Goal: Task Accomplishment & Management: Manage account settings

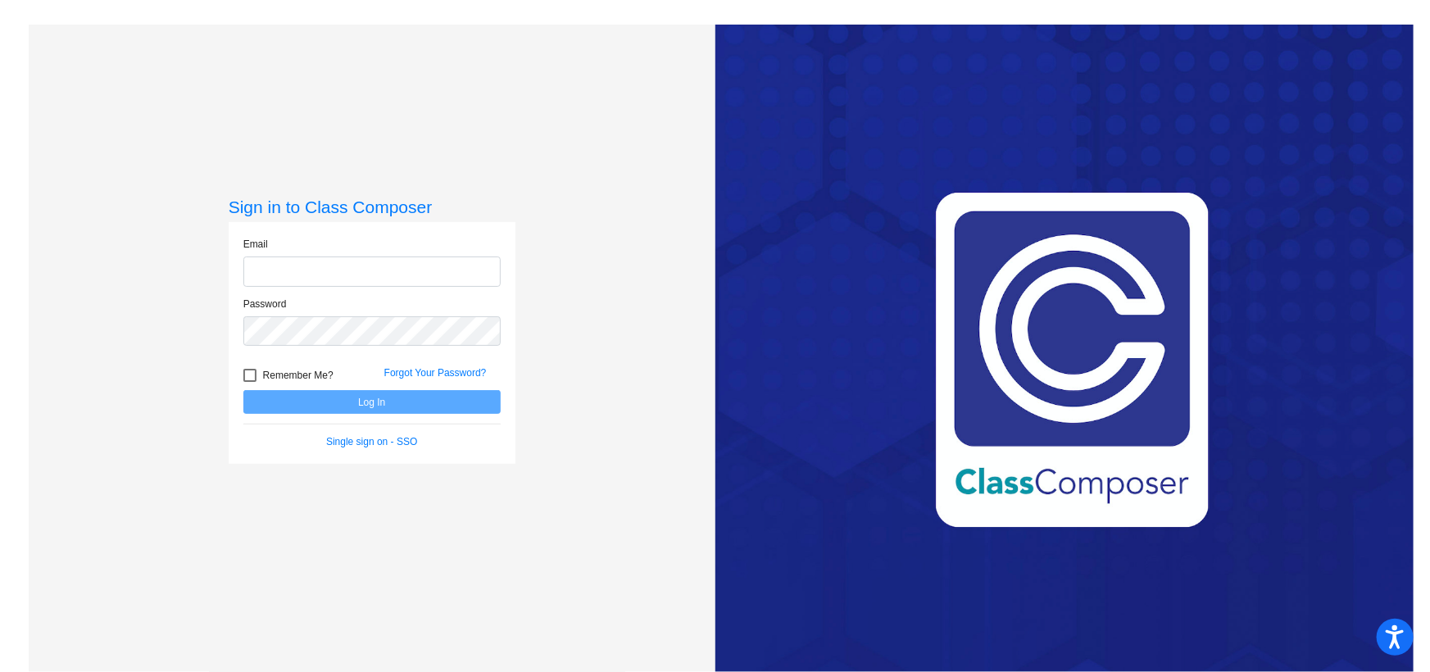
type input "[PERSON_NAME][EMAIL_ADDRESS][DOMAIN_NAME]"
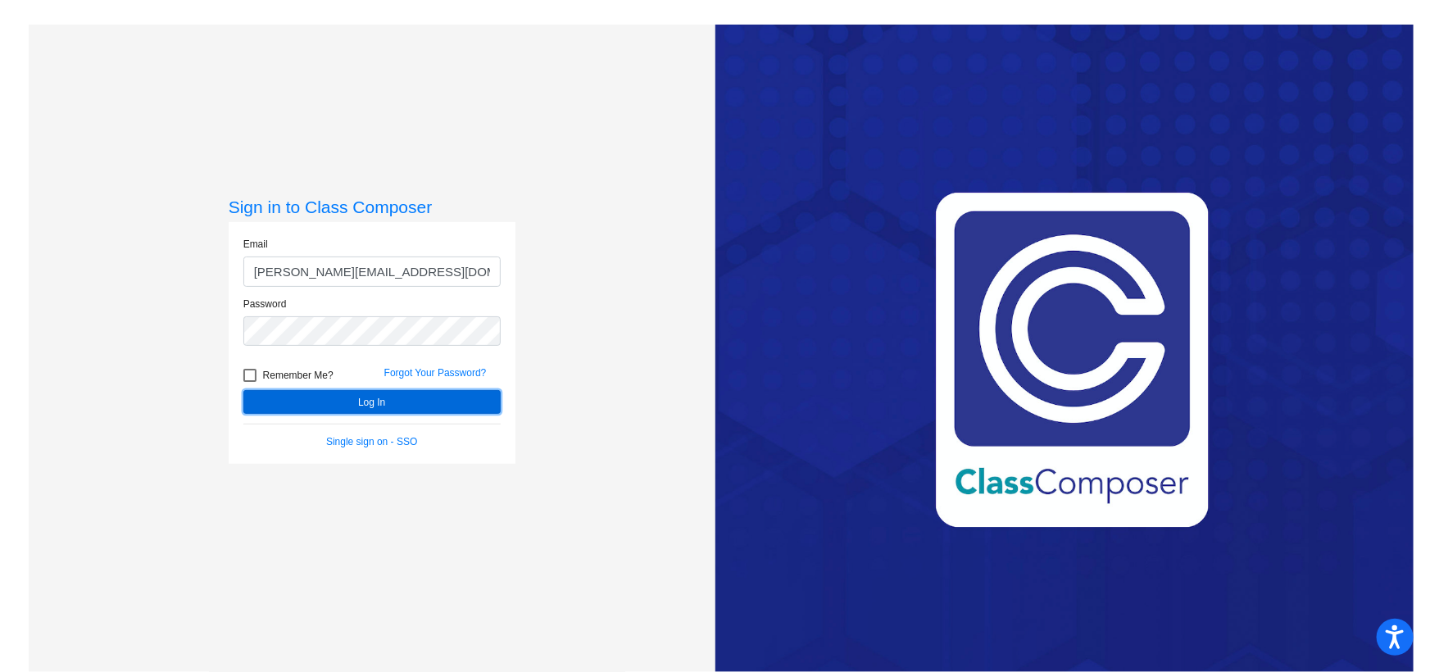
click at [382, 398] on button "Log In" at bounding box center [371, 402] width 257 height 24
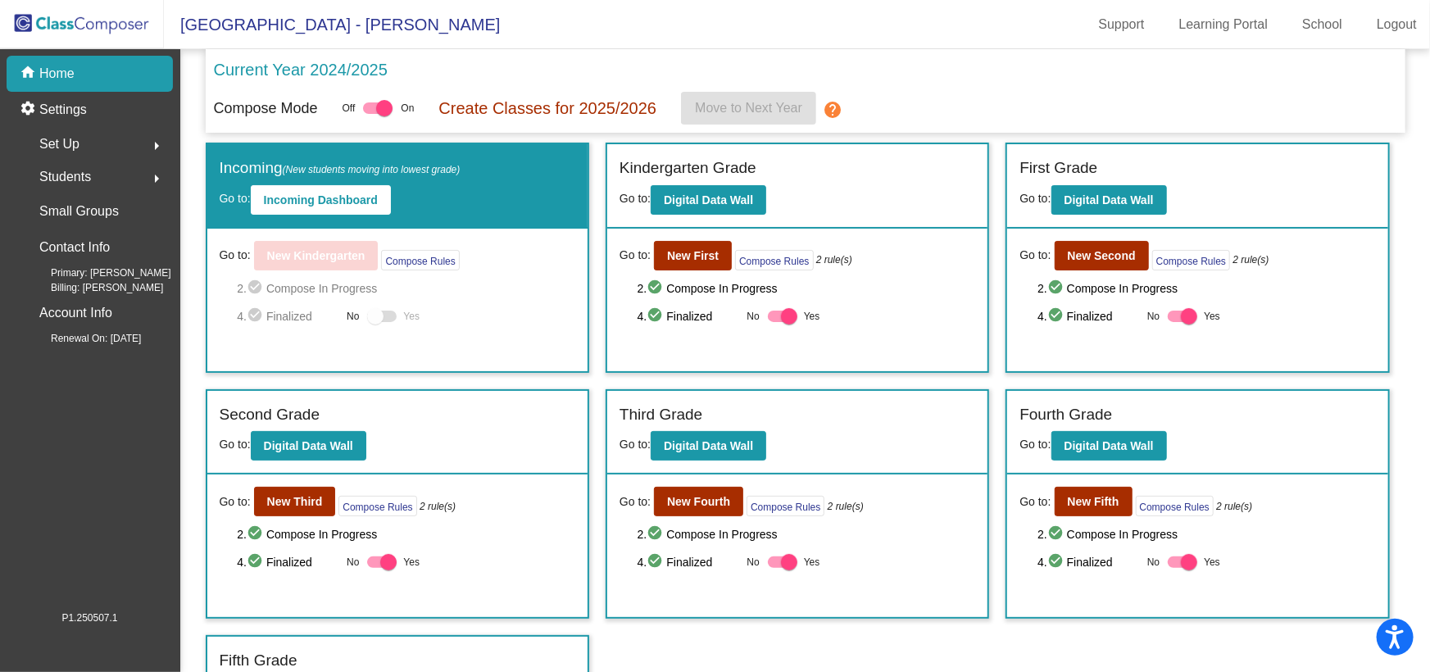
click at [1082, 484] on div "Go to: New Fifth Compose Rules 2 rule(s) 2. check_circle Compose In Progress 4.…" at bounding box center [1197, 546] width 380 height 143
click at [1084, 503] on b "New Fifth" at bounding box center [1094, 501] width 52 height 13
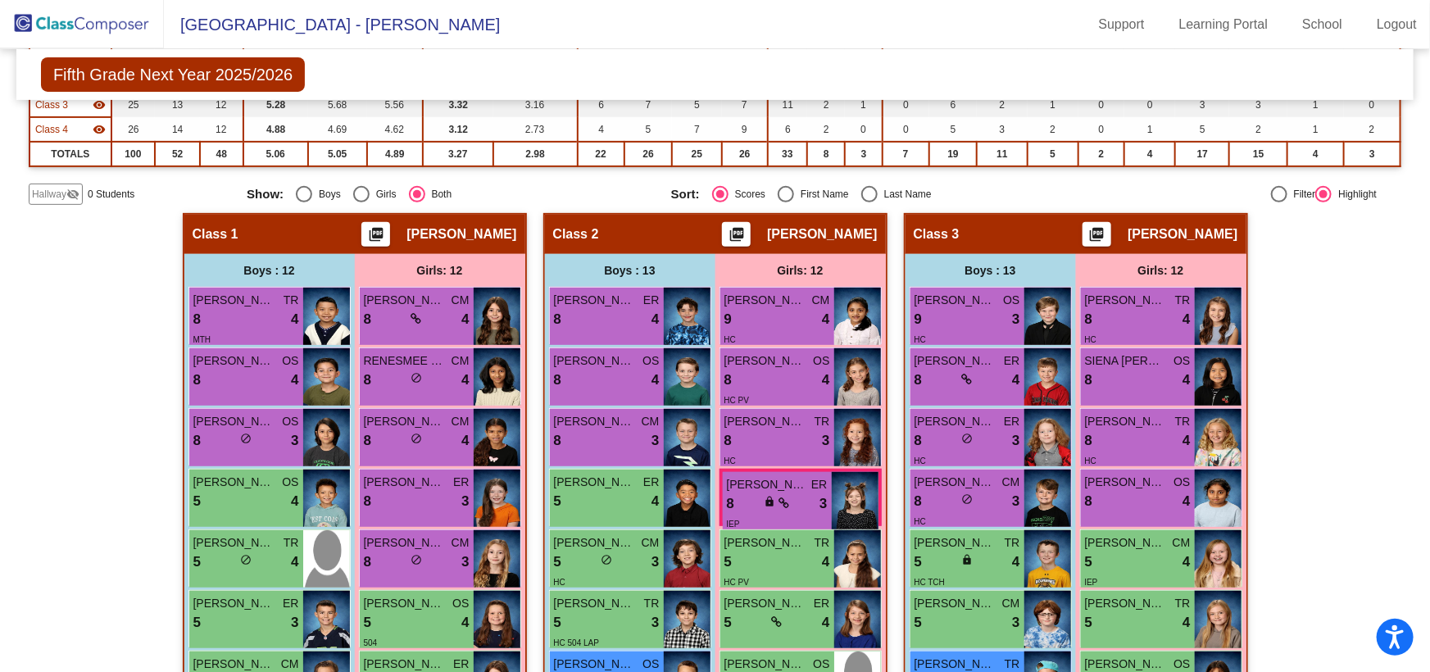
scroll to position [148, 0]
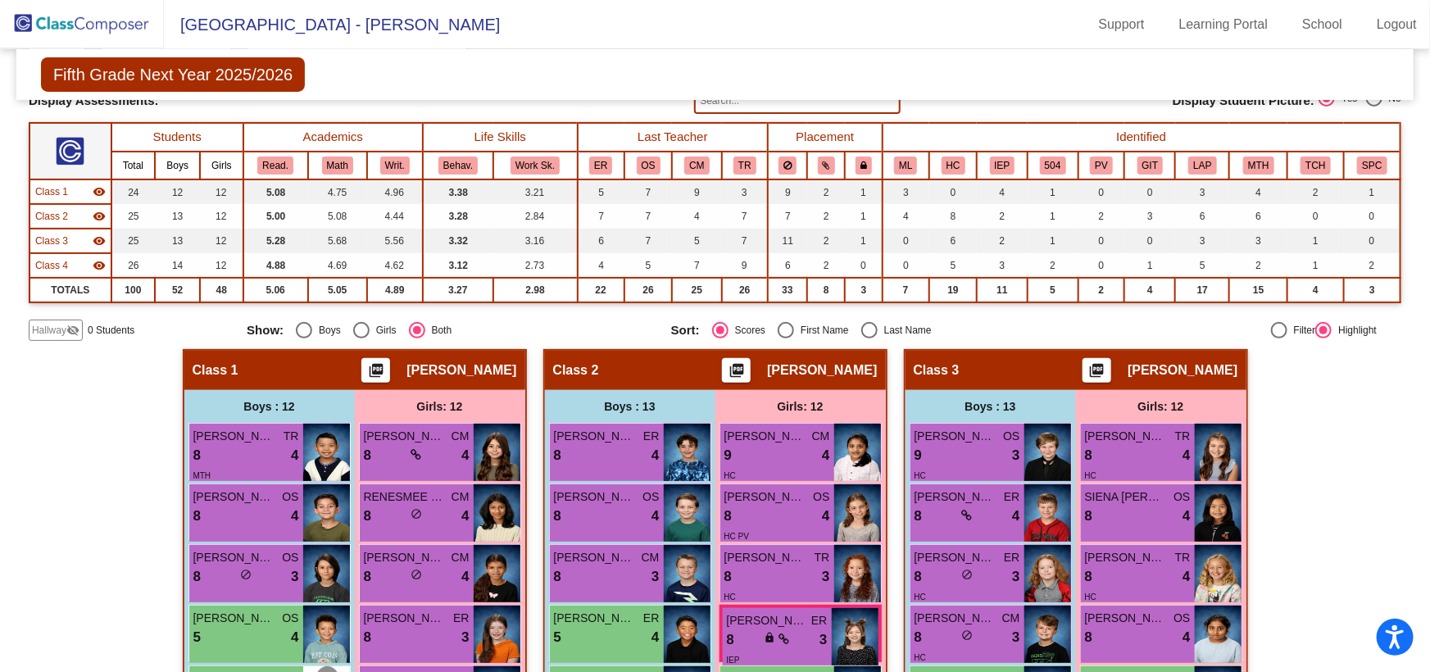
click at [115, 20] on img at bounding box center [82, 24] width 164 height 48
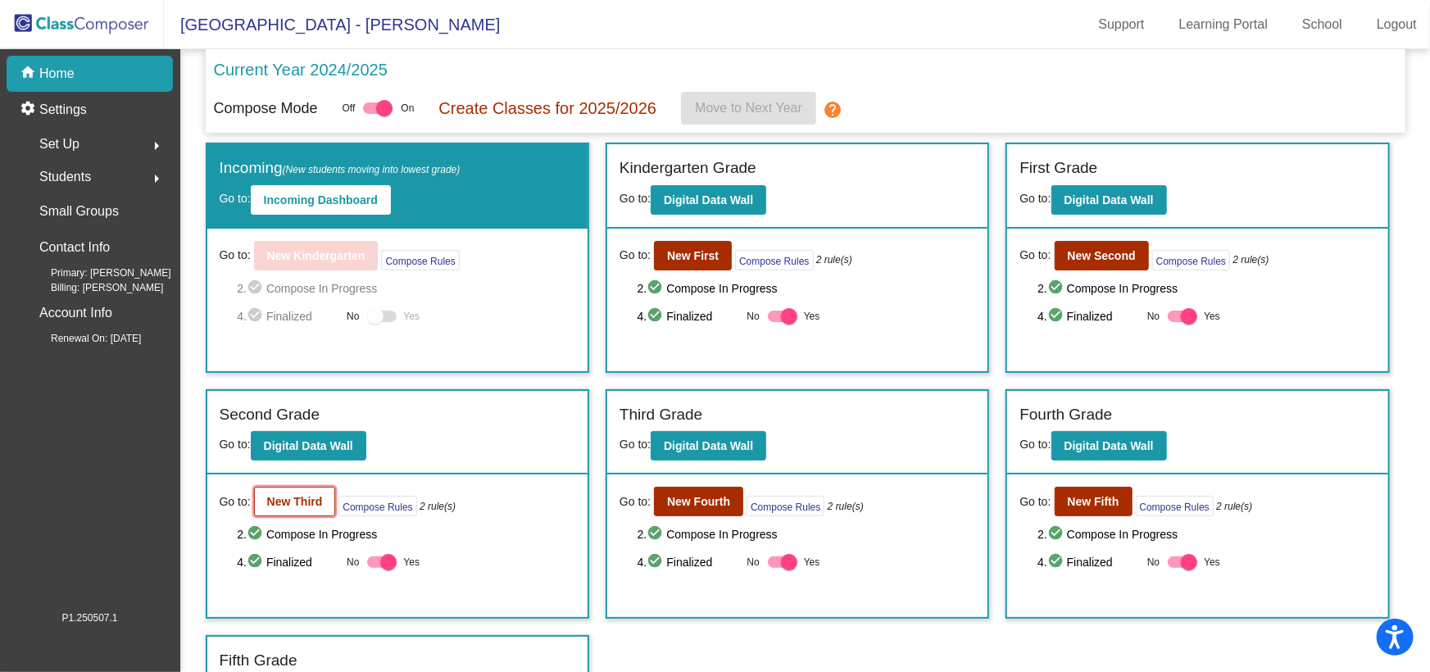
click at [278, 502] on b "New Third" at bounding box center [295, 501] width 56 height 13
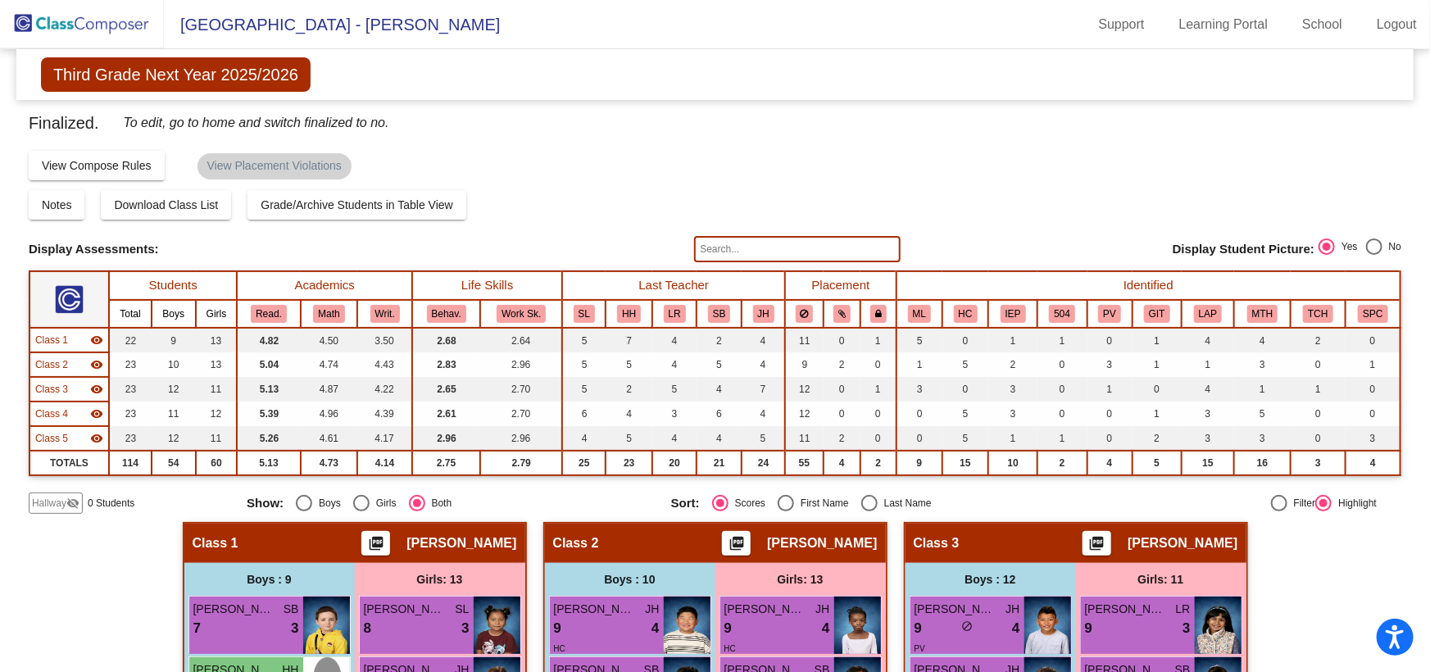
click at [35, 19] on img at bounding box center [82, 24] width 164 height 48
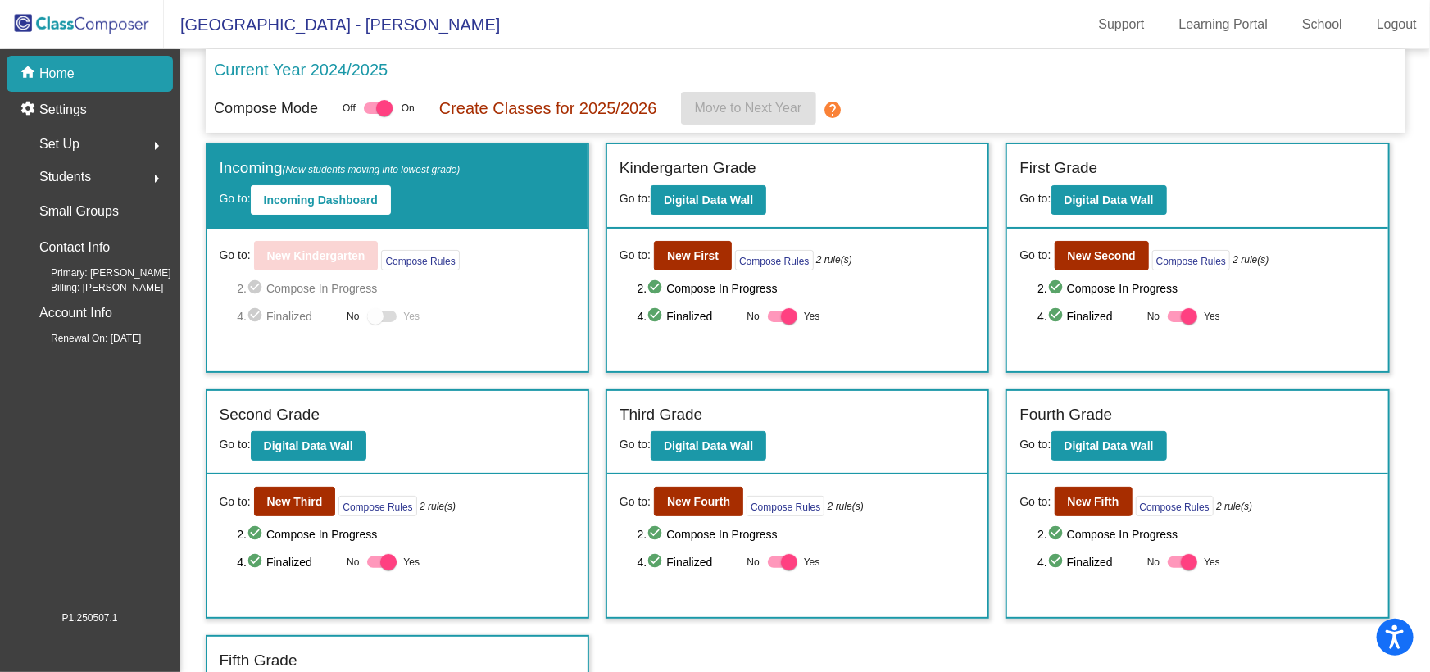
click at [91, 173] on div "Students arrow_right" at bounding box center [94, 177] width 157 height 33
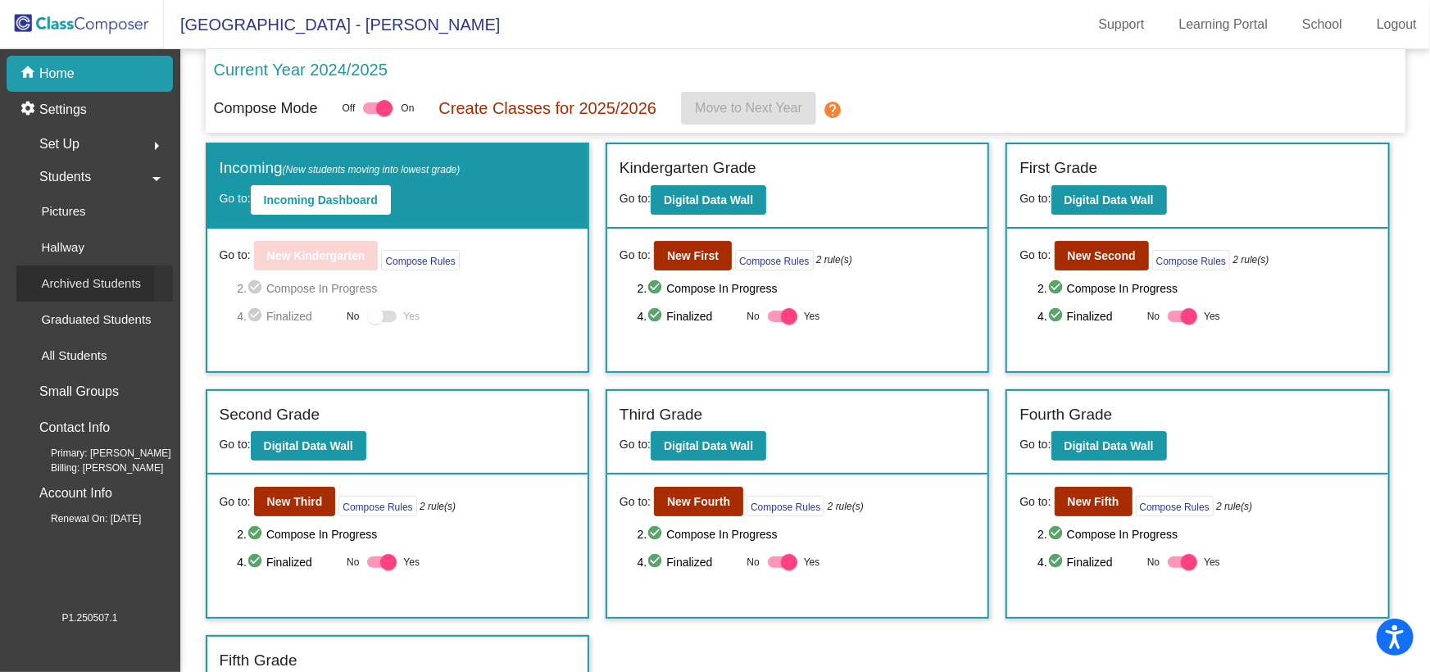
click at [86, 280] on p "Archived Students" at bounding box center [91, 284] width 100 height 20
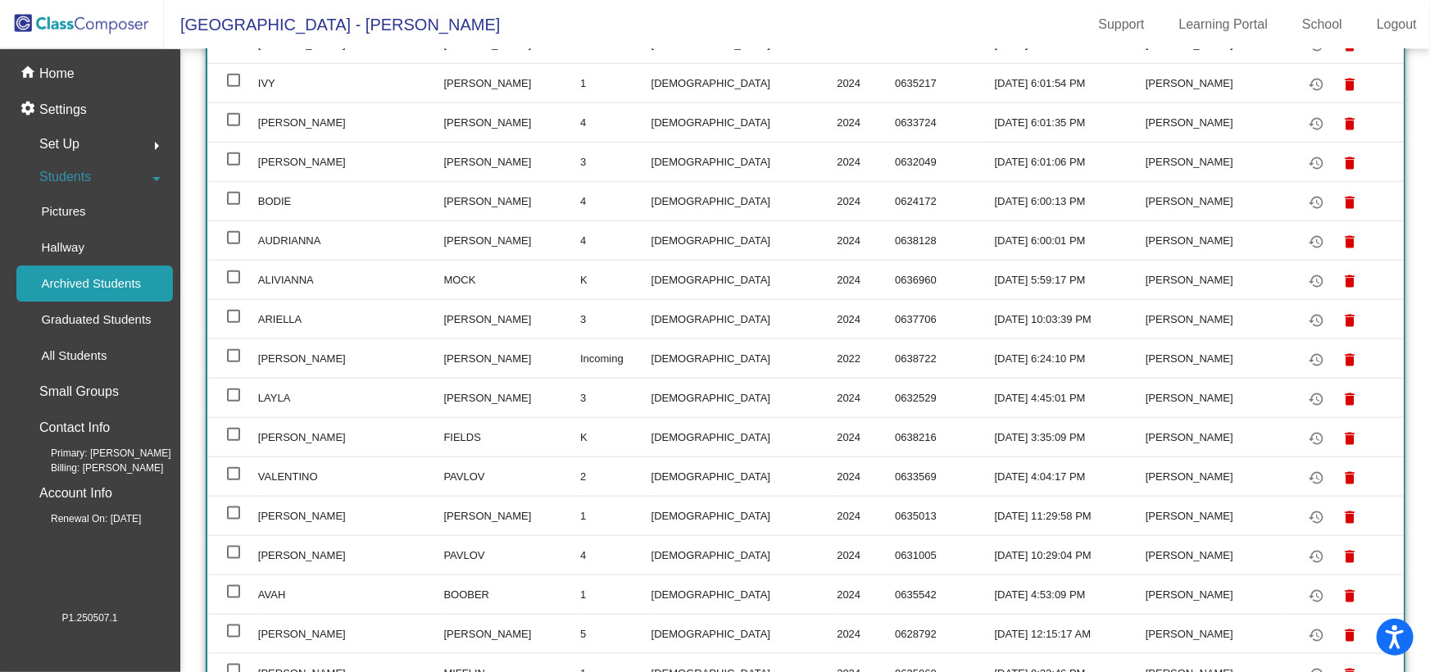
scroll to position [893, 0]
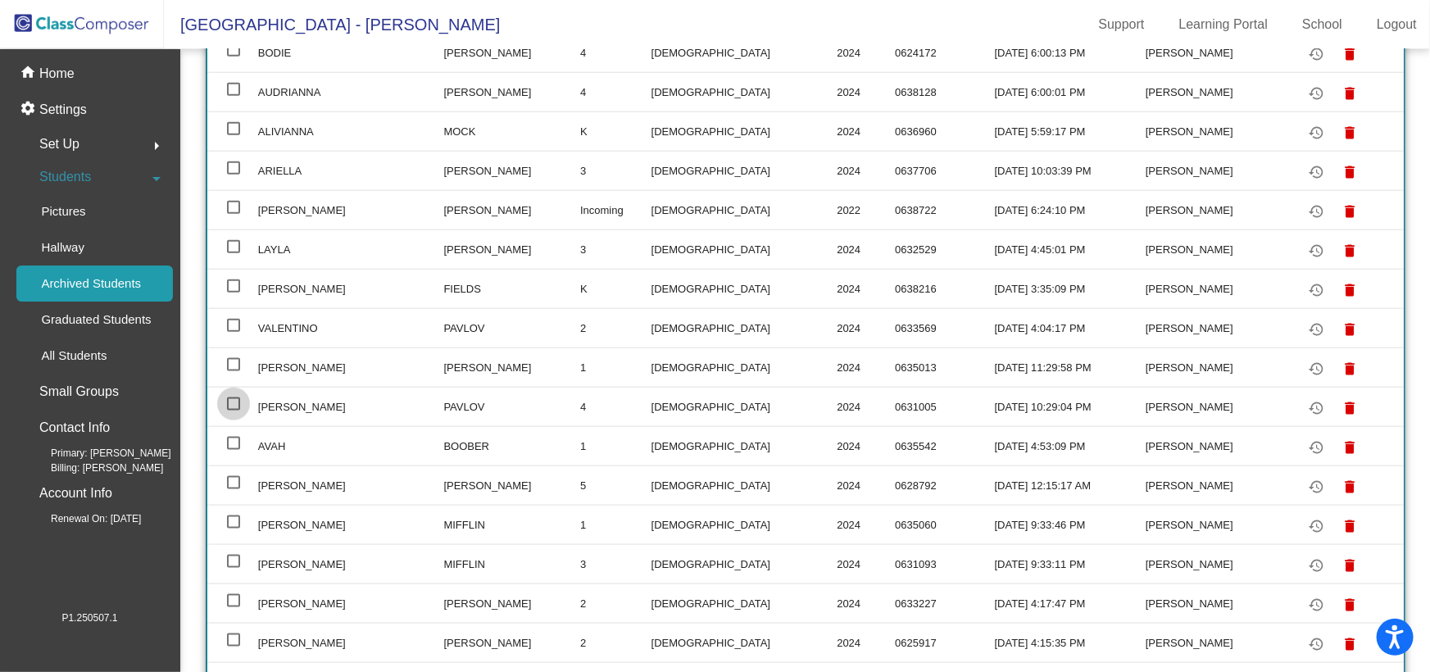
click at [229, 398] on div at bounding box center [233, 404] width 13 height 13
click at [233, 411] on input "select row 26" at bounding box center [233, 411] width 1 height 1
checkbox input "true"
click at [235, 326] on div at bounding box center [233, 325] width 13 height 13
click at [234, 332] on input "select row 24" at bounding box center [233, 332] width 1 height 1
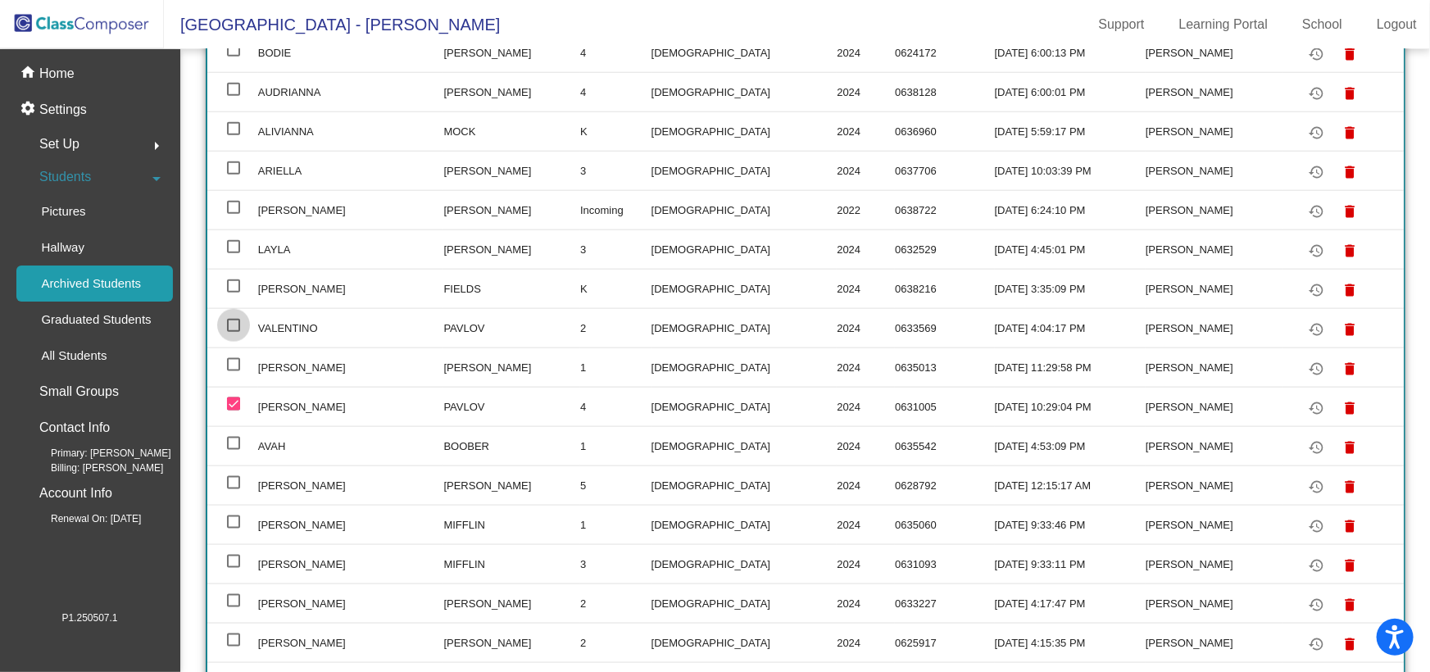
checkbox input "true"
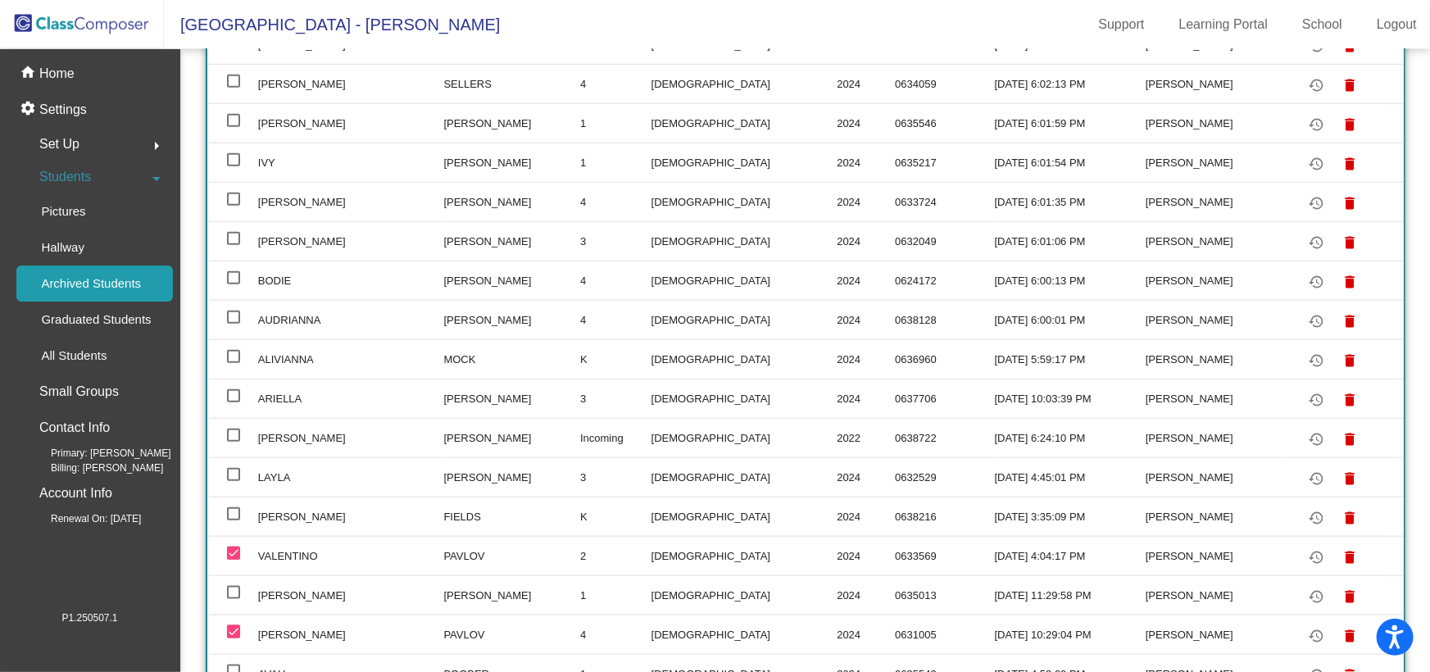
scroll to position [745, 0]
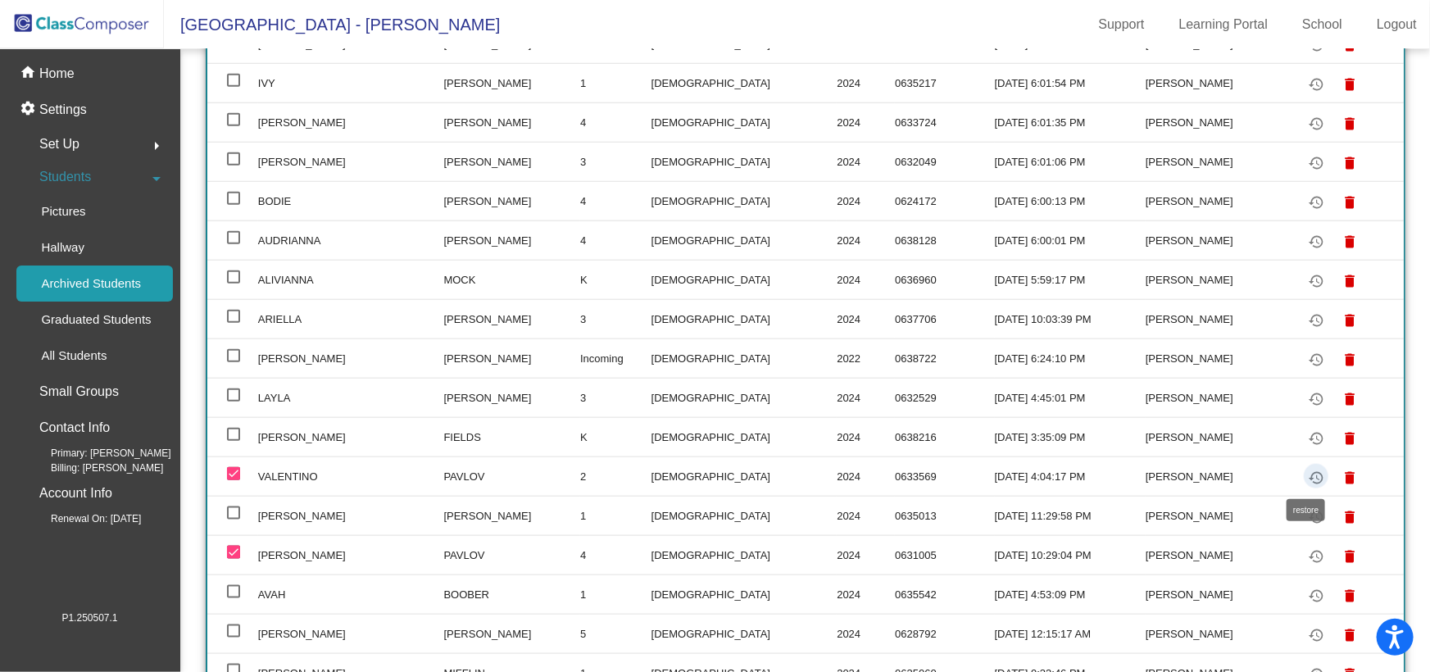
click at [1307, 483] on mat-icon "restore" at bounding box center [1317, 478] width 20 height 20
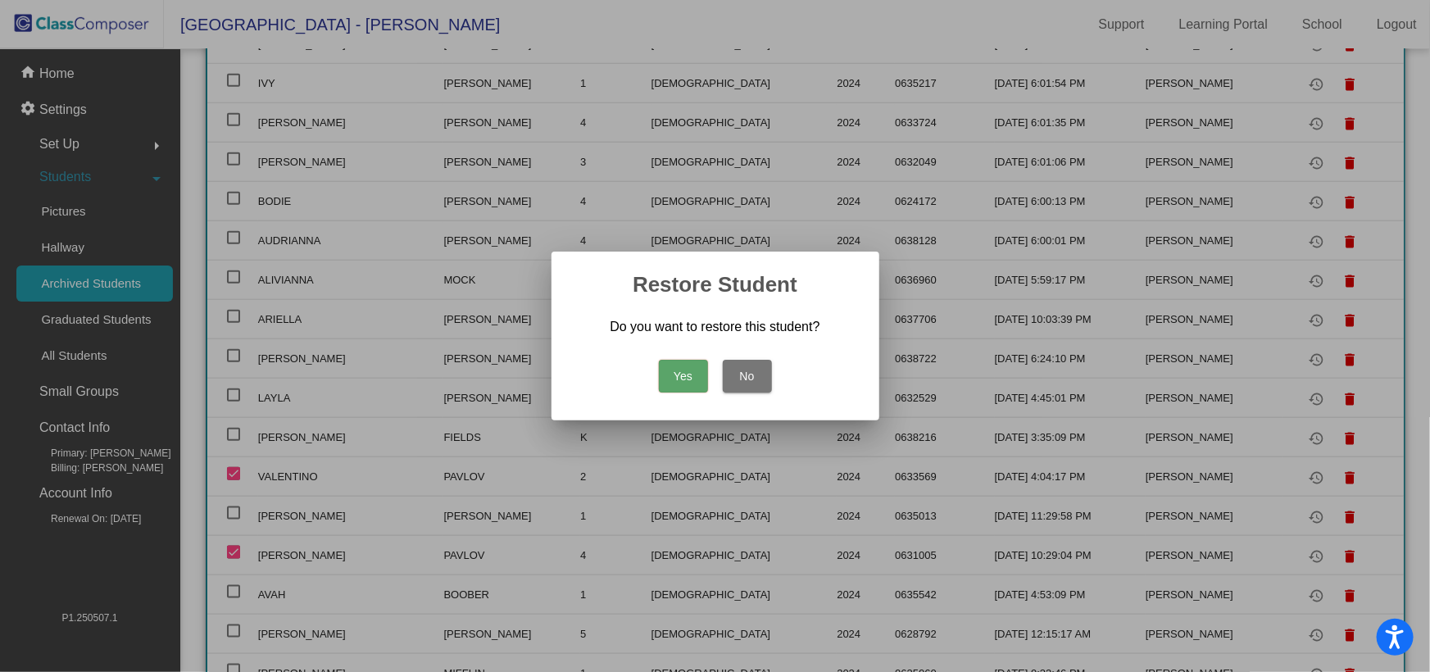
click at [680, 378] on button "Yes" at bounding box center [683, 376] width 49 height 33
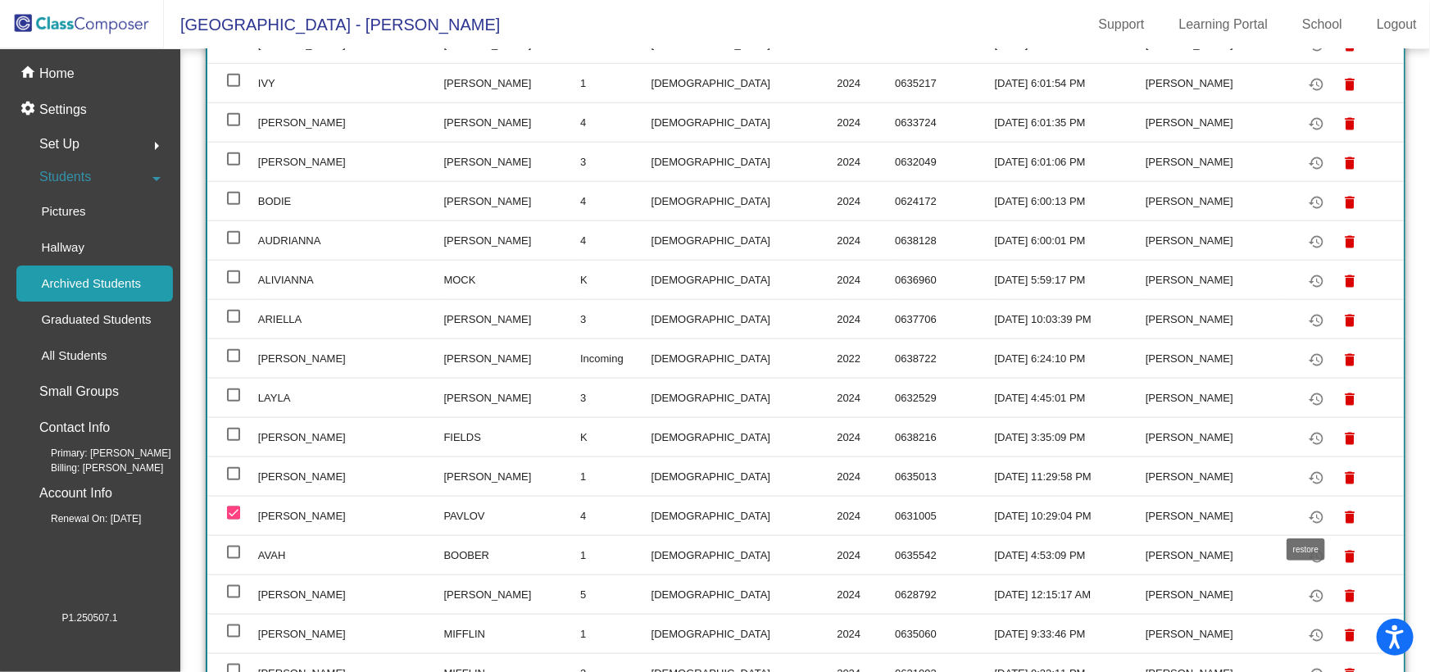
click at [1307, 516] on mat-icon "restore" at bounding box center [1317, 517] width 20 height 20
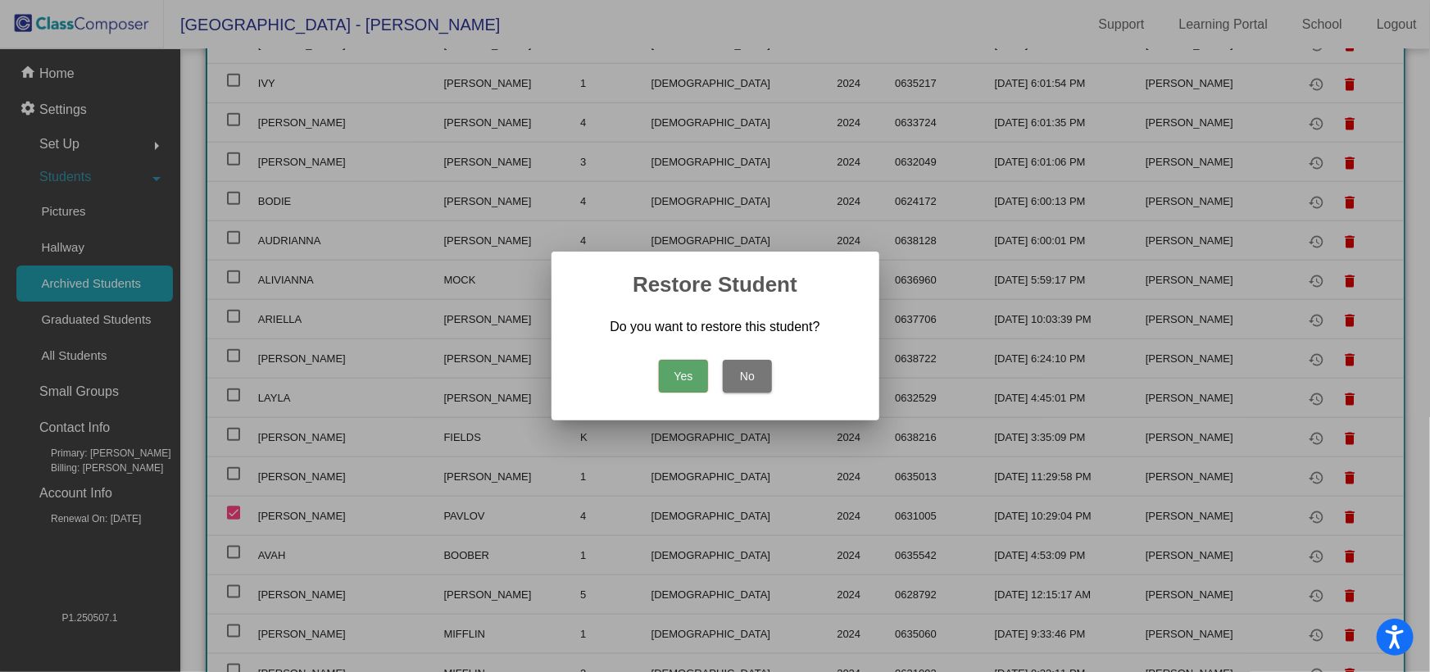
click at [697, 379] on button "Yes" at bounding box center [683, 376] width 49 height 33
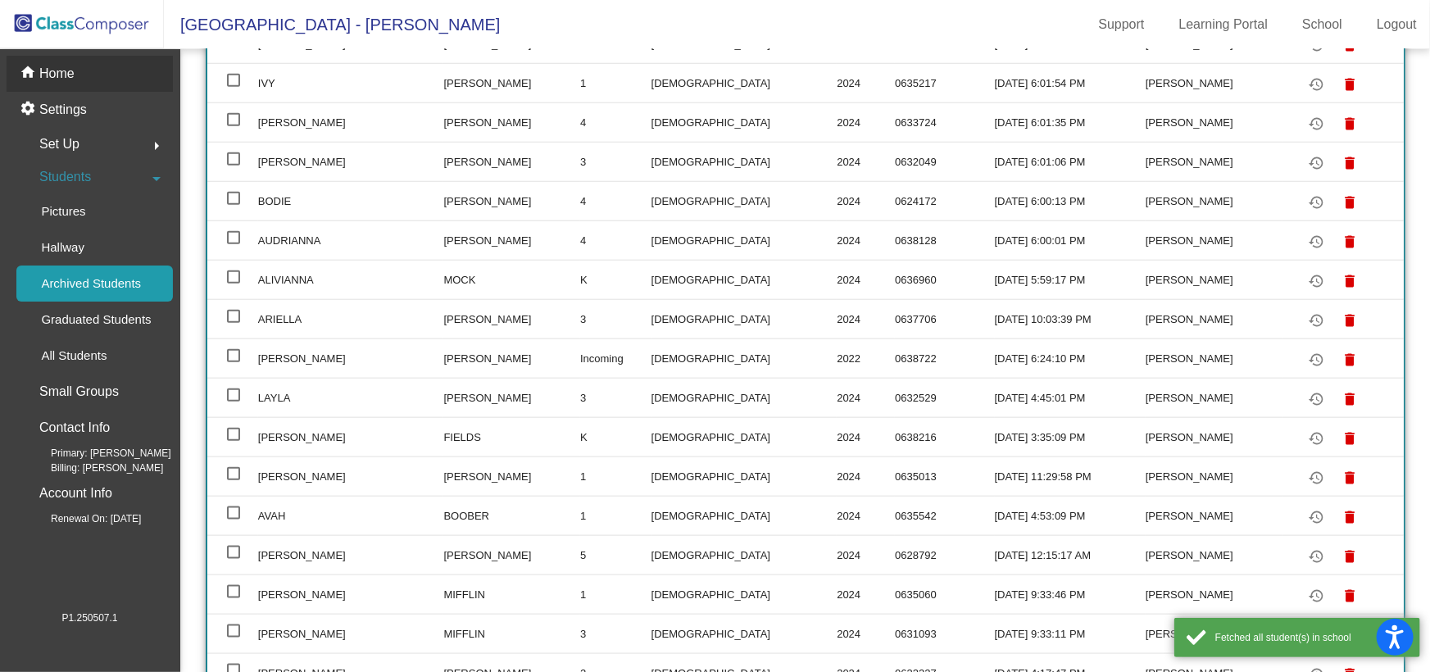
click at [74, 70] on div "home Home" at bounding box center [90, 74] width 166 height 36
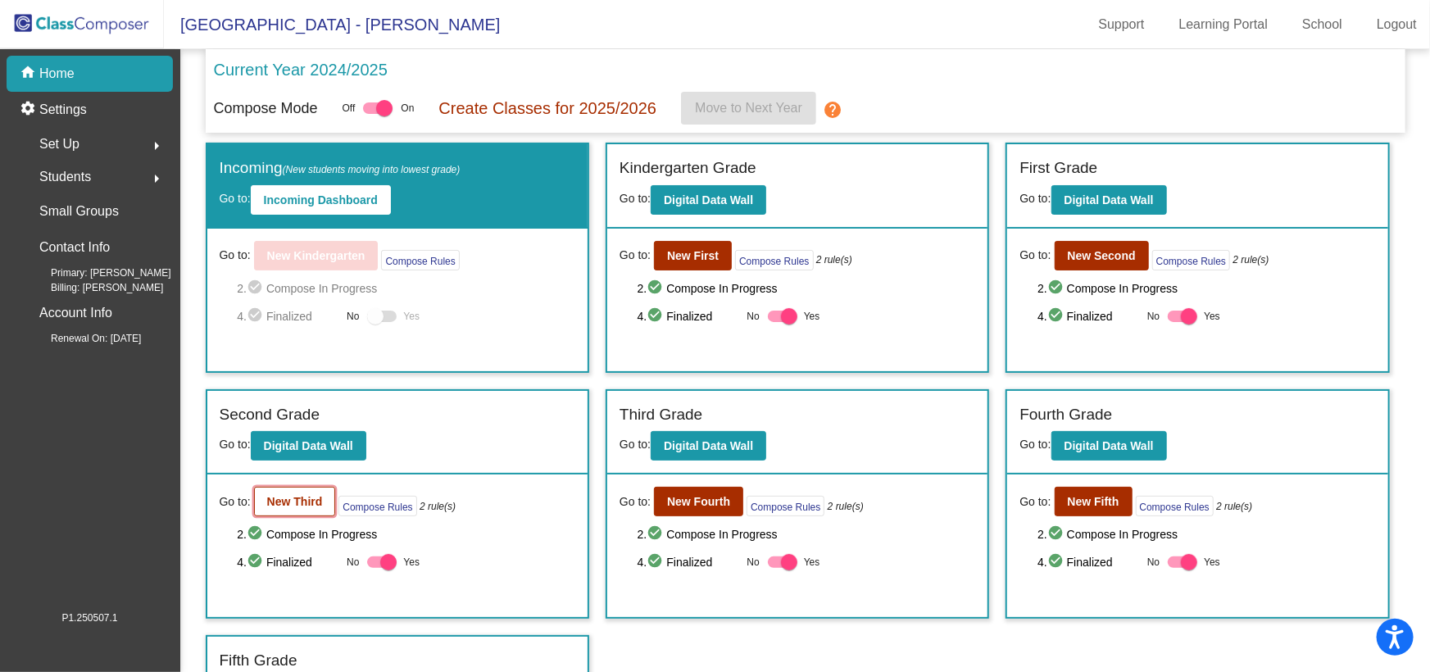
click at [315, 506] on b "New Third" at bounding box center [295, 501] width 56 height 13
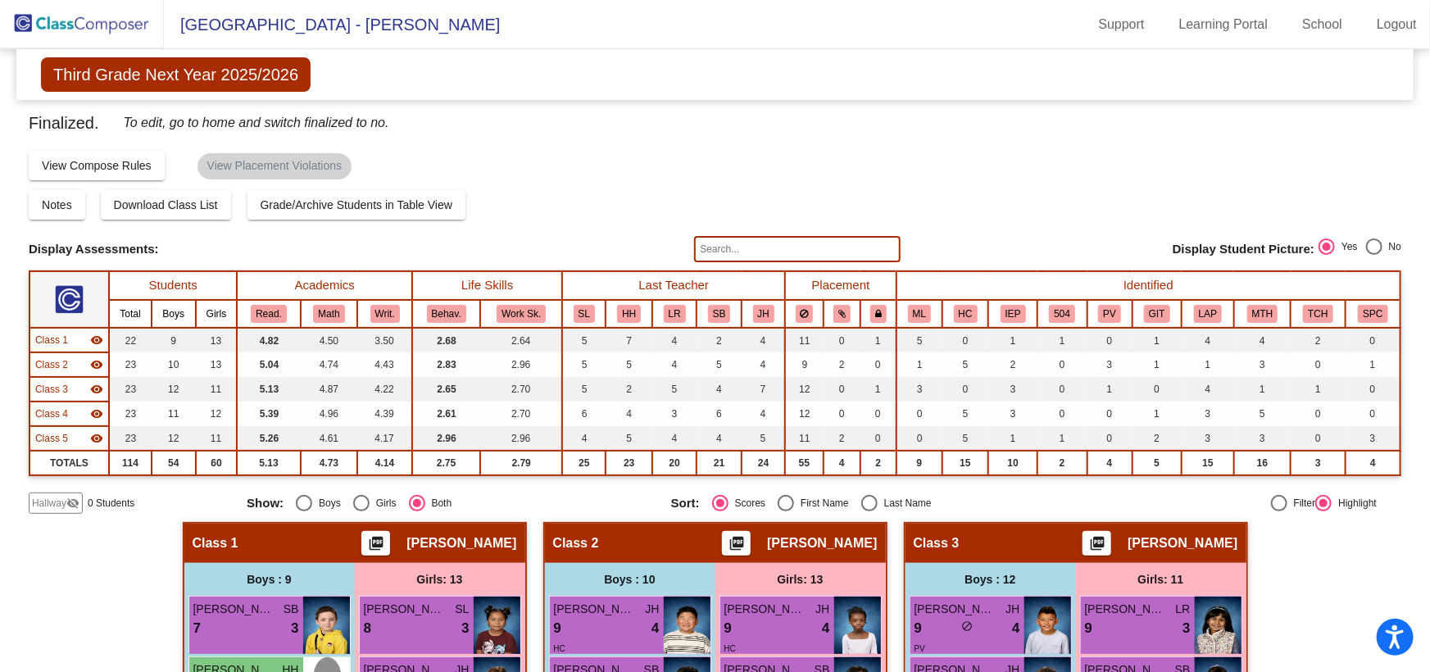
click at [739, 245] on input "text" at bounding box center [797, 249] width 206 height 26
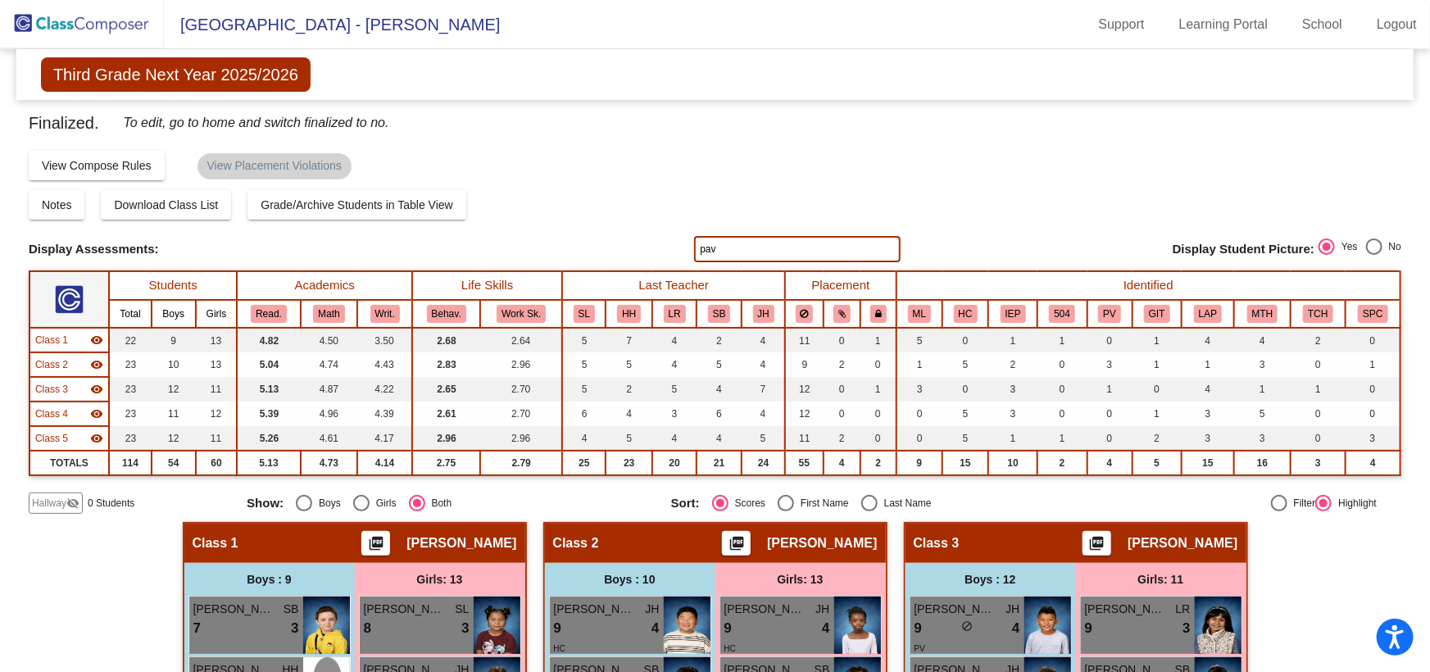
type input "pav"
click at [81, 15] on img at bounding box center [82, 24] width 164 height 48
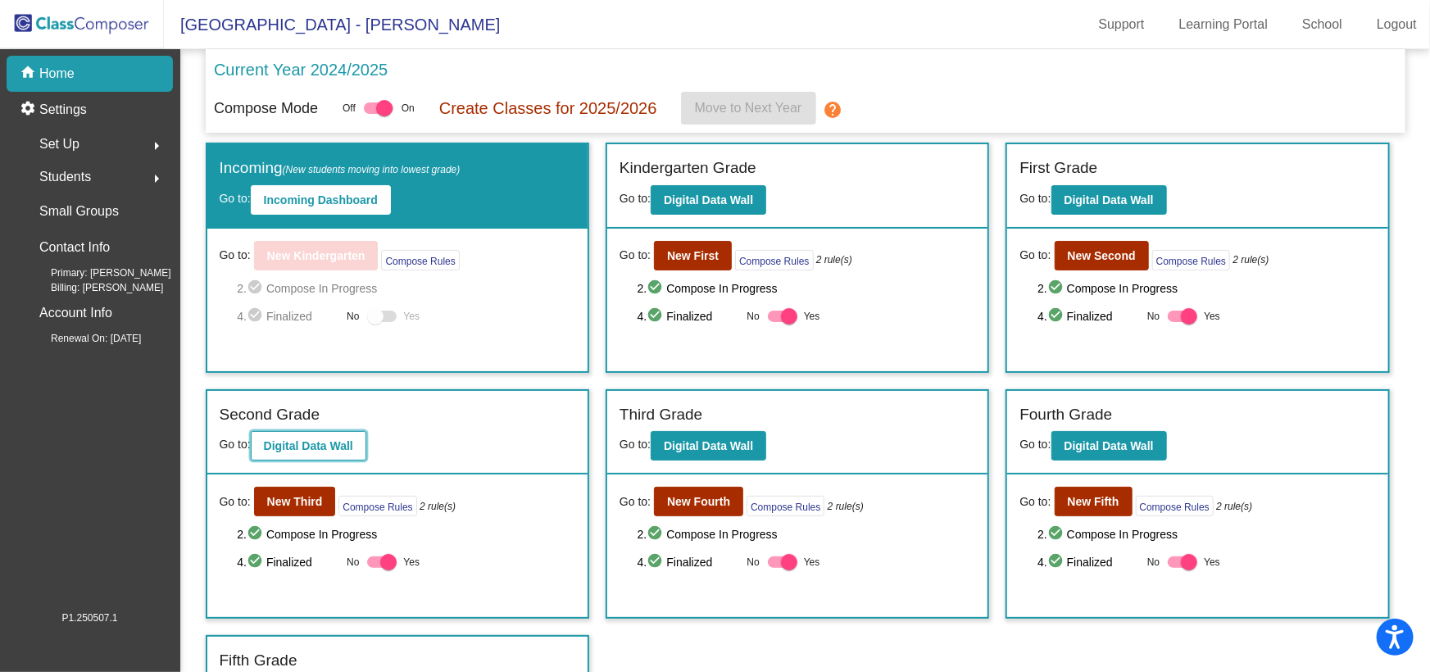
click at [313, 440] on b "Digital Data Wall" at bounding box center [308, 445] width 89 height 13
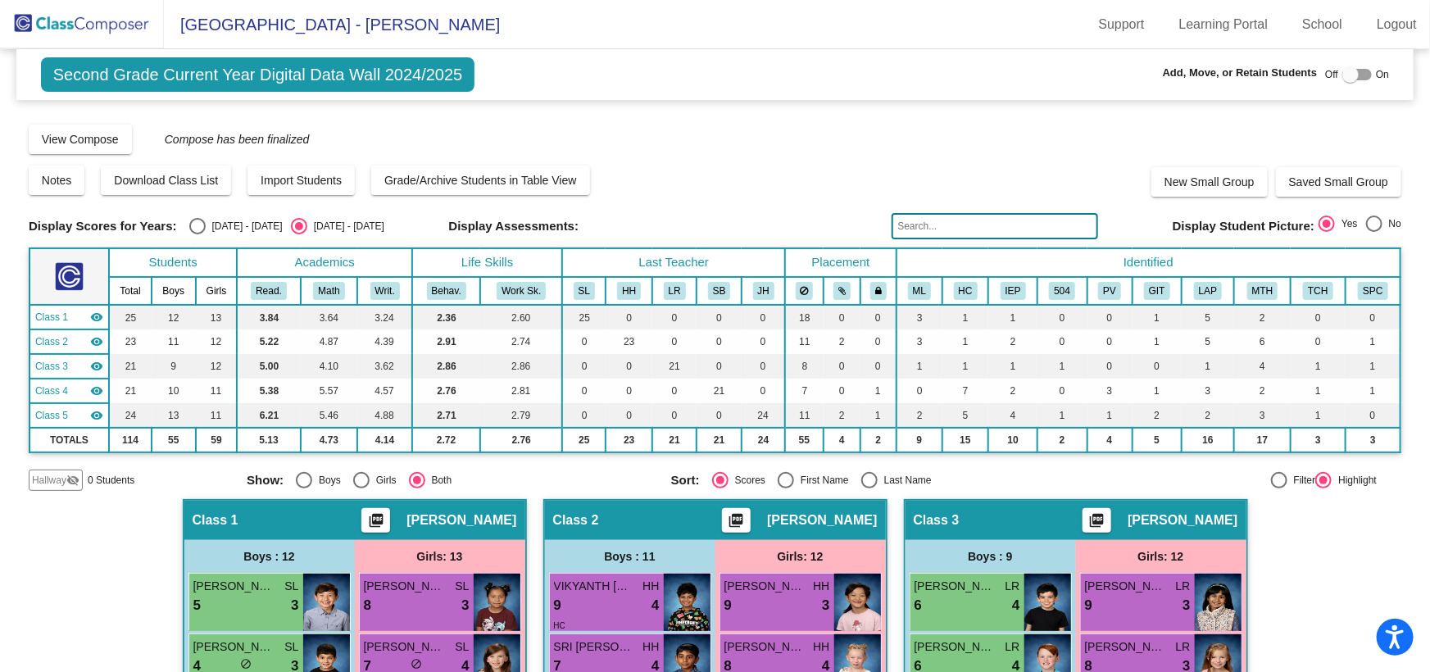
click at [1020, 221] on input "text" at bounding box center [995, 226] width 206 height 26
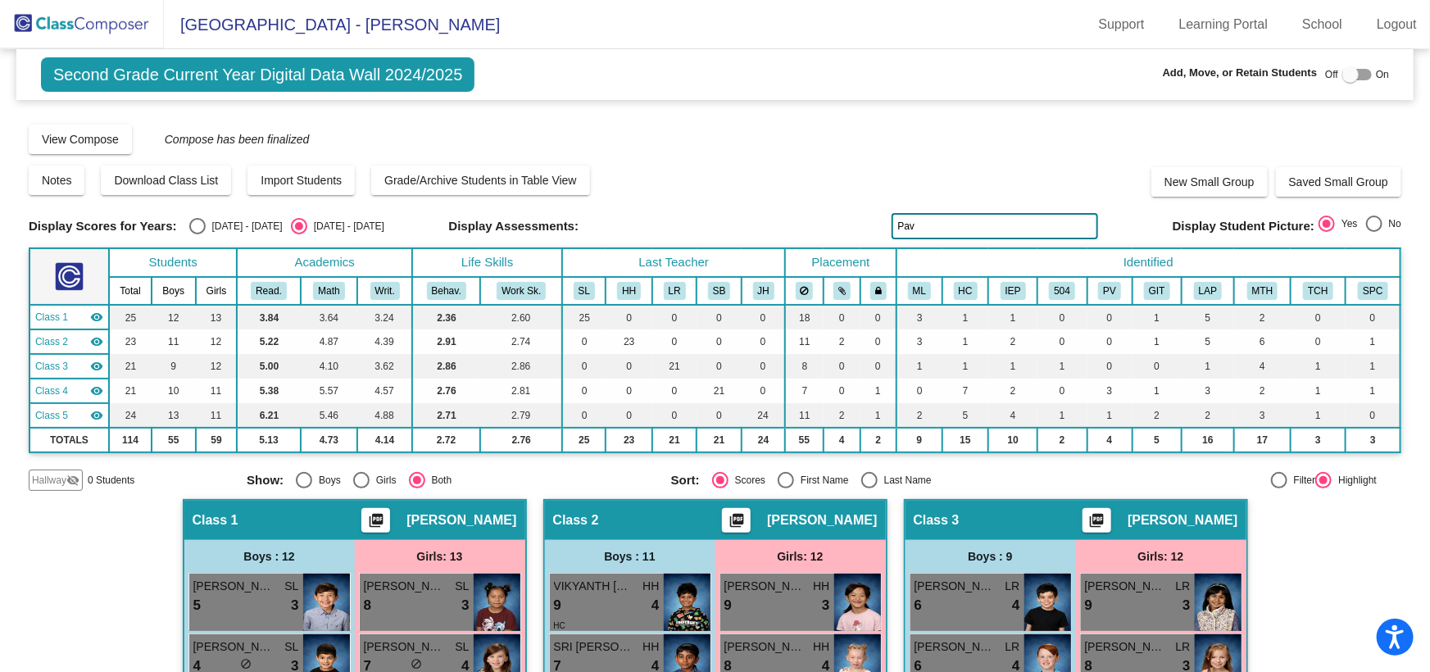
type input "Pav"
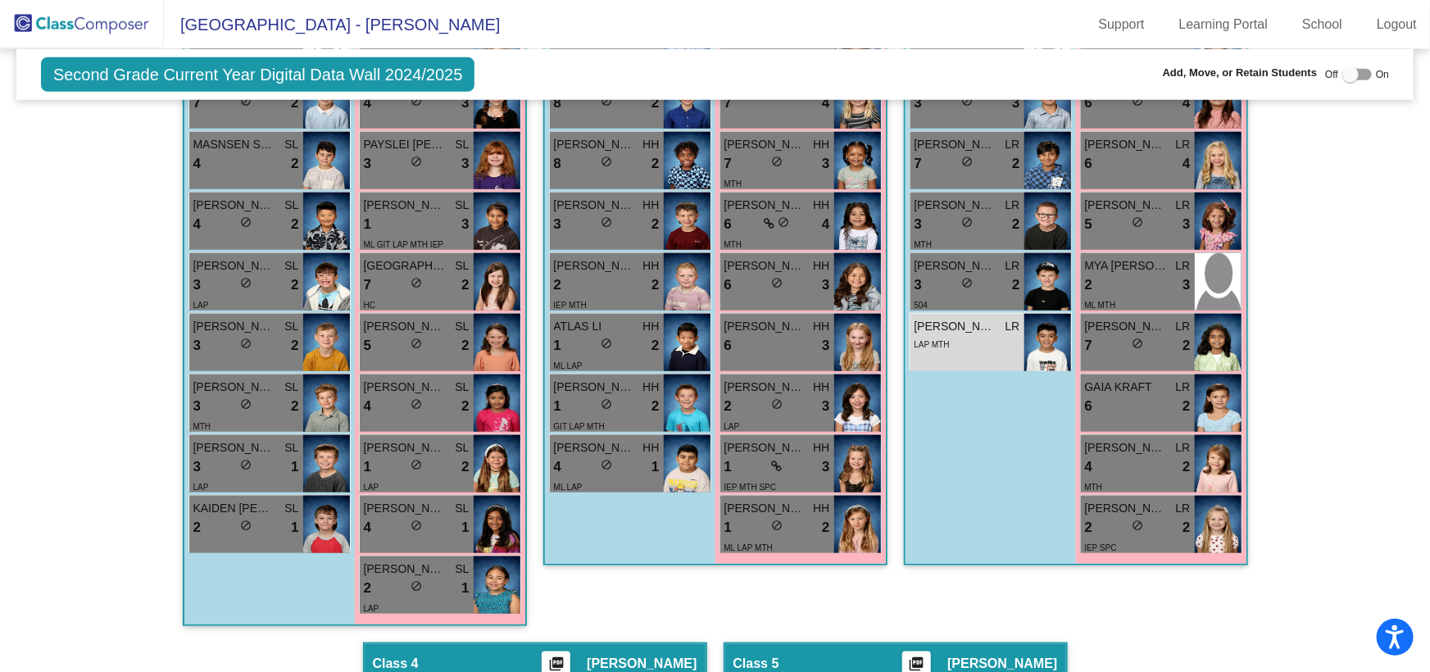
scroll to position [671, 0]
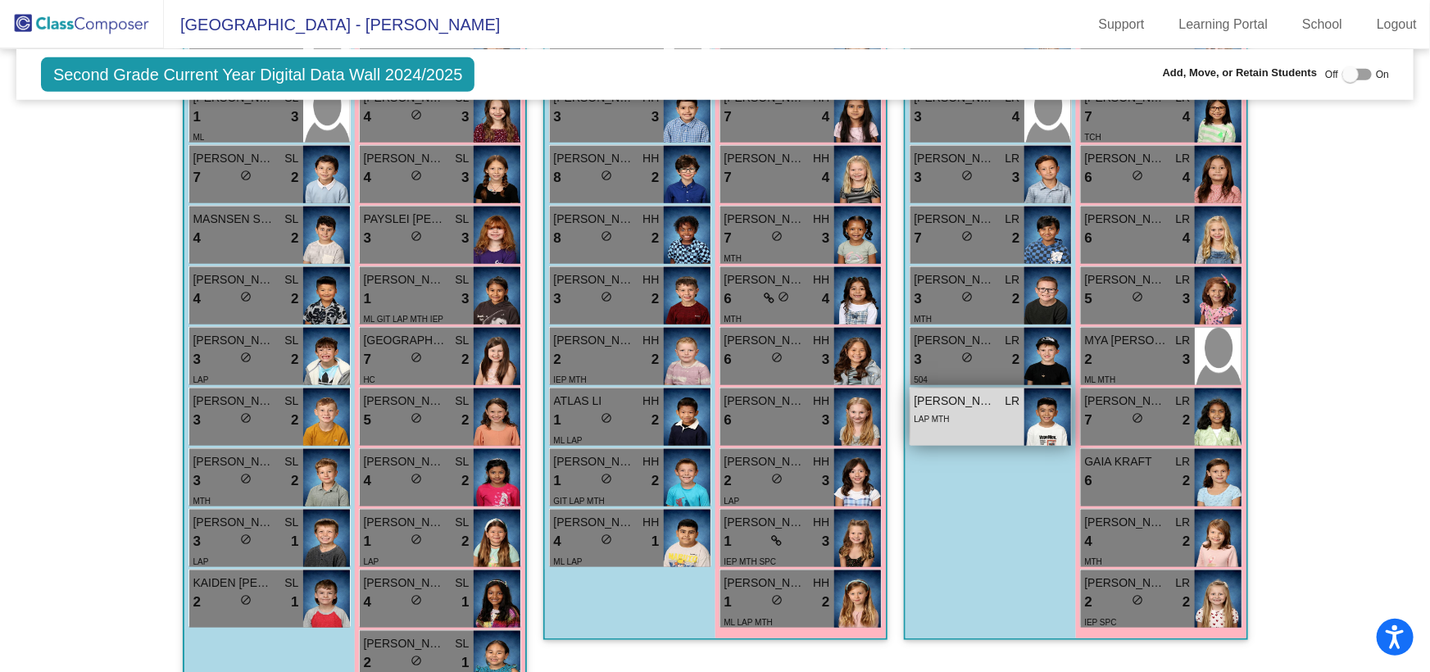
click at [979, 427] on div "[PERSON_NAME] lock do_not_disturb_alt LAP MTH" at bounding box center [968, 417] width 114 height 57
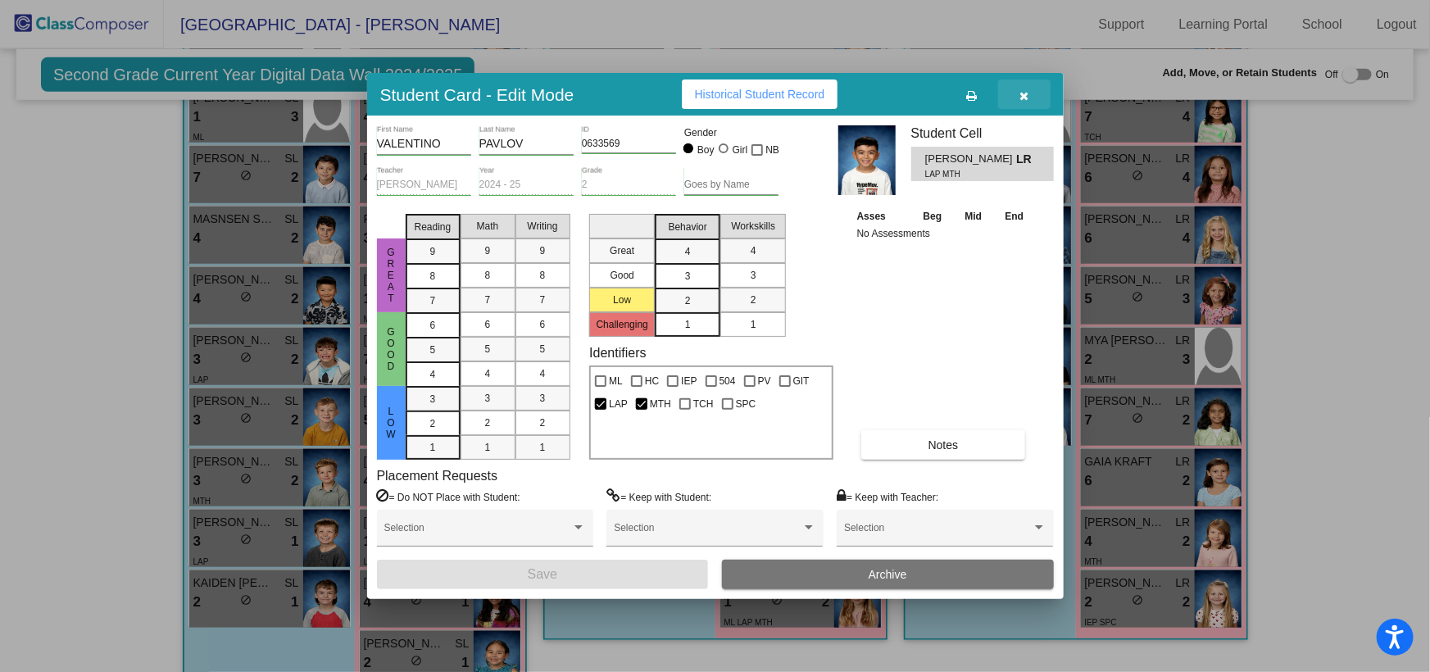
click at [1020, 93] on icon "button" at bounding box center [1024, 95] width 9 height 11
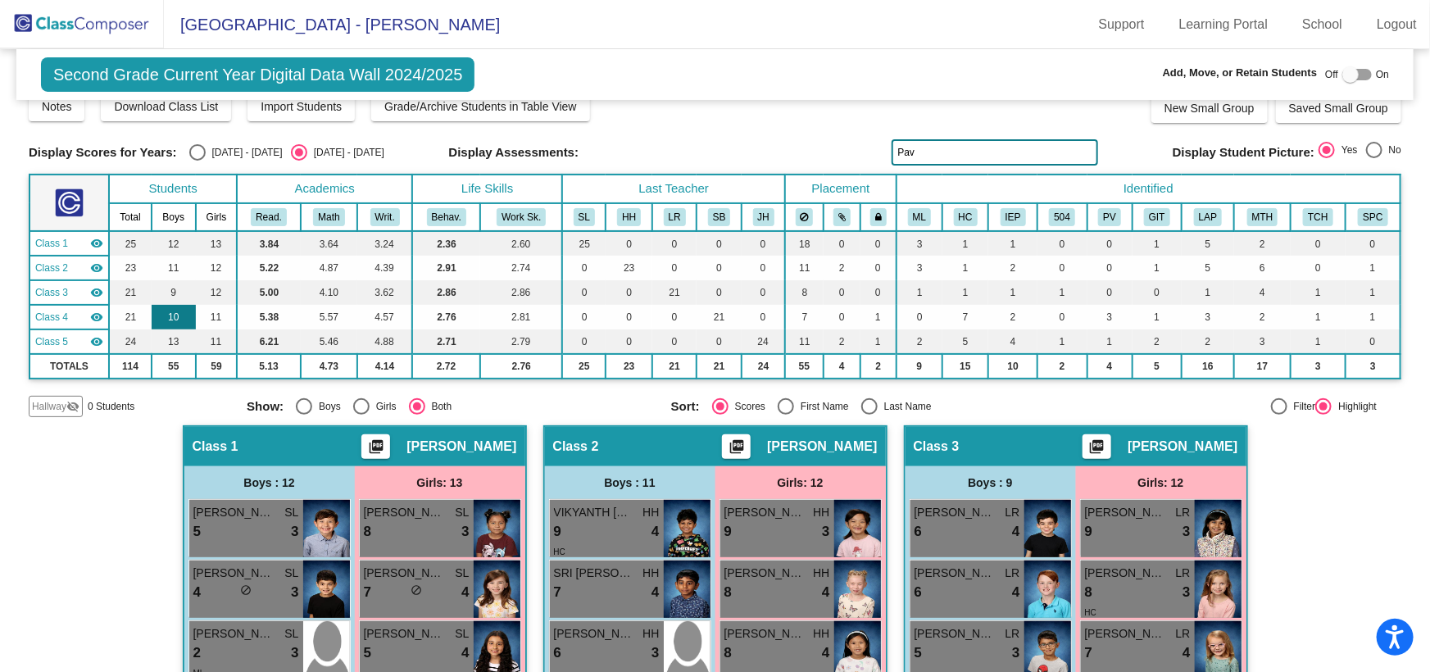
scroll to position [0, 0]
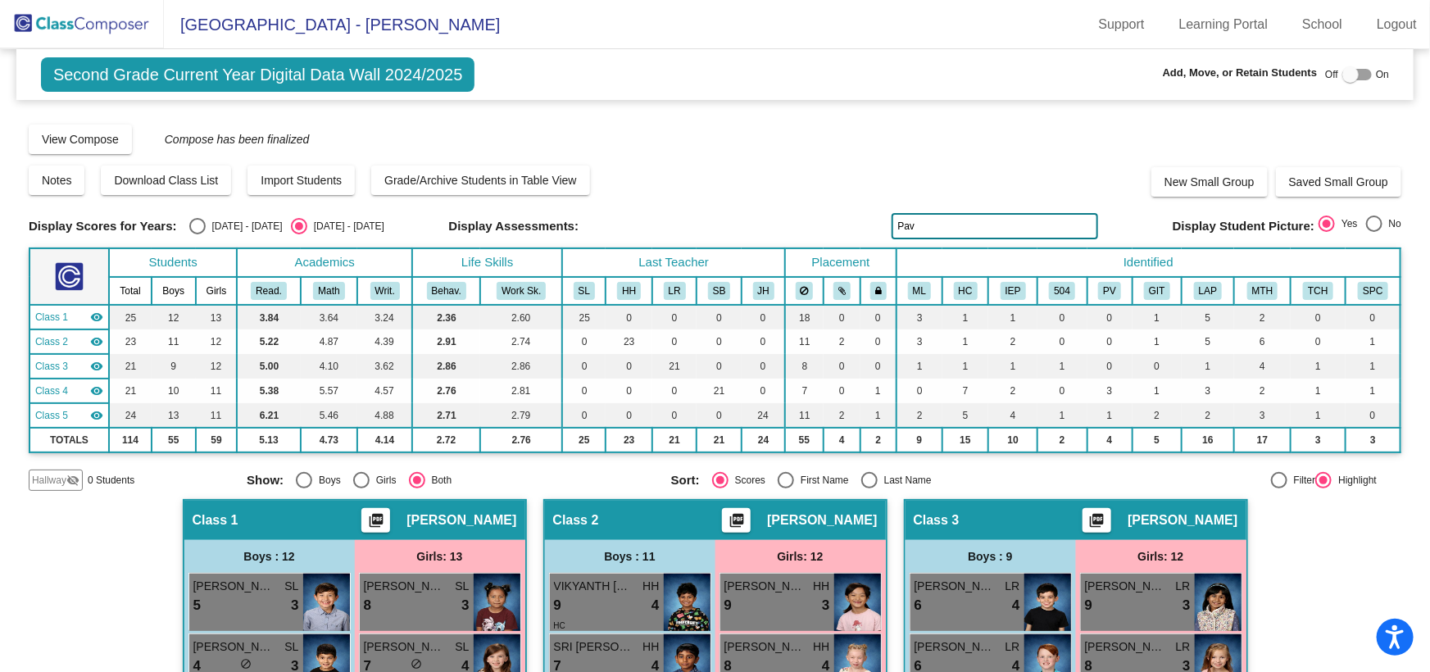
click at [52, 19] on img at bounding box center [82, 24] width 164 height 48
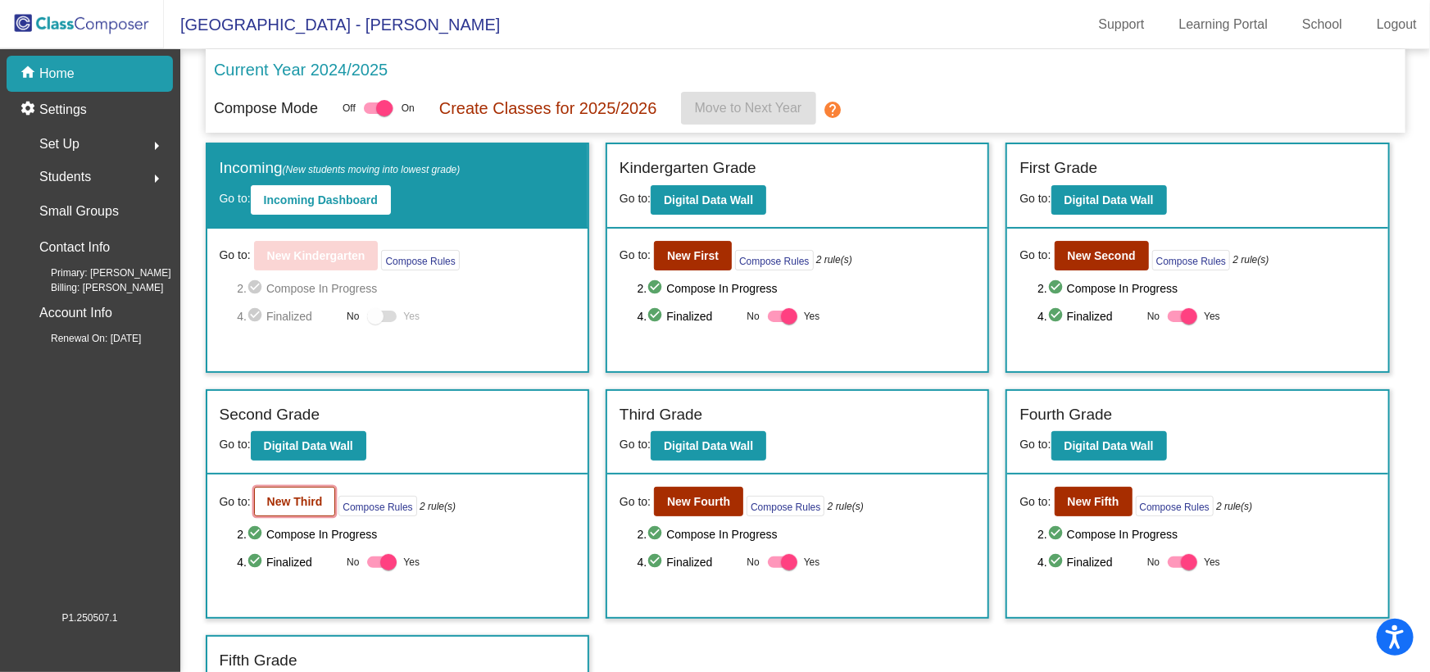
click at [312, 498] on b "New Third" at bounding box center [295, 501] width 56 height 13
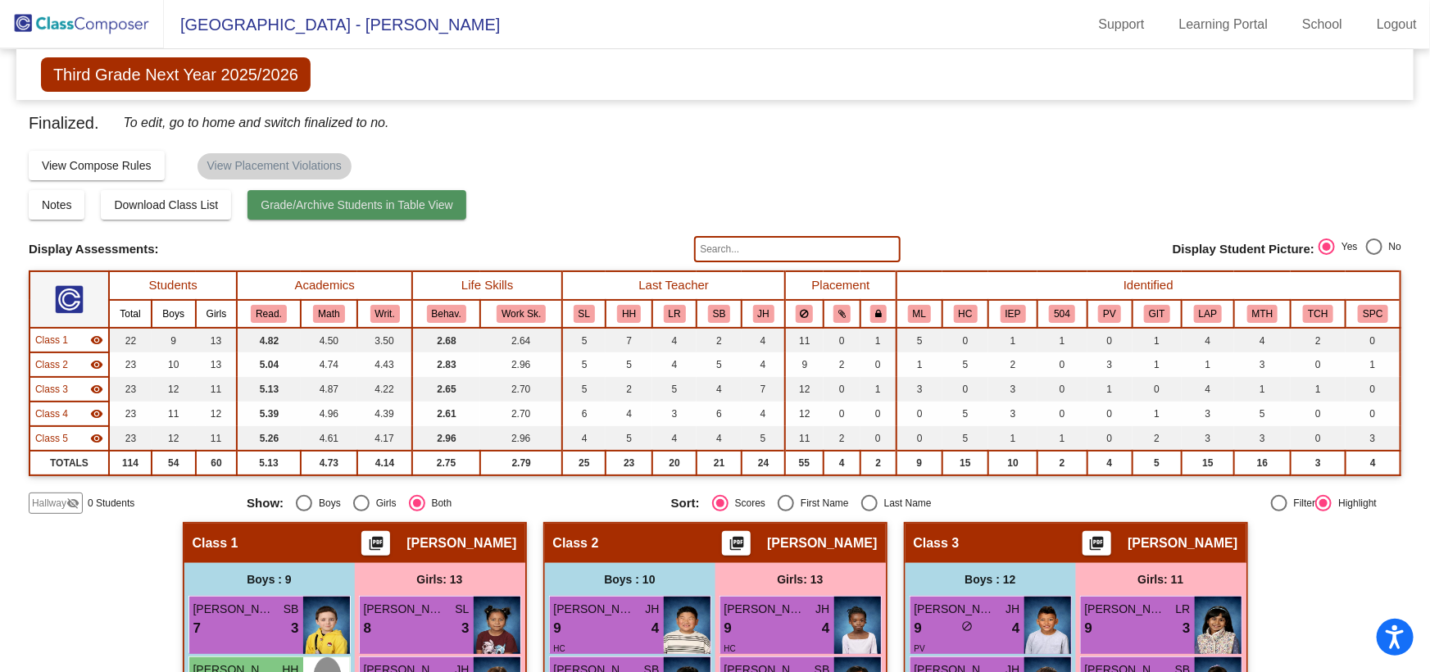
click at [352, 207] on span "Grade/Archive Students in Table View" at bounding box center [357, 204] width 193 height 13
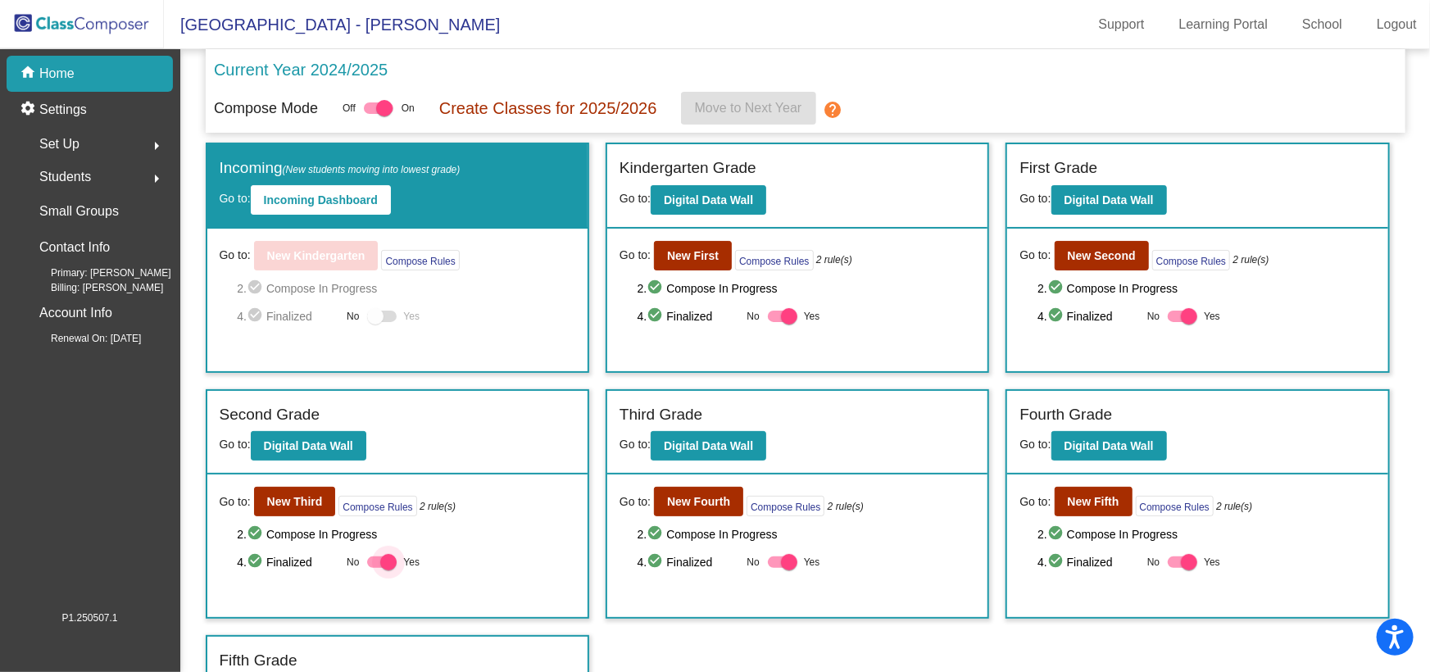
click at [388, 558] on div at bounding box center [388, 562] width 16 height 16
click at [375, 568] on input "Yes" at bounding box center [375, 568] width 1 height 1
checkbox input "false"
click at [286, 502] on b "New Third" at bounding box center [295, 501] width 56 height 13
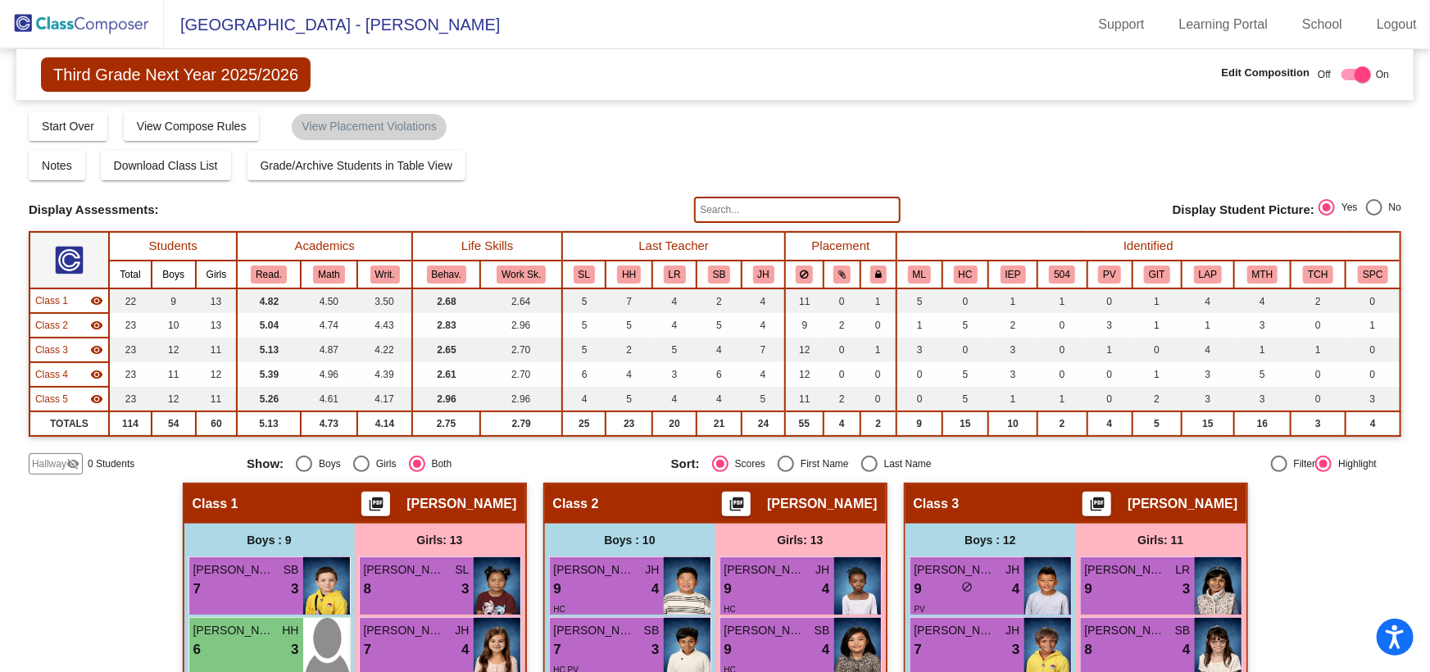
click at [52, 457] on span "Hallway" at bounding box center [49, 464] width 34 height 15
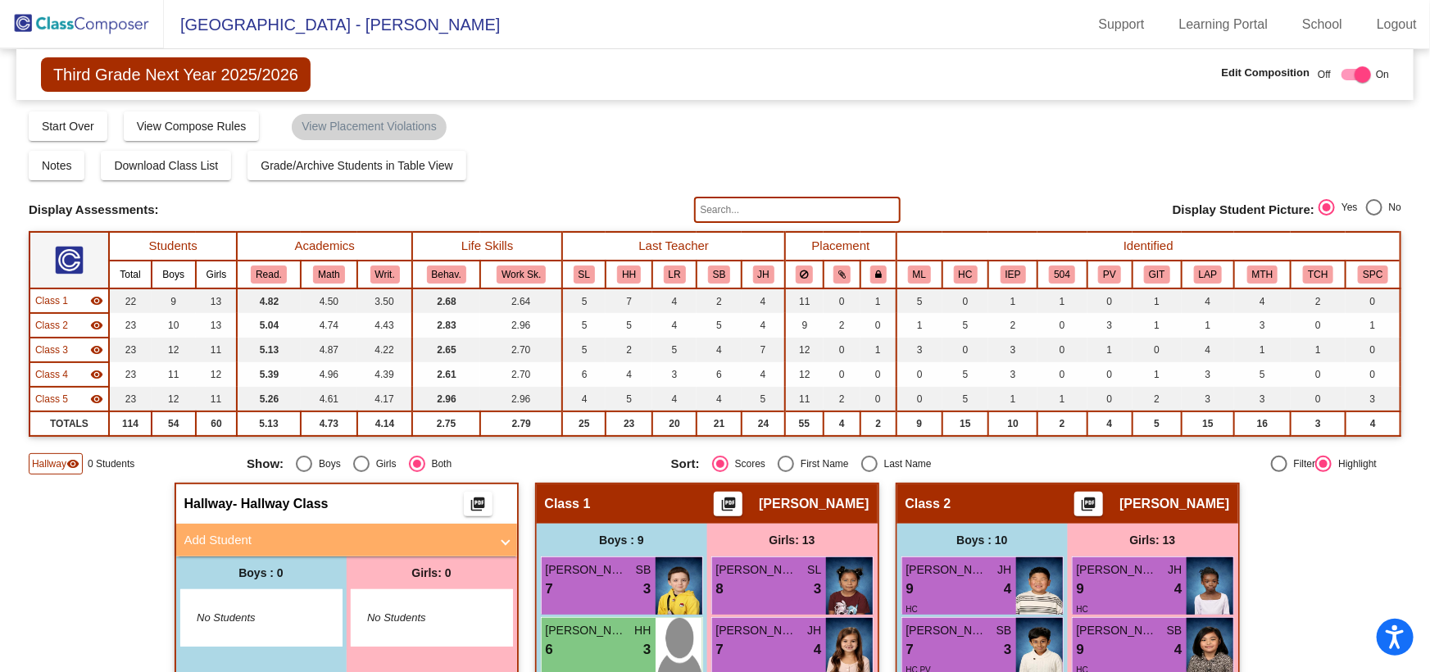
click at [52, 457] on span "Hallway" at bounding box center [49, 464] width 34 height 15
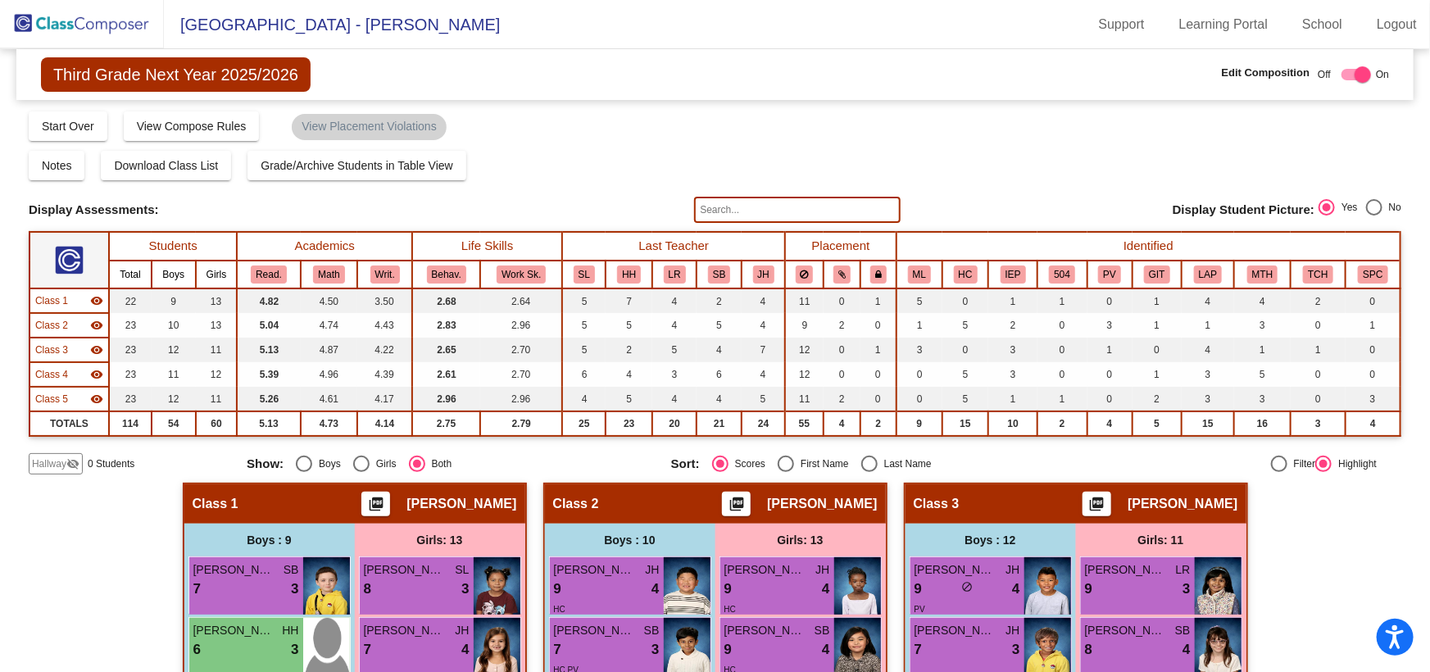
click at [72, 22] on img at bounding box center [82, 24] width 164 height 48
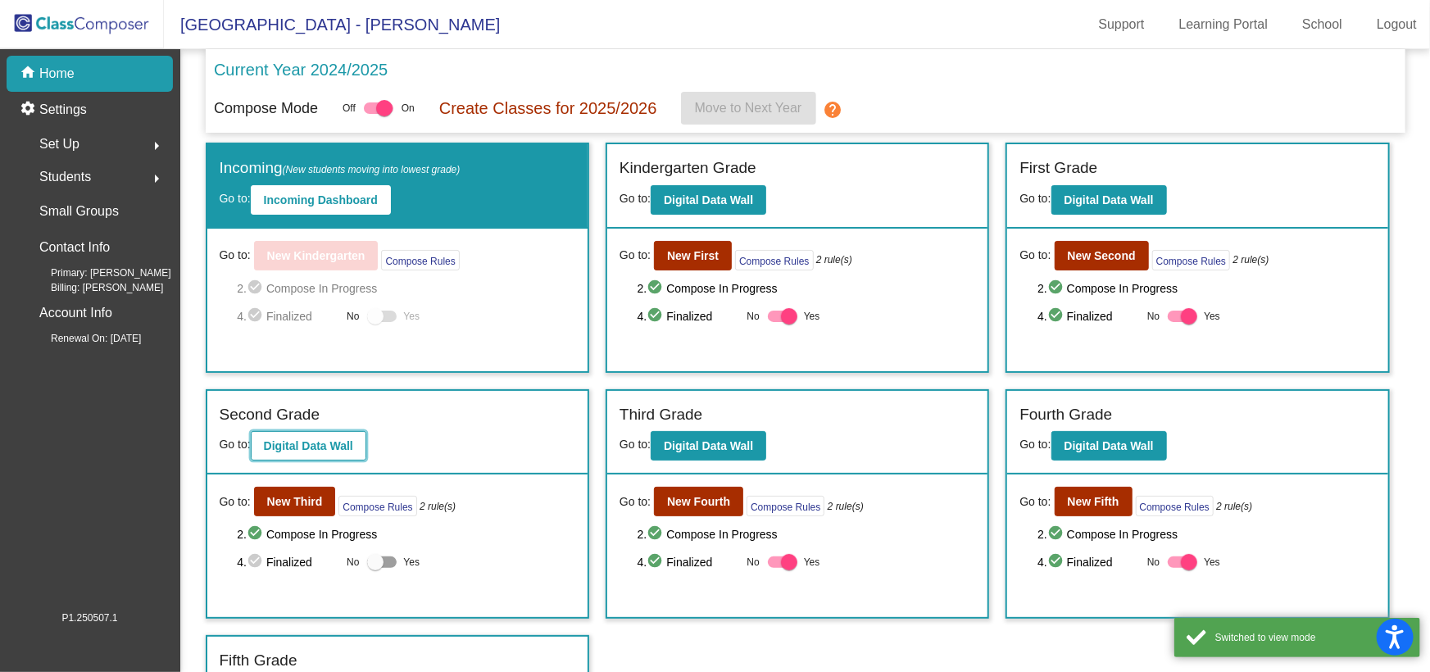
click at [321, 431] on button "Digital Data Wall" at bounding box center [309, 446] width 116 height 30
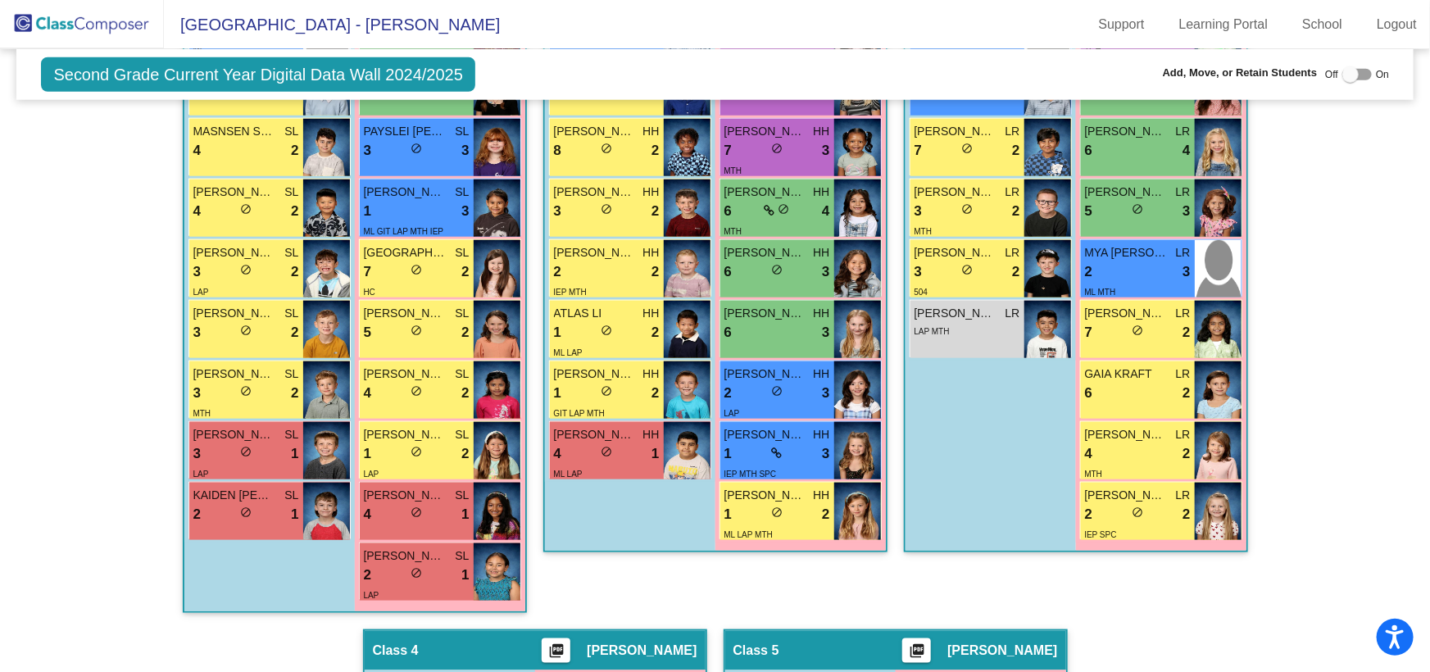
scroll to position [671, 0]
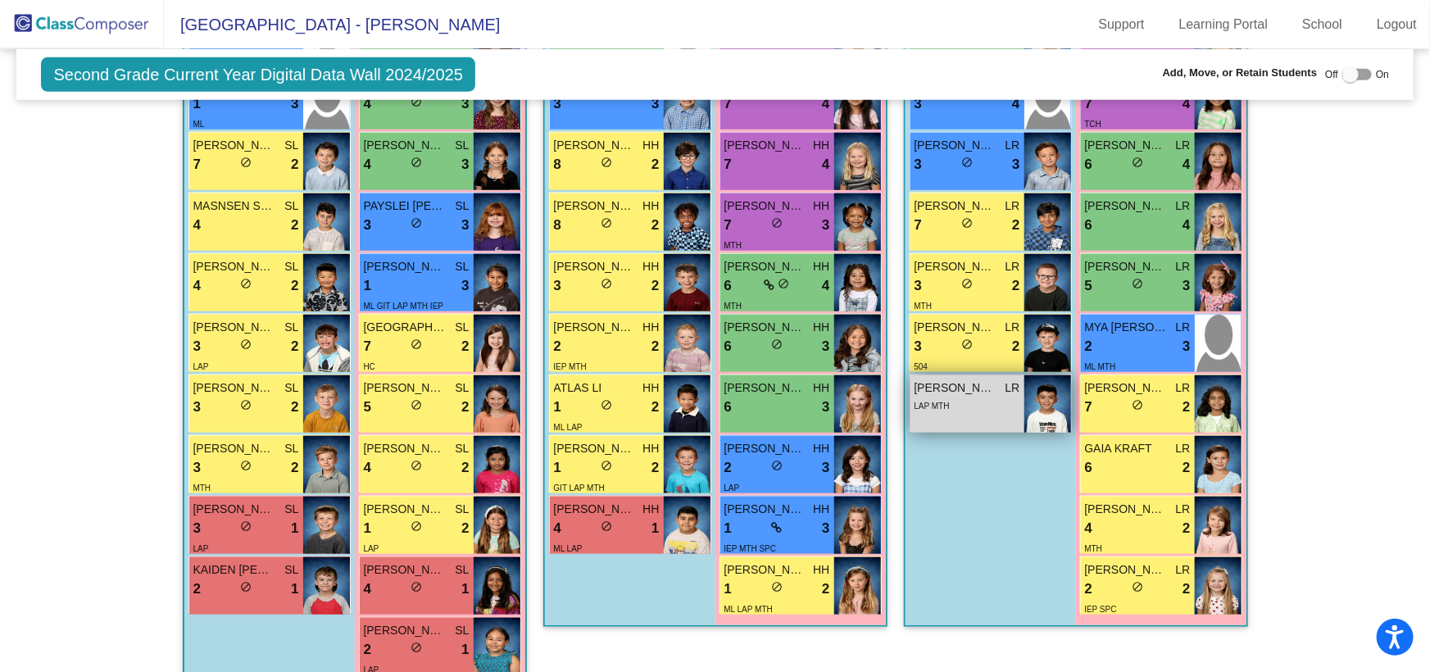
click at [949, 403] on div "LAP MTH" at bounding box center [968, 405] width 106 height 17
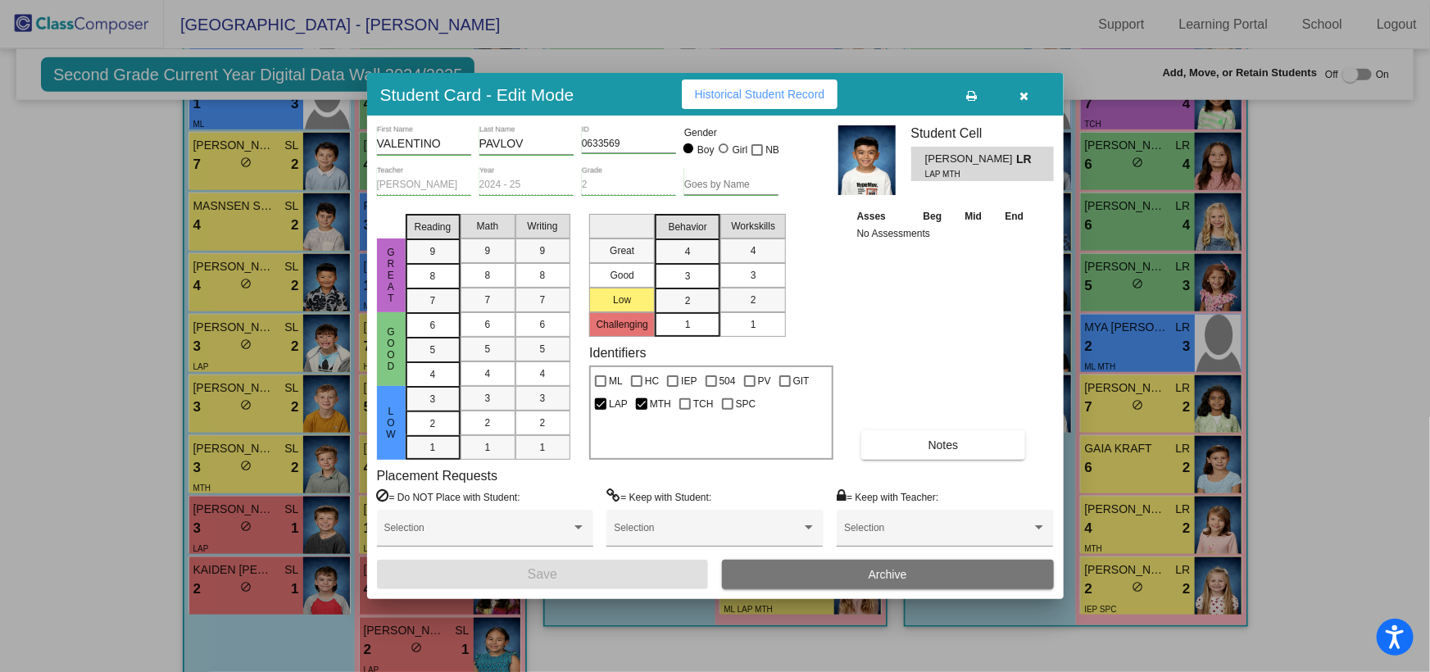
click at [681, 264] on div "3" at bounding box center [688, 251] width 32 height 25
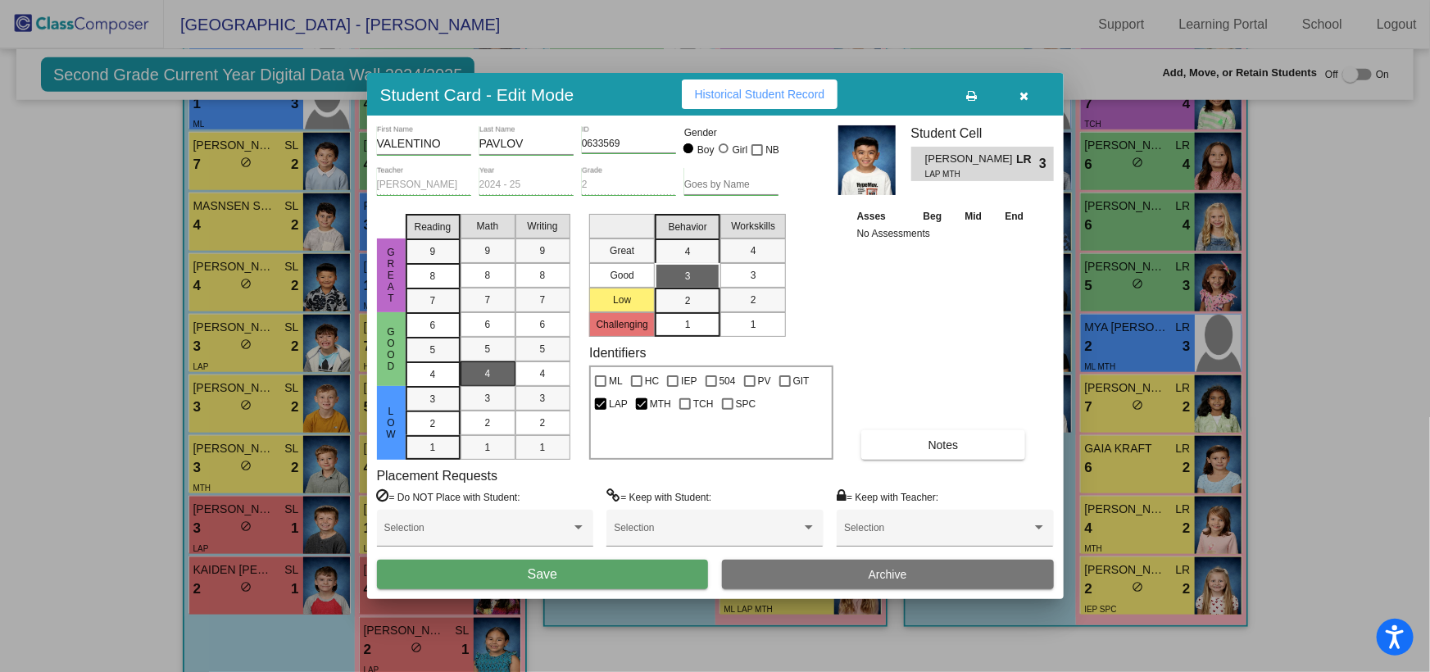
drag, startPoint x: 430, startPoint y: 351, endPoint x: 504, endPoint y: 369, distance: 75.9
click at [431, 333] on span "5" at bounding box center [433, 325] width 6 height 15
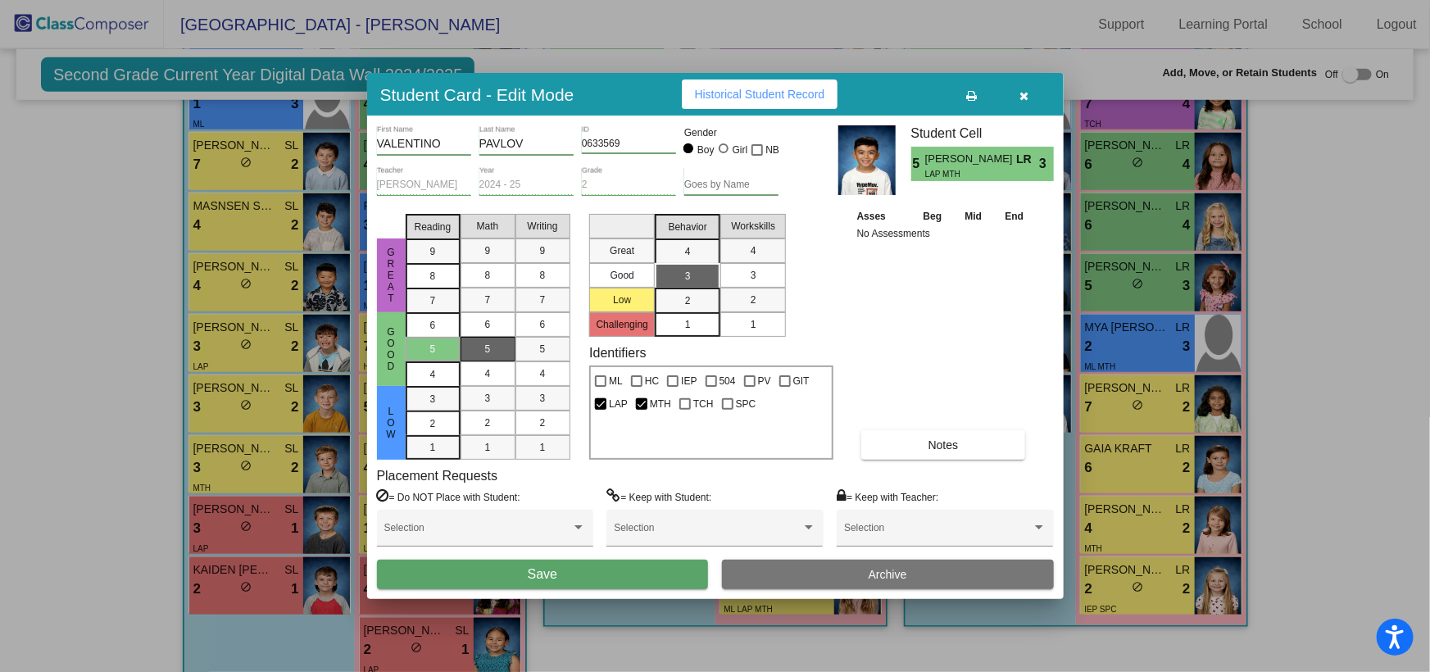
click at [497, 348] on div "5" at bounding box center [488, 349] width 32 height 25
click at [557, 353] on mat-list-option "5" at bounding box center [543, 349] width 55 height 25
click at [419, 338] on div "4" at bounding box center [433, 325] width 32 height 25
click at [501, 372] on div "4" at bounding box center [488, 373] width 32 height 25
click at [540, 370] on span "4" at bounding box center [543, 373] width 6 height 15
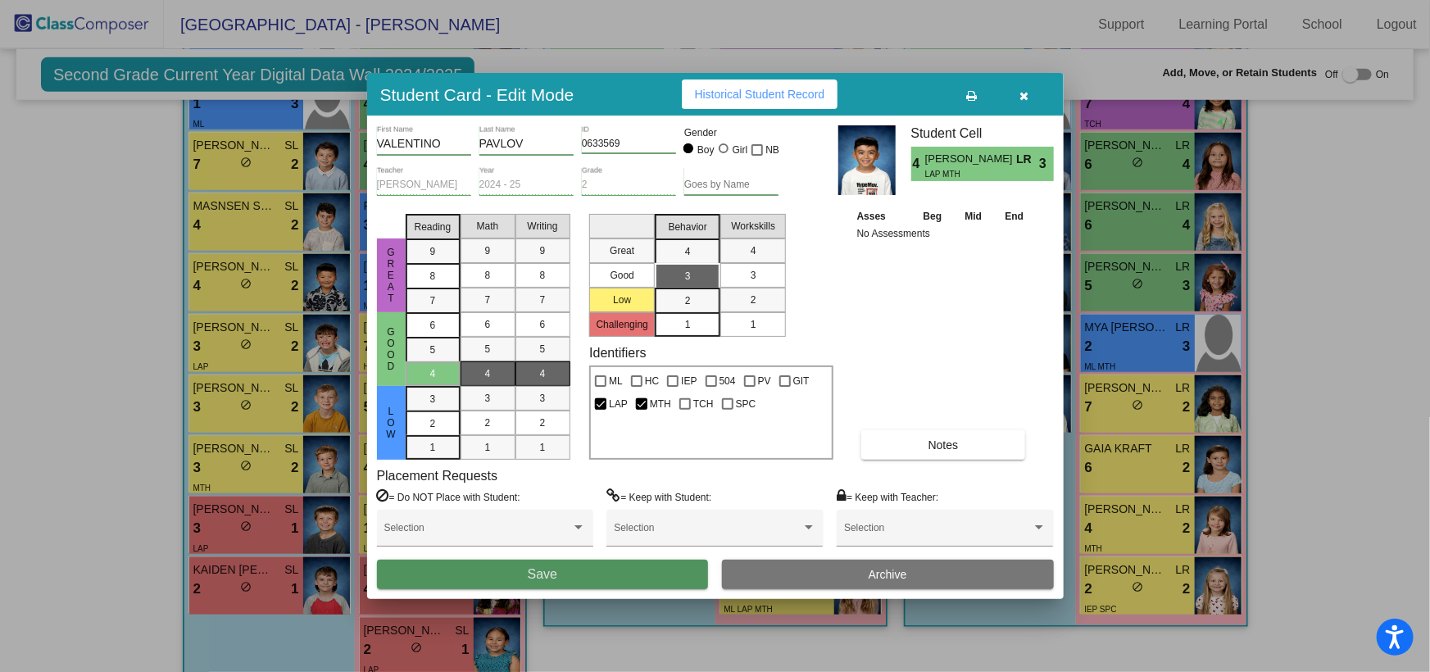
click at [538, 582] on button "Save" at bounding box center [543, 575] width 332 height 30
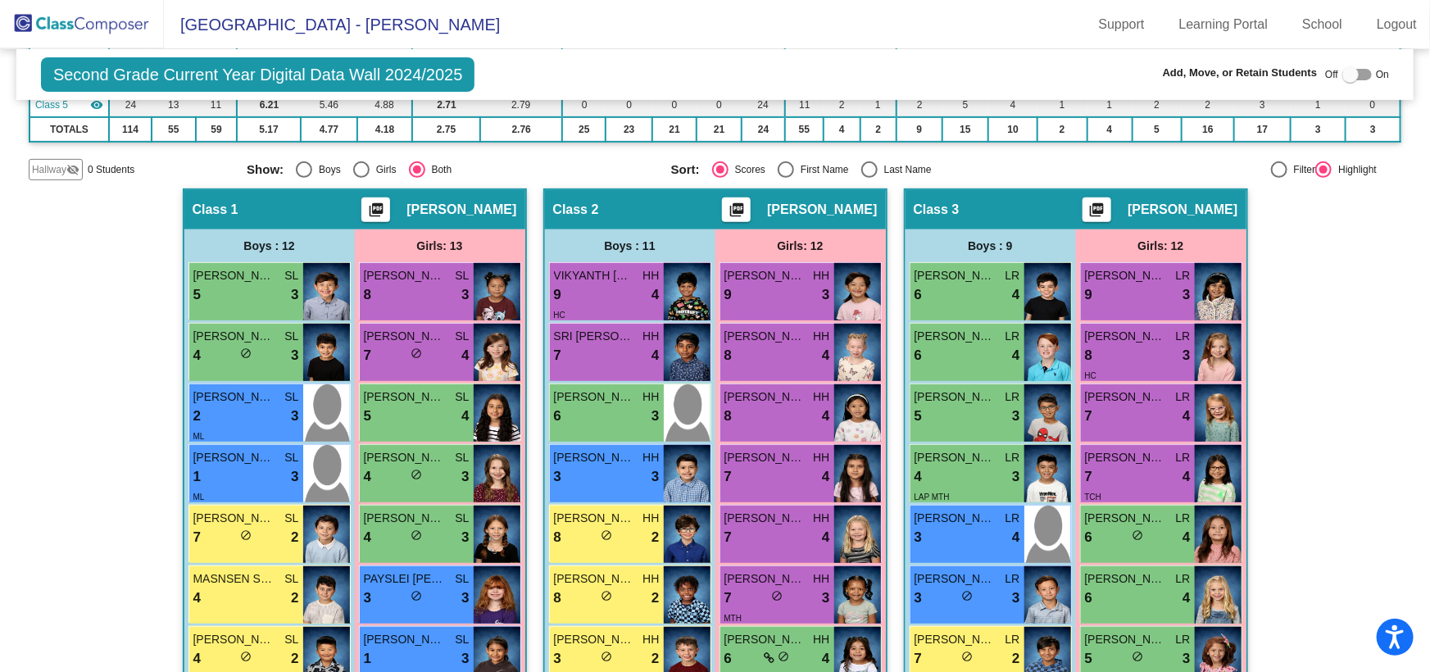
scroll to position [0, 0]
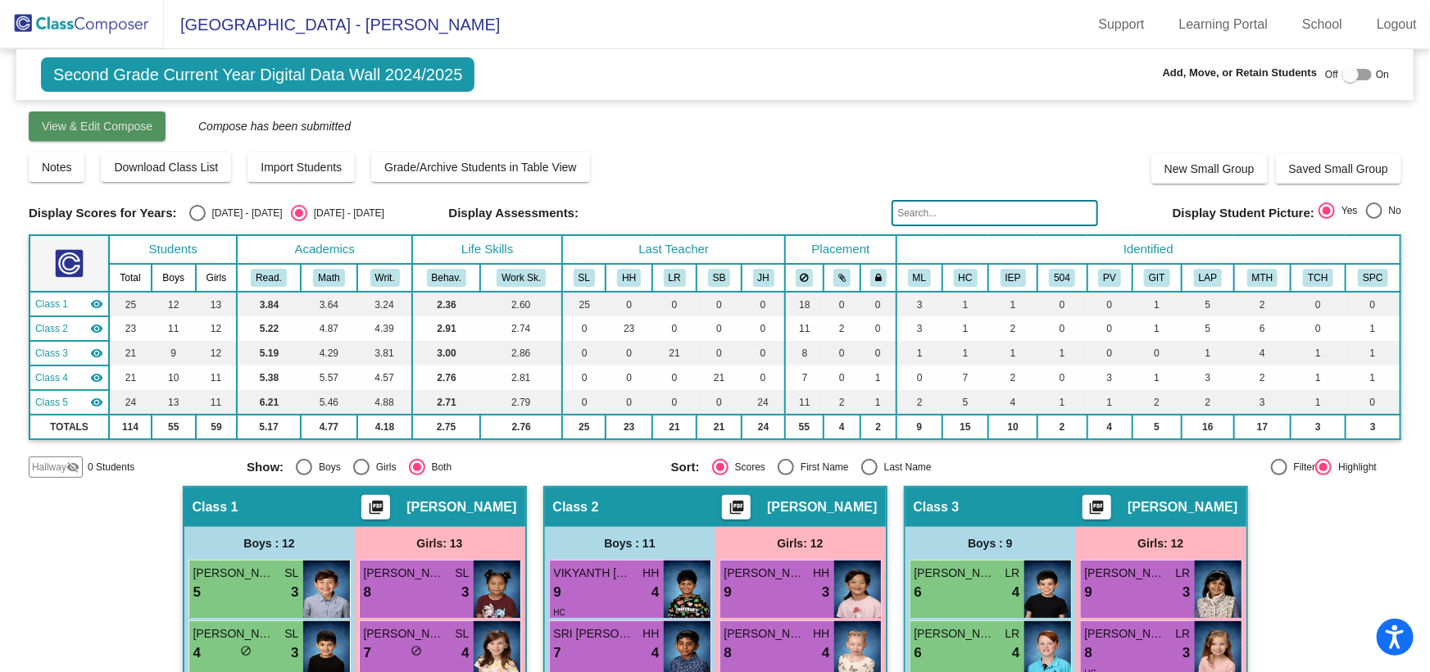
click at [57, 125] on span "View & Edit Compose" at bounding box center [97, 126] width 111 height 13
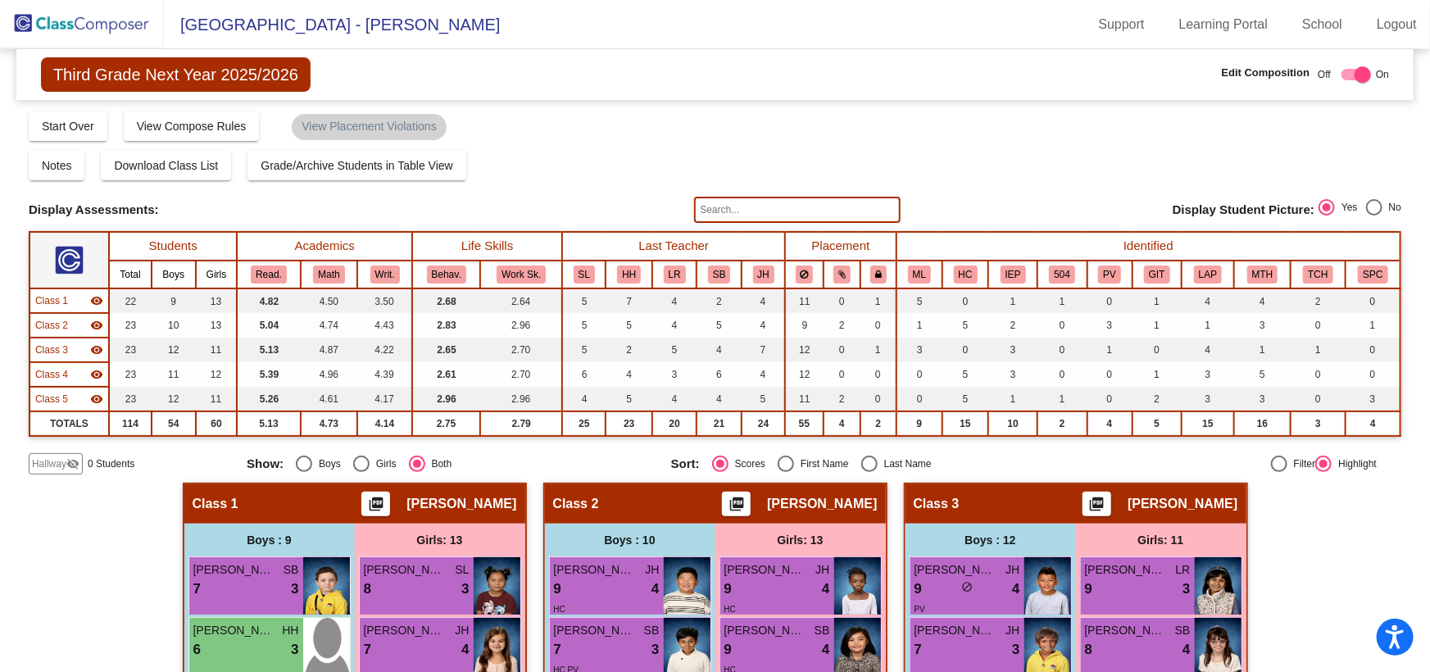
click at [67, 25] on img at bounding box center [82, 24] width 164 height 48
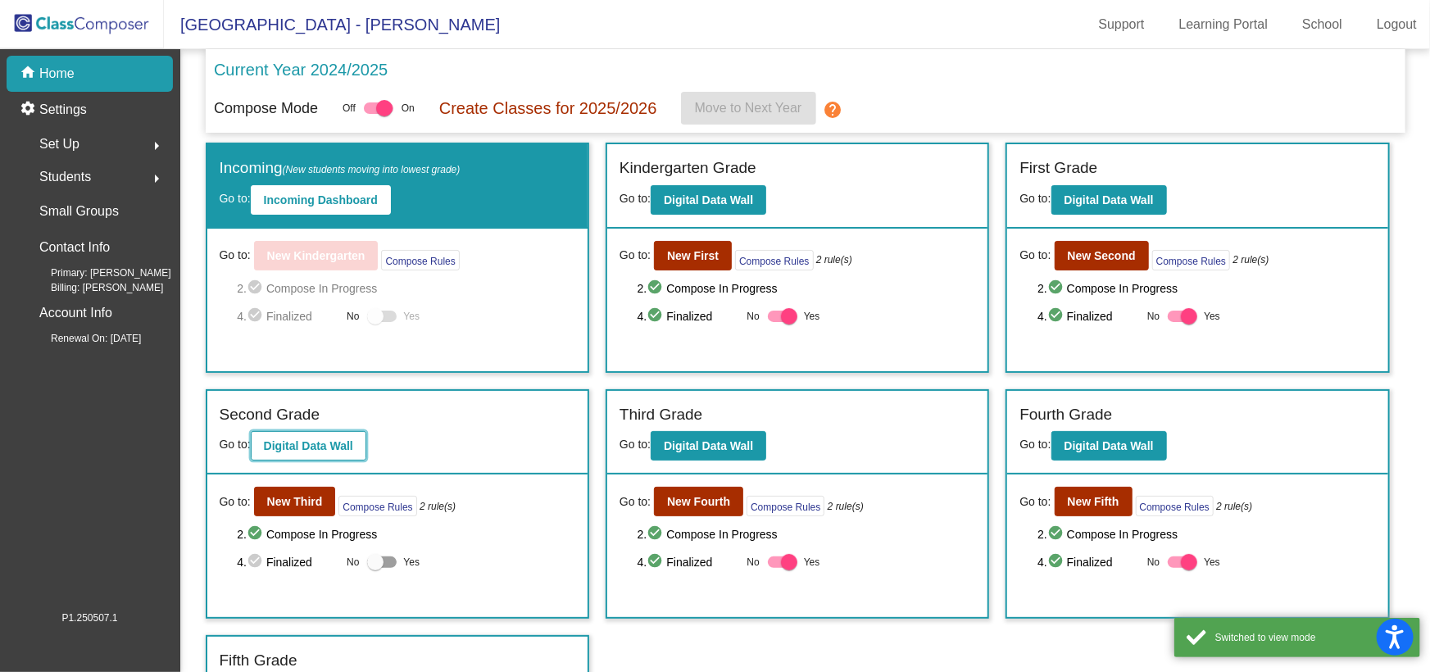
click at [297, 434] on button "Digital Data Wall" at bounding box center [309, 446] width 116 height 30
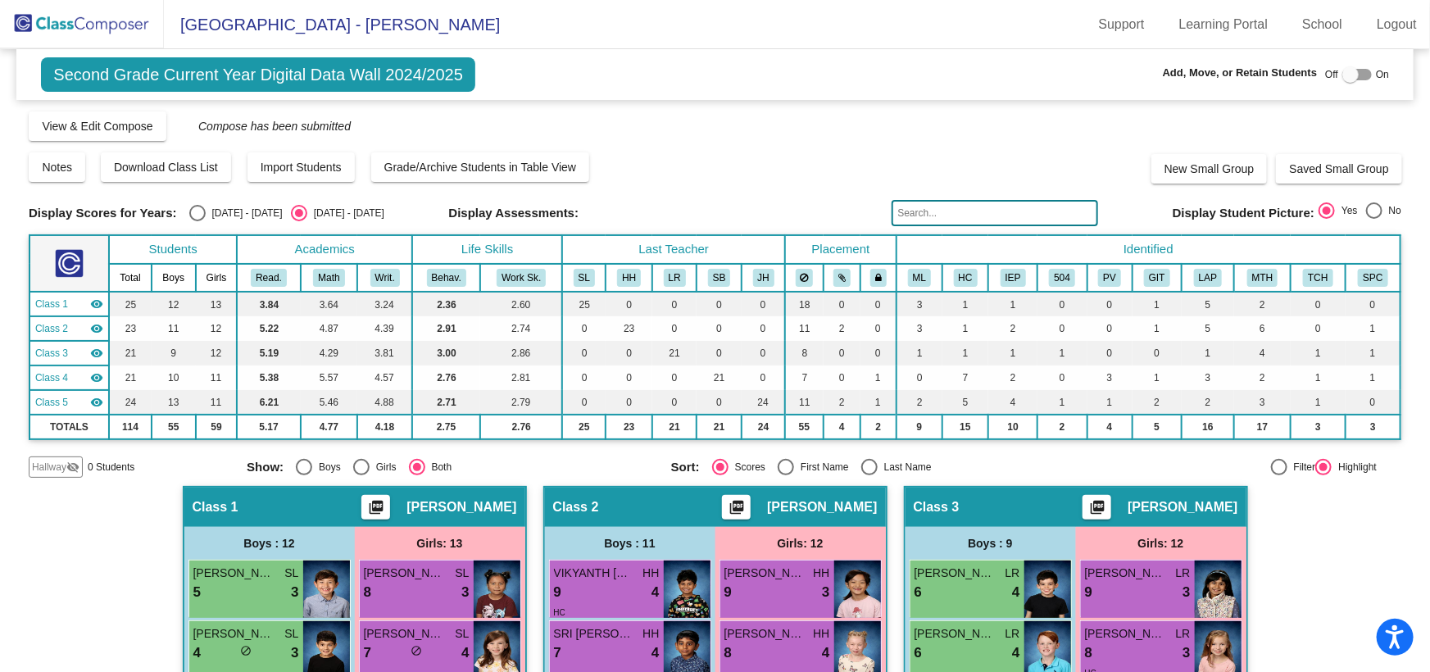
scroll to position [298, 0]
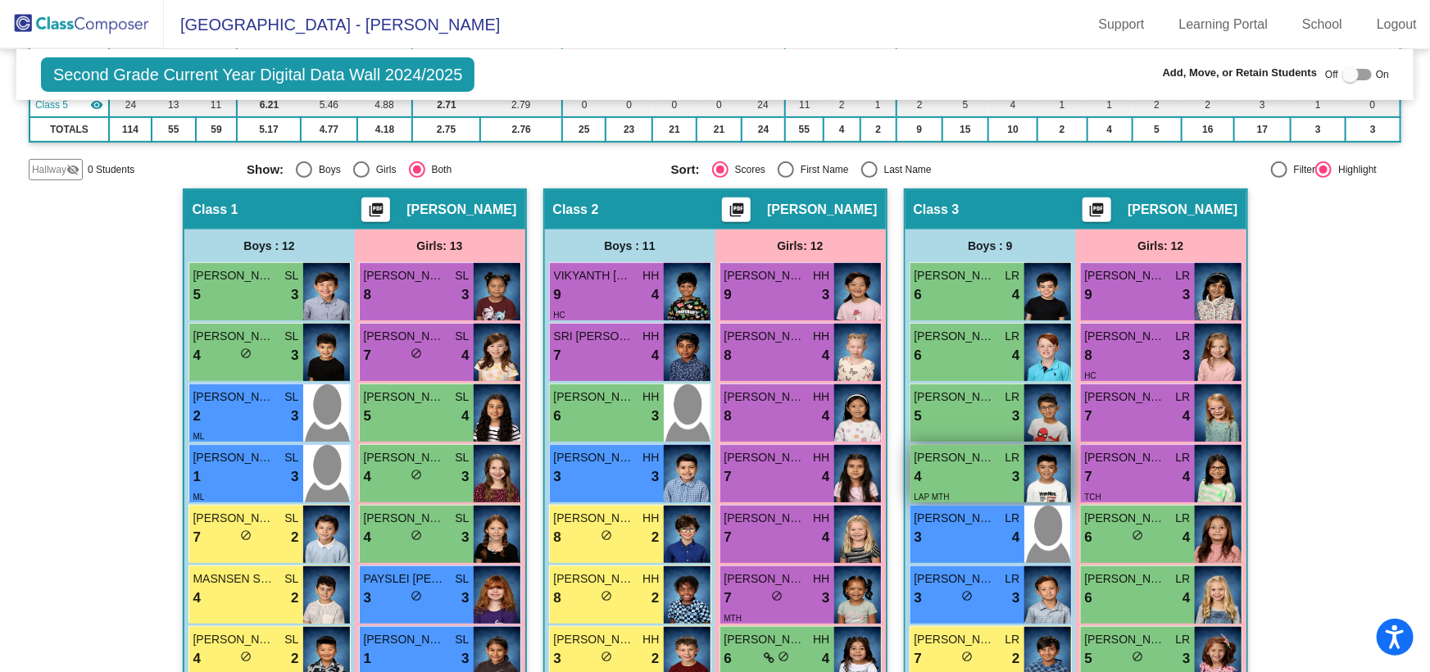
click at [952, 466] on div "4 lock do_not_disturb_alt 3" at bounding box center [968, 476] width 106 height 21
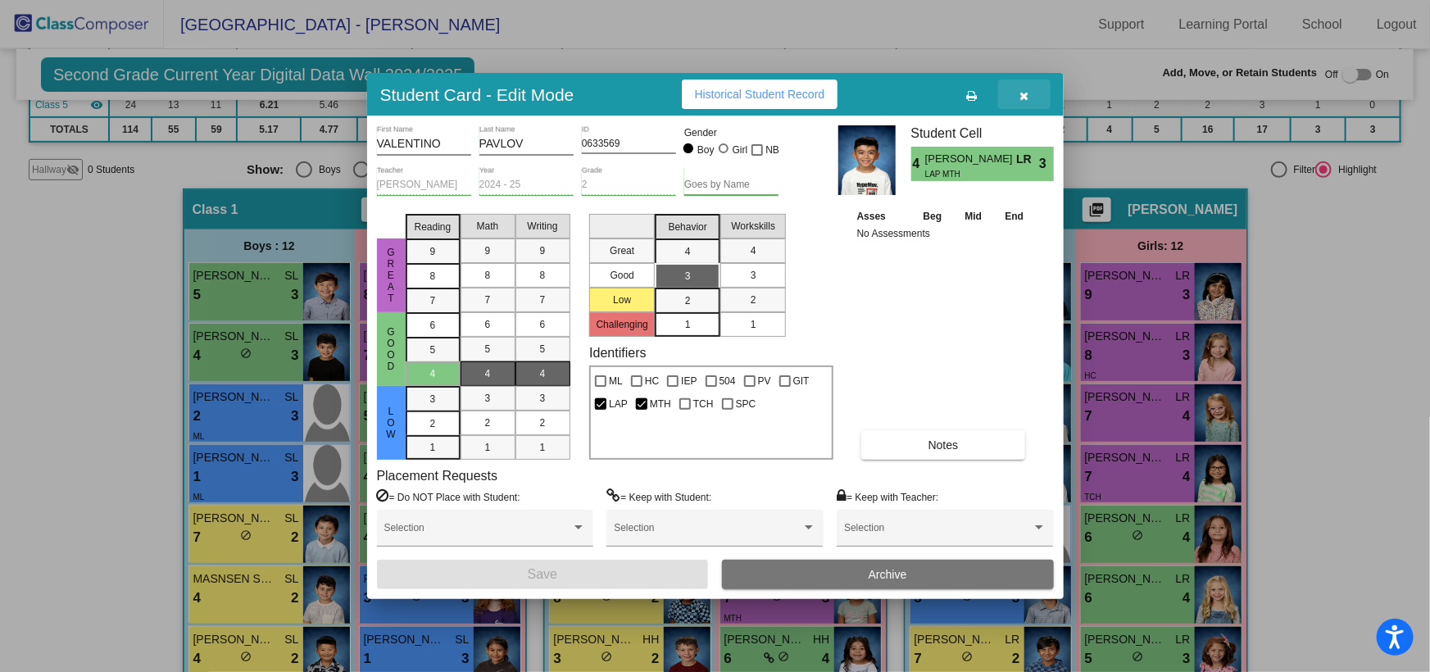
click at [1023, 87] on button "button" at bounding box center [1024, 95] width 52 height 30
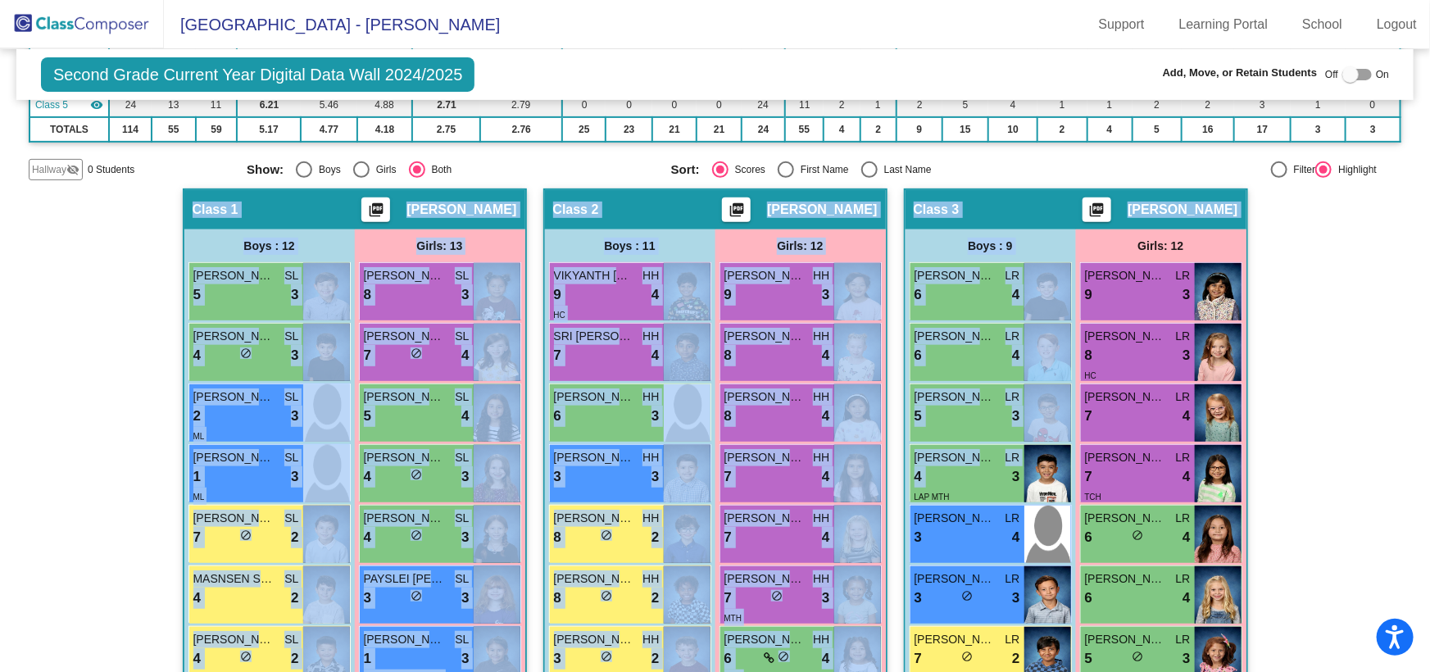
drag, startPoint x: 971, startPoint y: 467, endPoint x: 115, endPoint y: 234, distance: 887.1
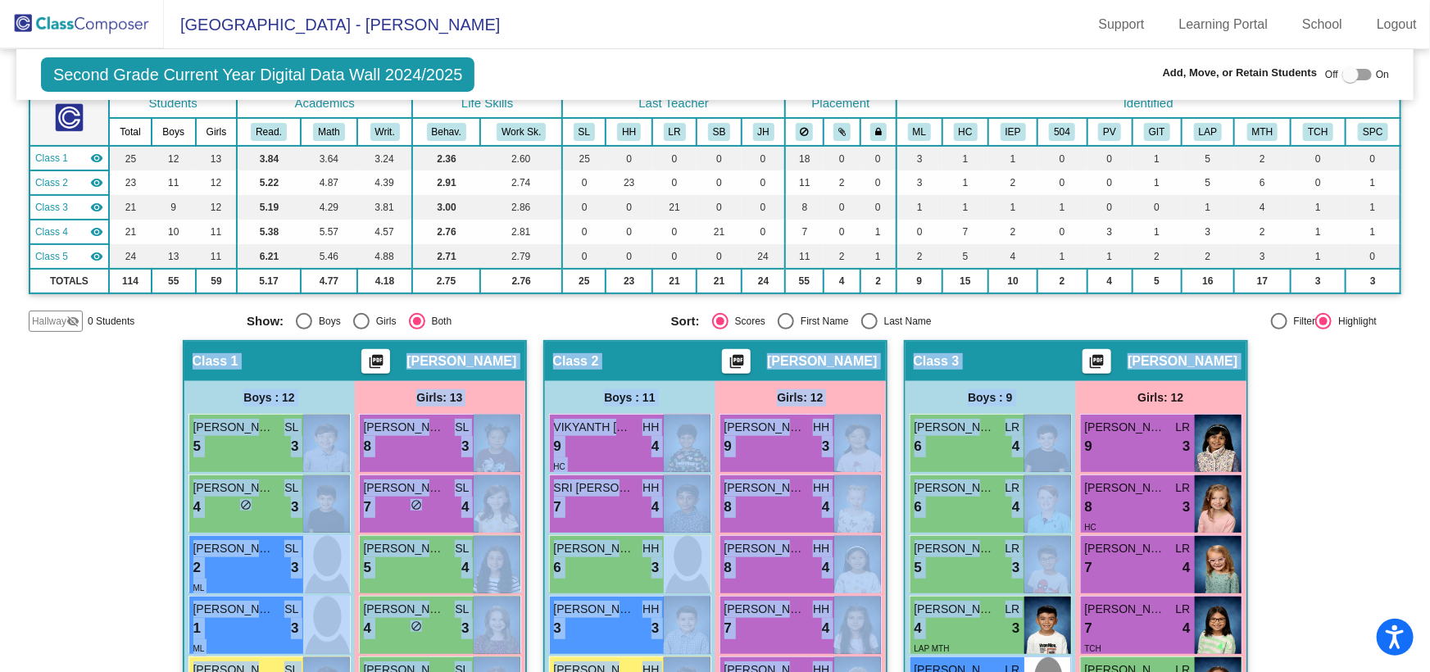
scroll to position [0, 0]
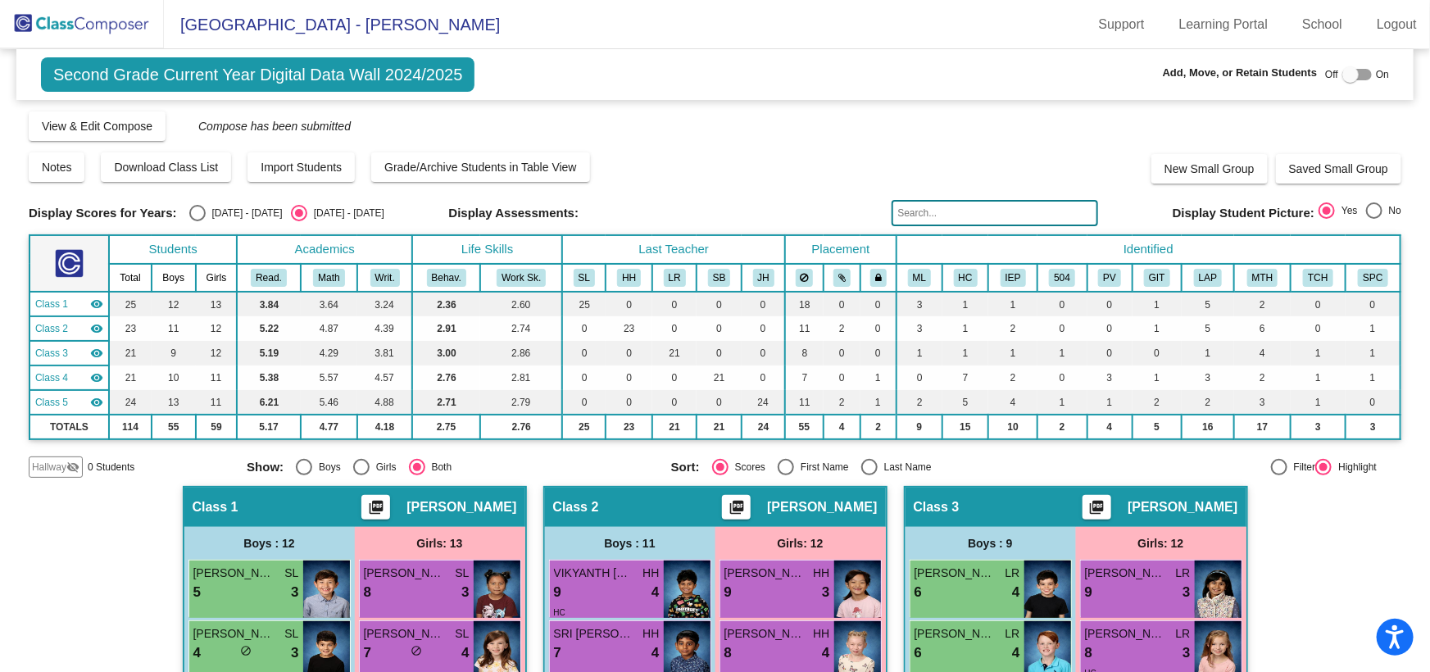
click at [48, 460] on span "Hallway" at bounding box center [49, 467] width 34 height 15
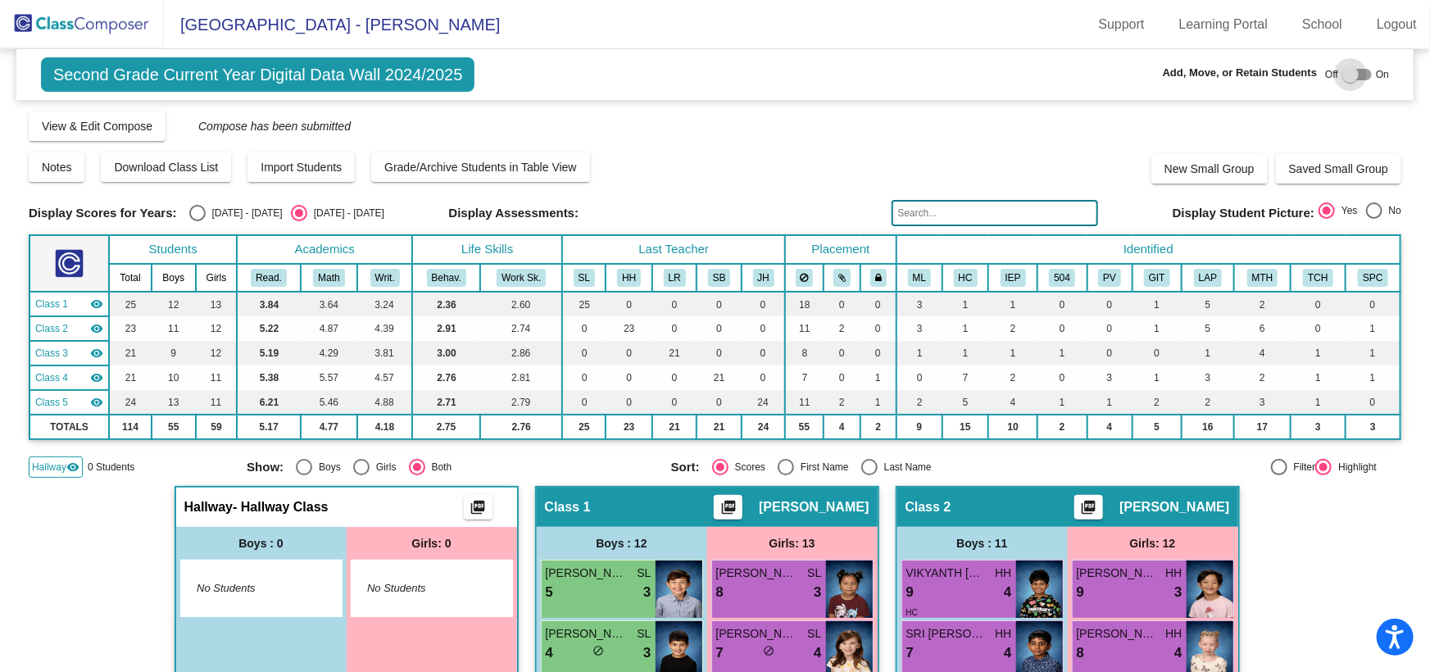
click at [1349, 72] on div at bounding box center [1351, 74] width 16 height 16
checkbox input "true"
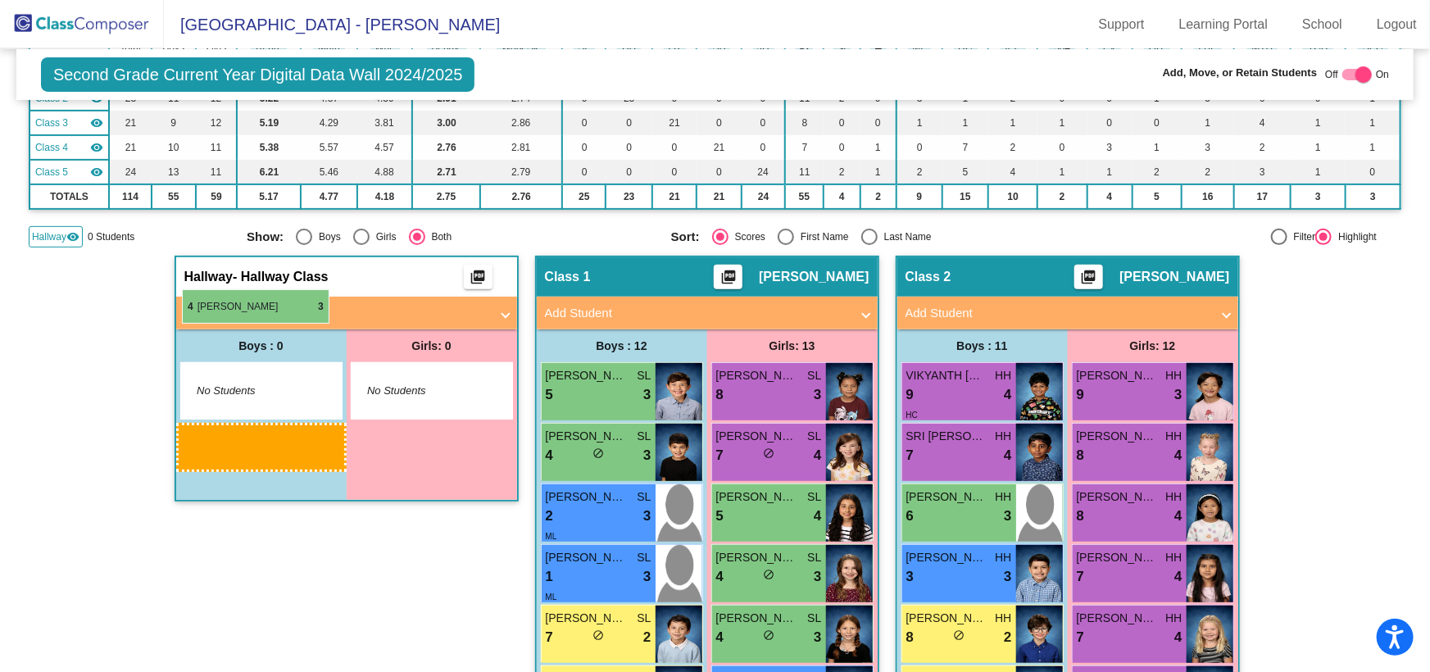
scroll to position [223, 0]
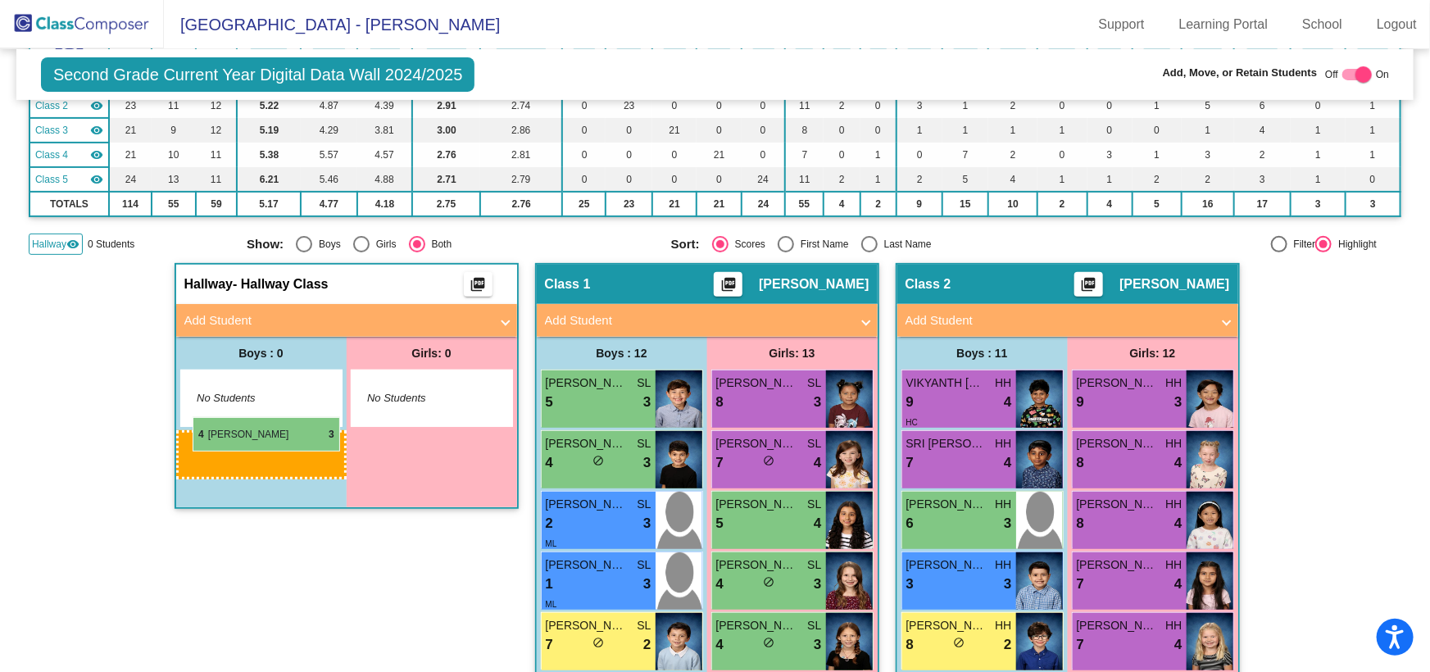
drag, startPoint x: 230, startPoint y: 454, endPoint x: 191, endPoint y: 417, distance: 53.3
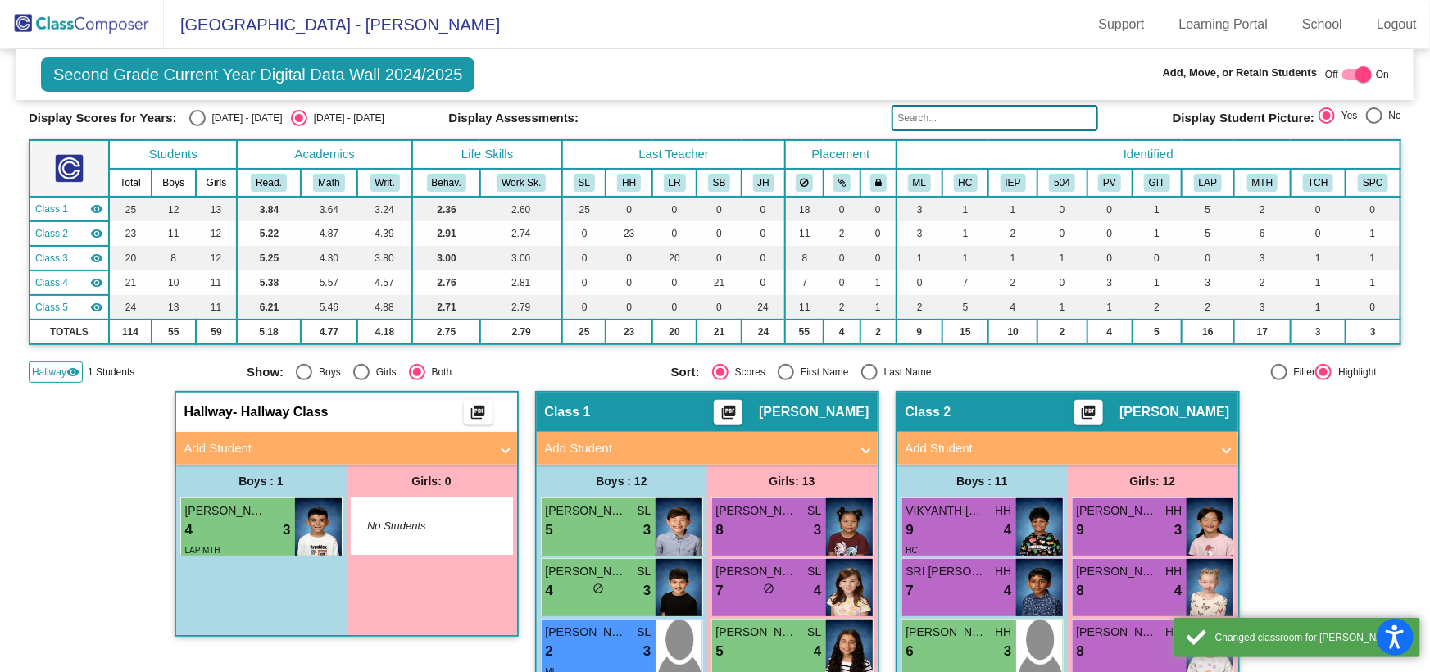
scroll to position [0, 0]
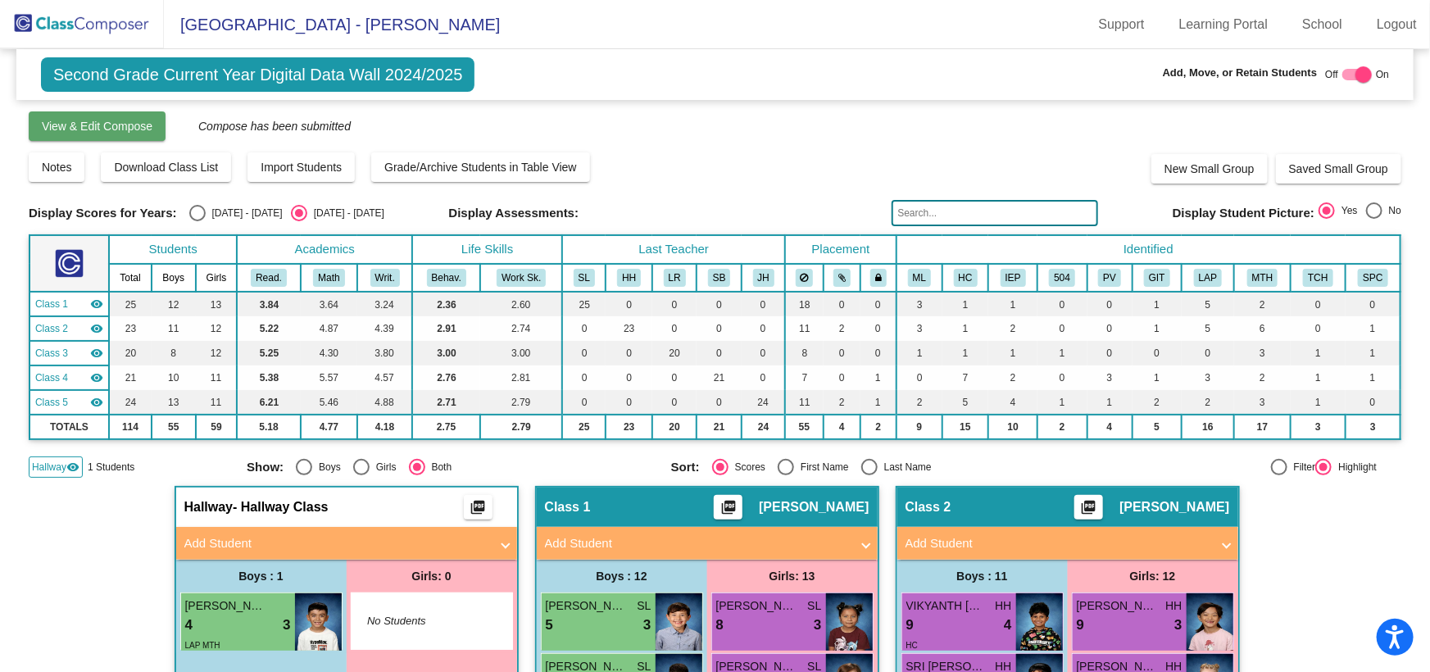
click at [80, 129] on span "View & Edit Compose" at bounding box center [97, 126] width 111 height 13
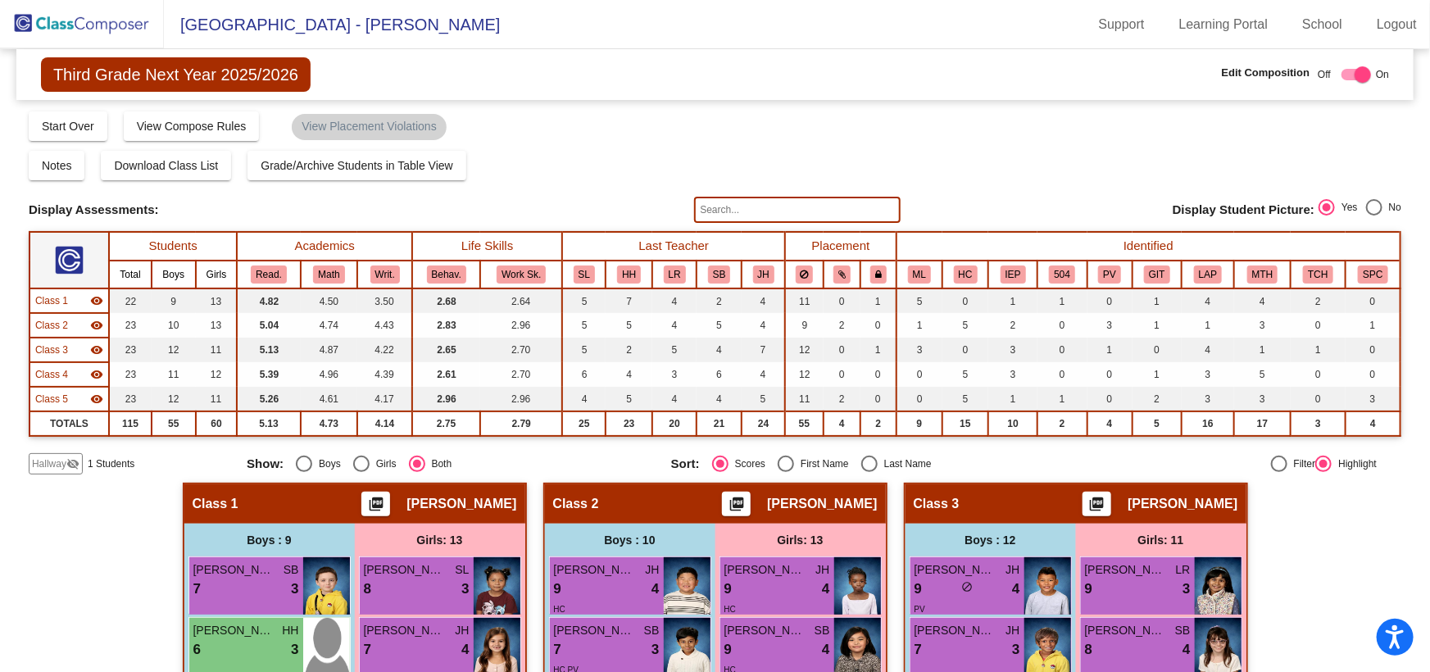
click at [61, 460] on span "Hallway" at bounding box center [49, 464] width 34 height 15
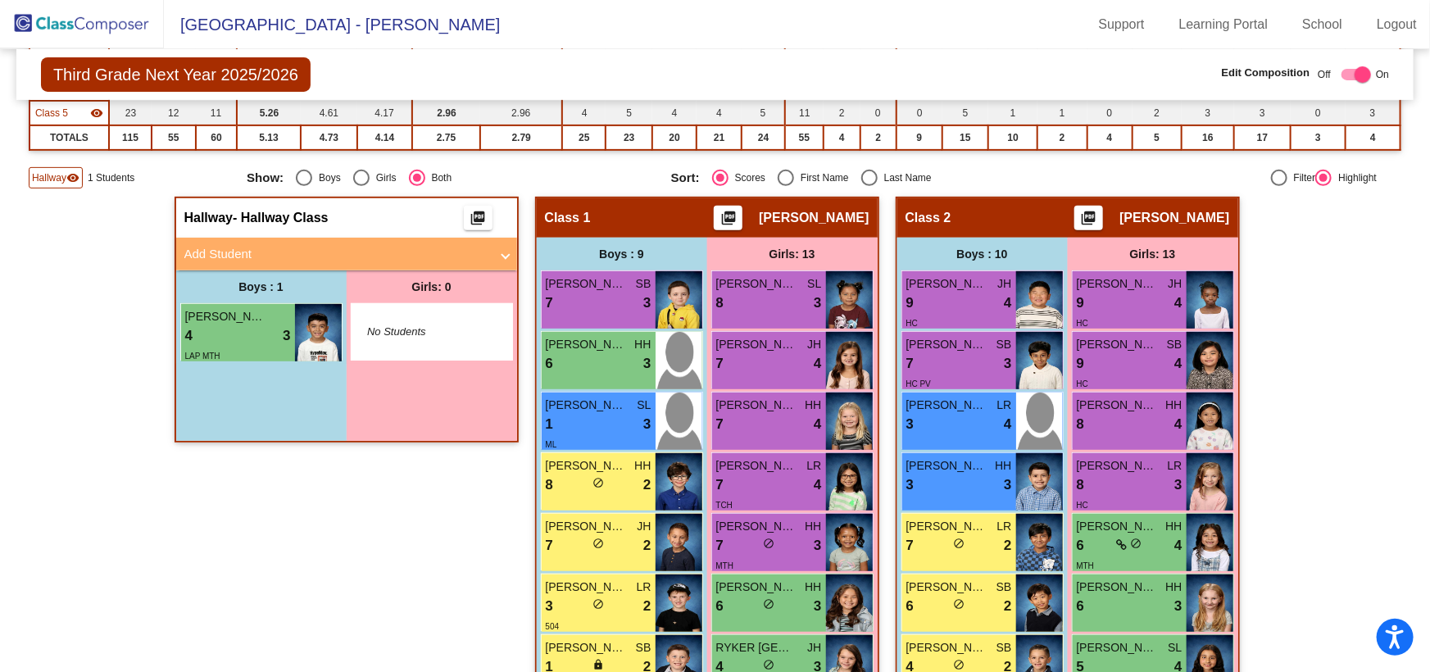
scroll to position [298, 0]
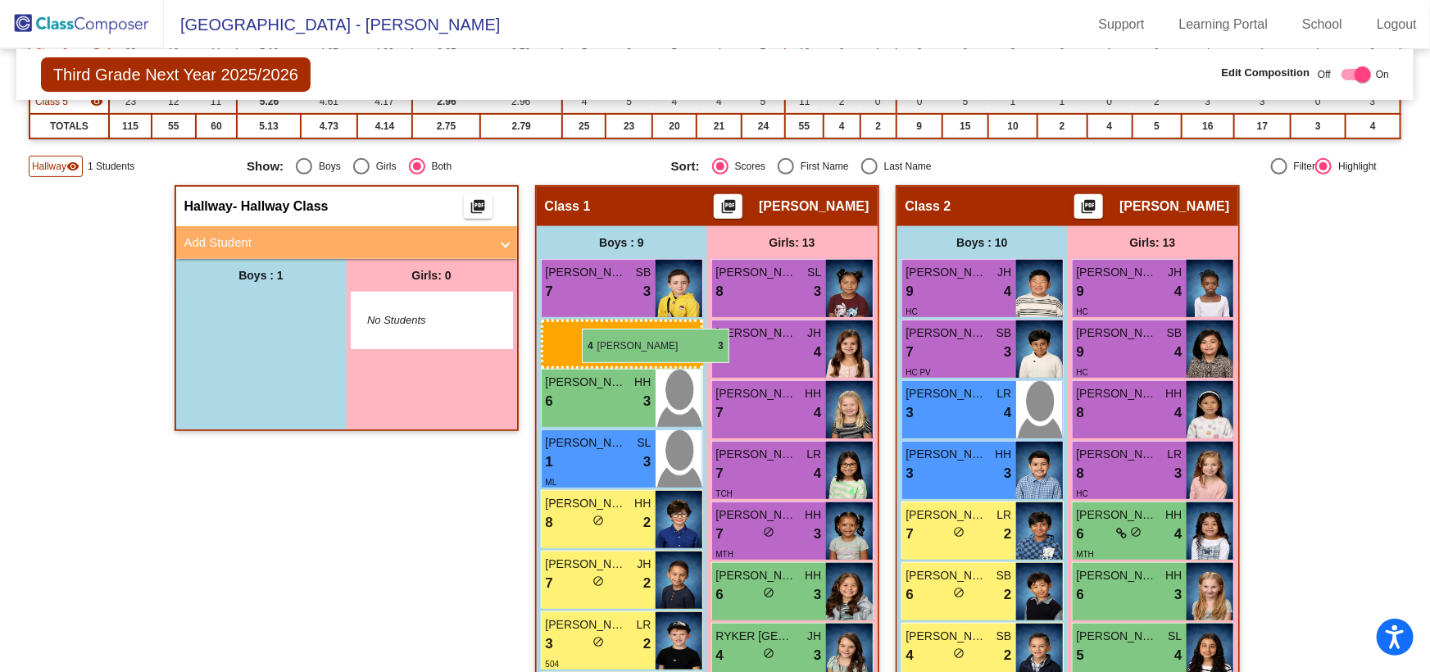
drag, startPoint x: 226, startPoint y: 322, endPoint x: 582, endPoint y: 329, distance: 355.8
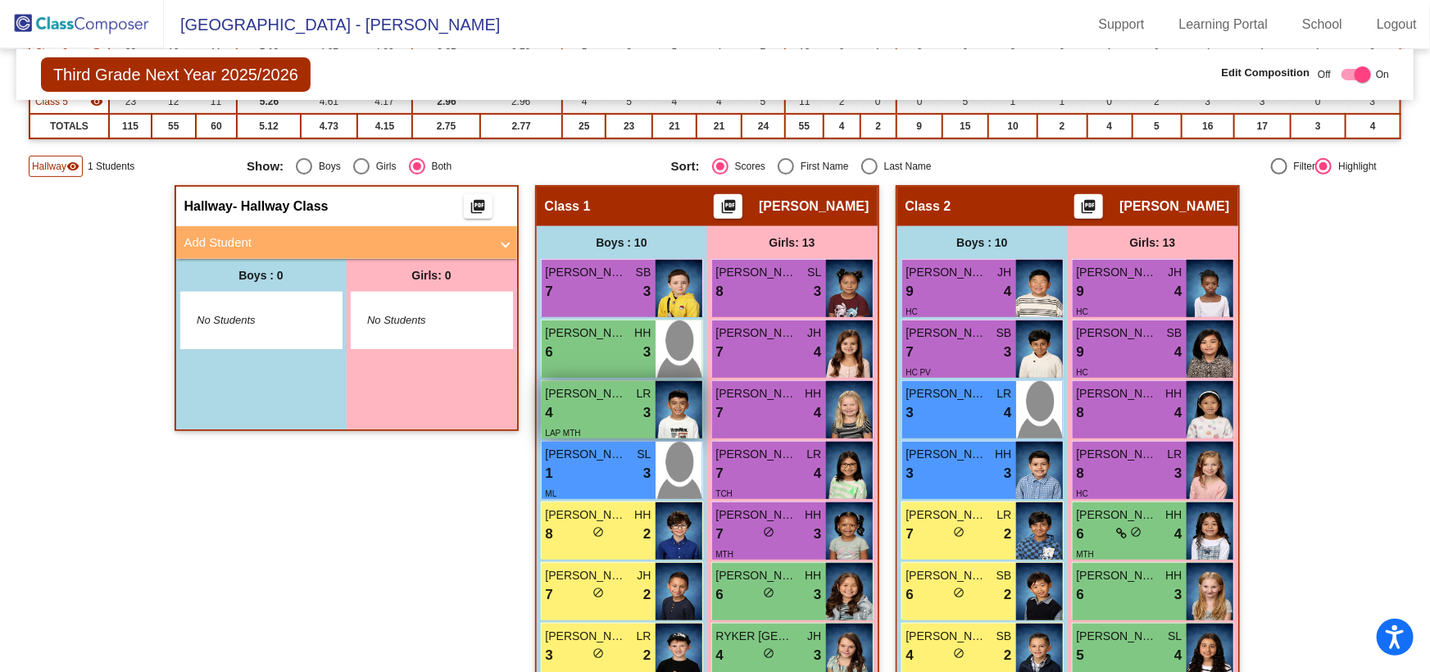
click at [597, 407] on div "4 lock do_not_disturb_alt 3" at bounding box center [599, 412] width 106 height 21
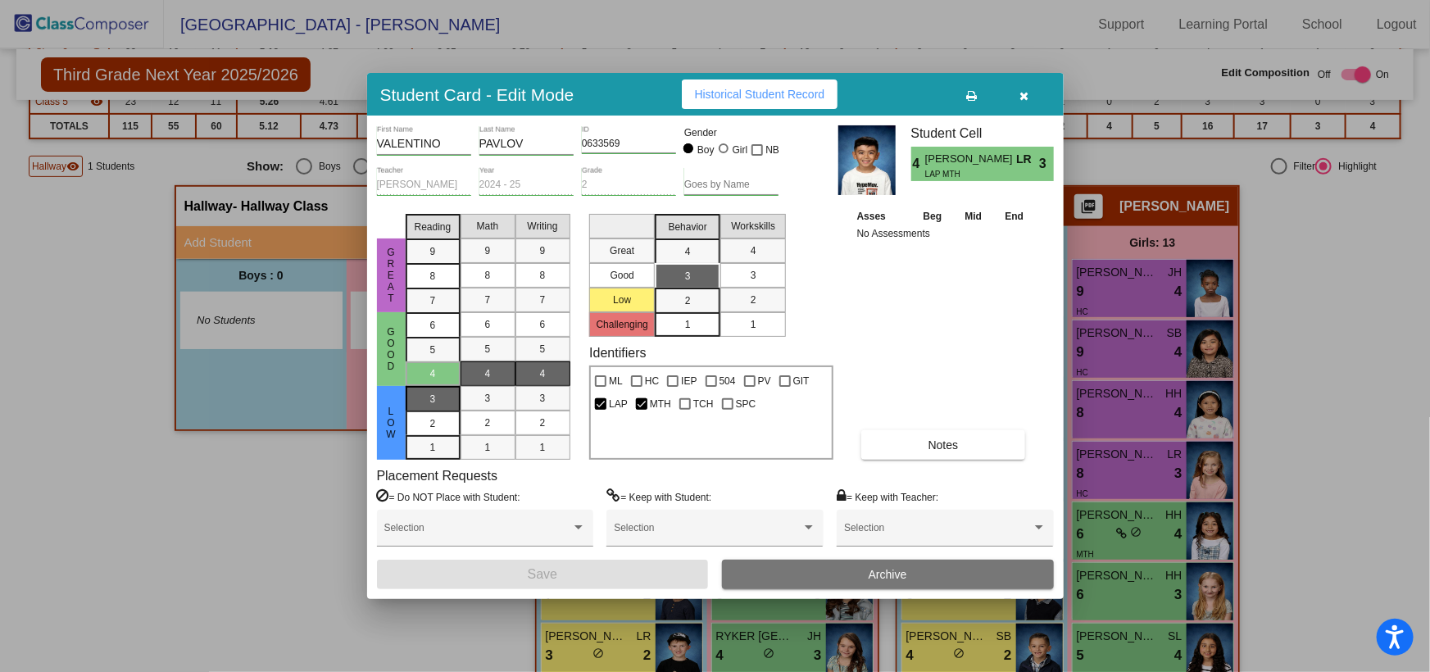
click at [421, 396] on div "3" at bounding box center [433, 399] width 32 height 25
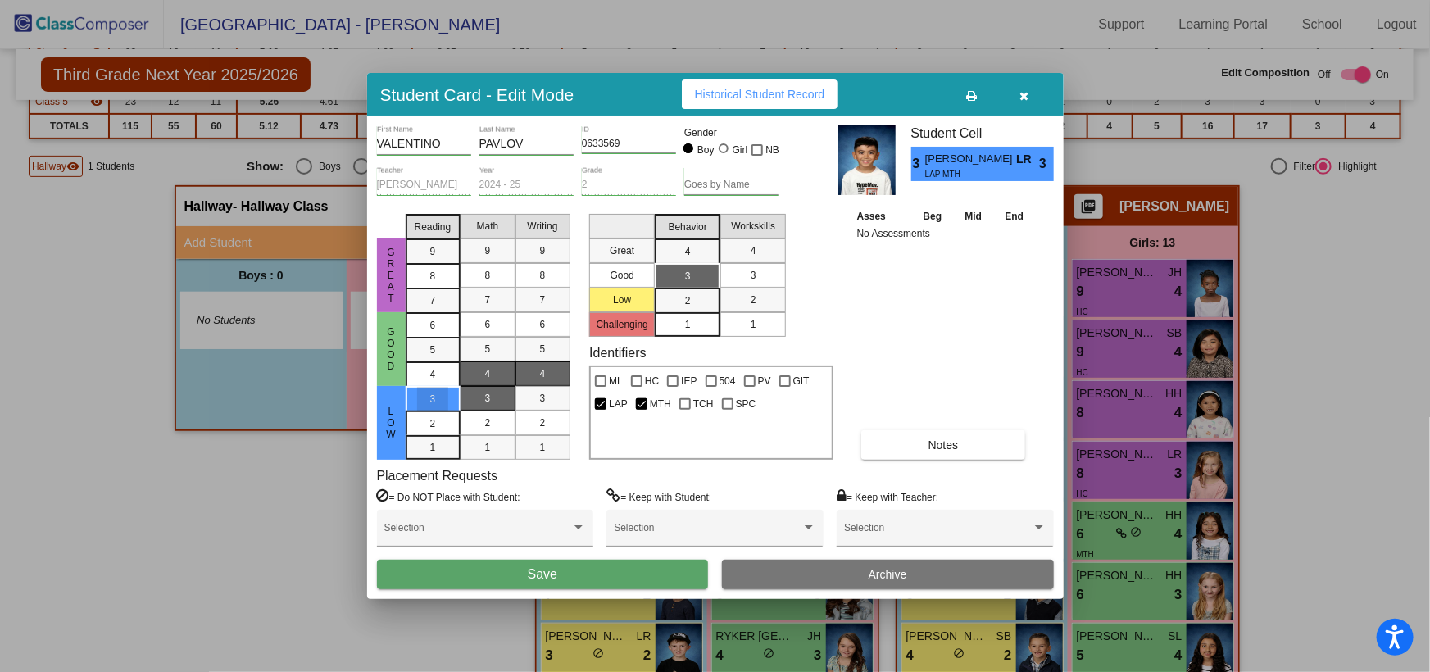
click at [480, 394] on div "3" at bounding box center [488, 398] width 32 height 25
click at [532, 395] on div "3" at bounding box center [543, 398] width 32 height 25
click at [684, 577] on button "Save" at bounding box center [543, 575] width 332 height 30
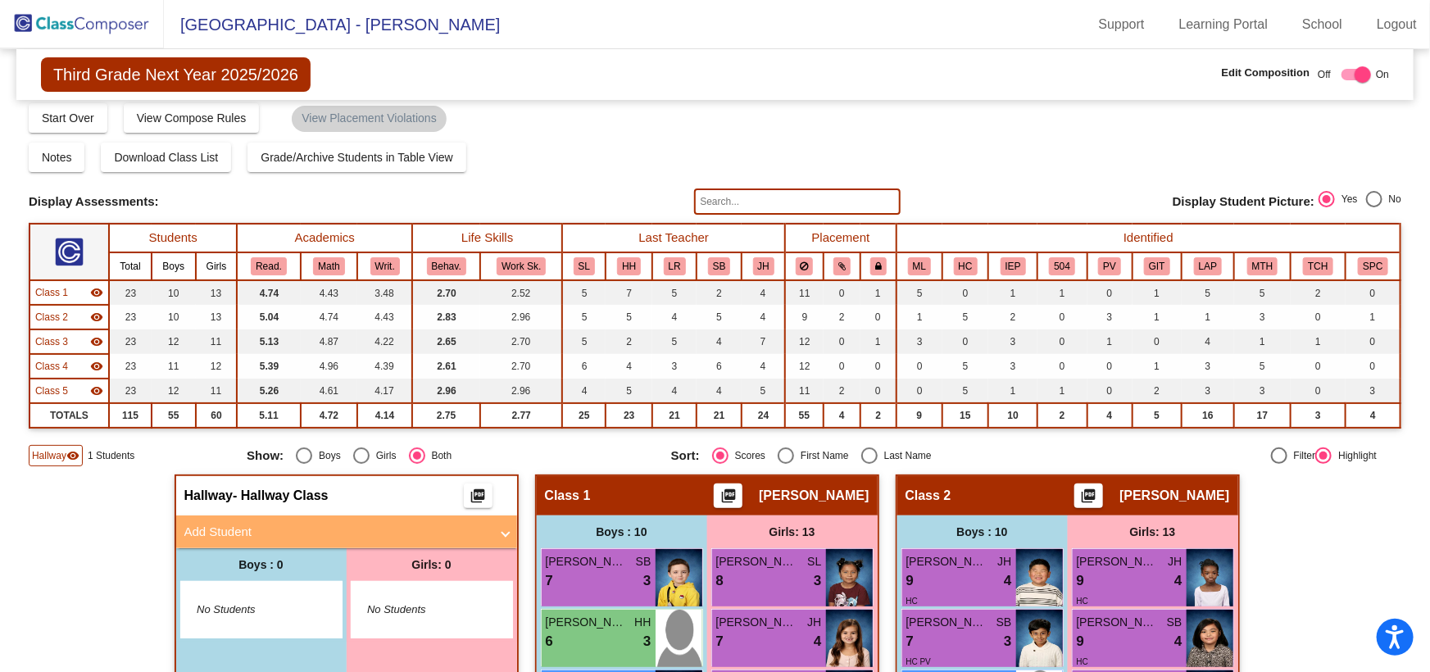
scroll to position [0, 0]
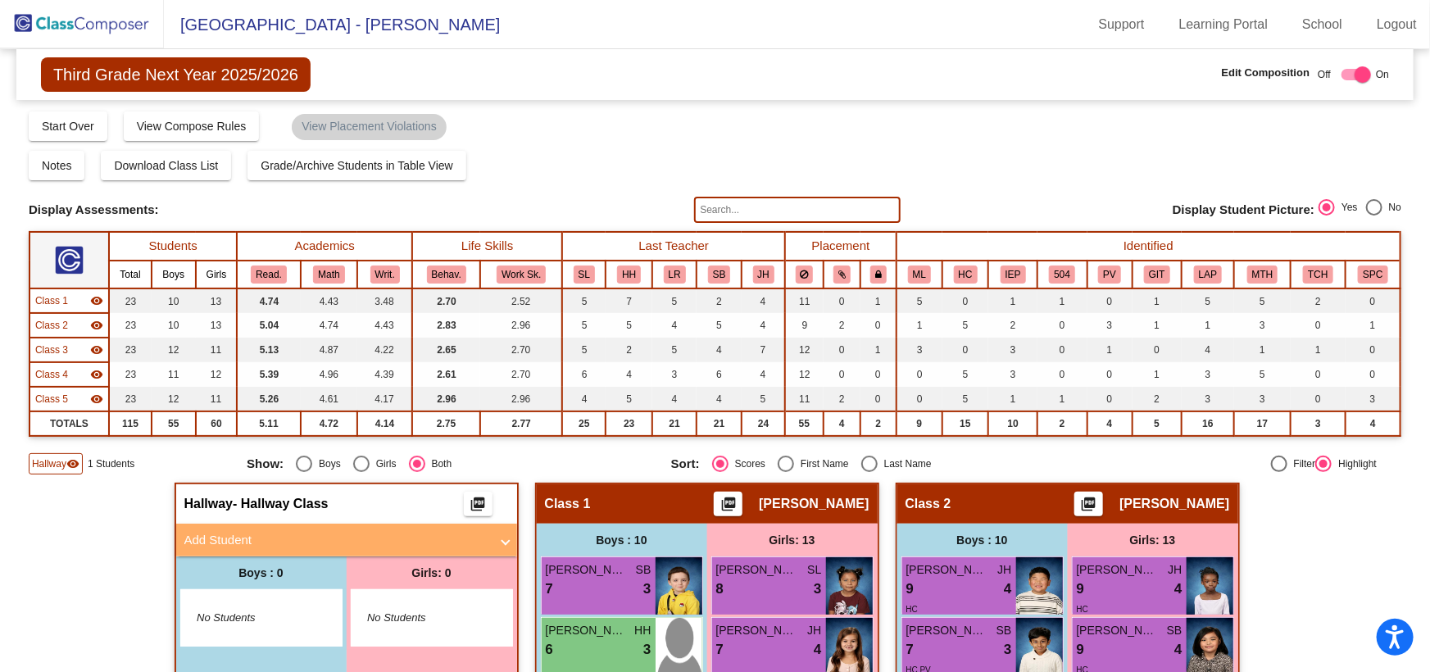
click at [63, 24] on img at bounding box center [82, 24] width 164 height 48
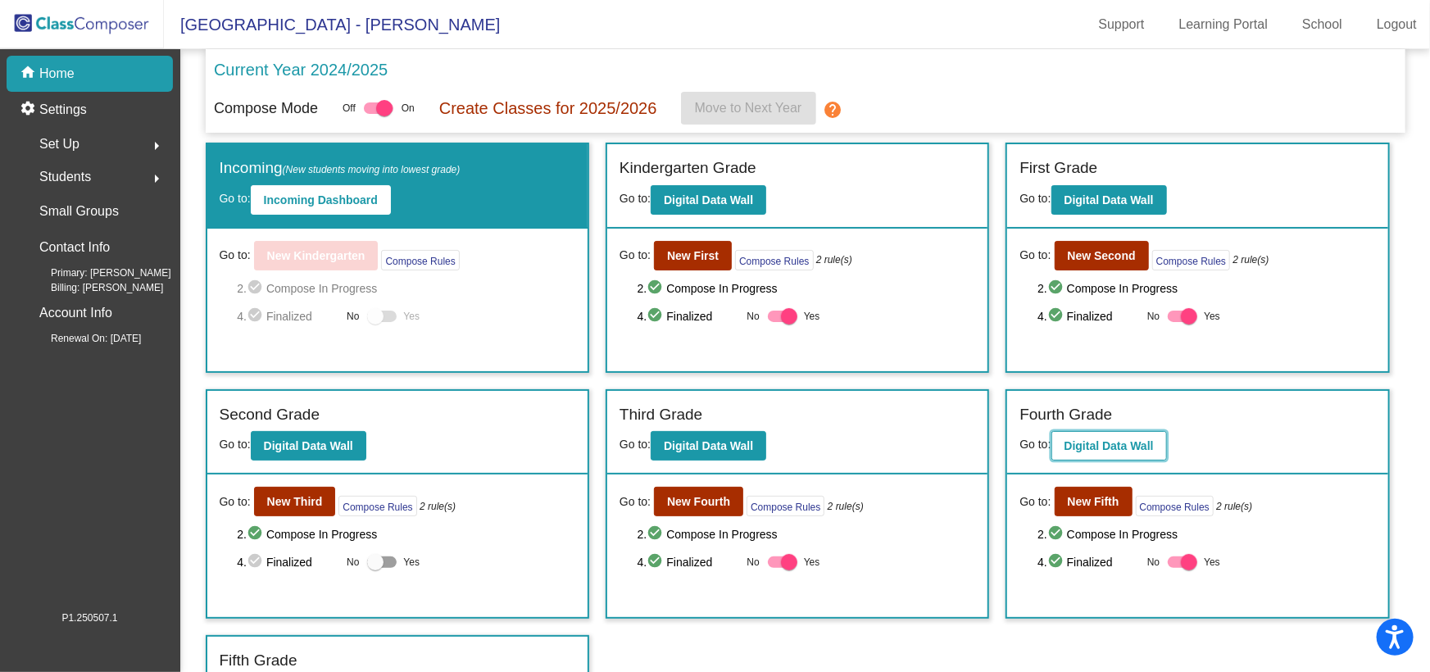
click at [1090, 440] on b "Digital Data Wall" at bounding box center [1109, 445] width 89 height 13
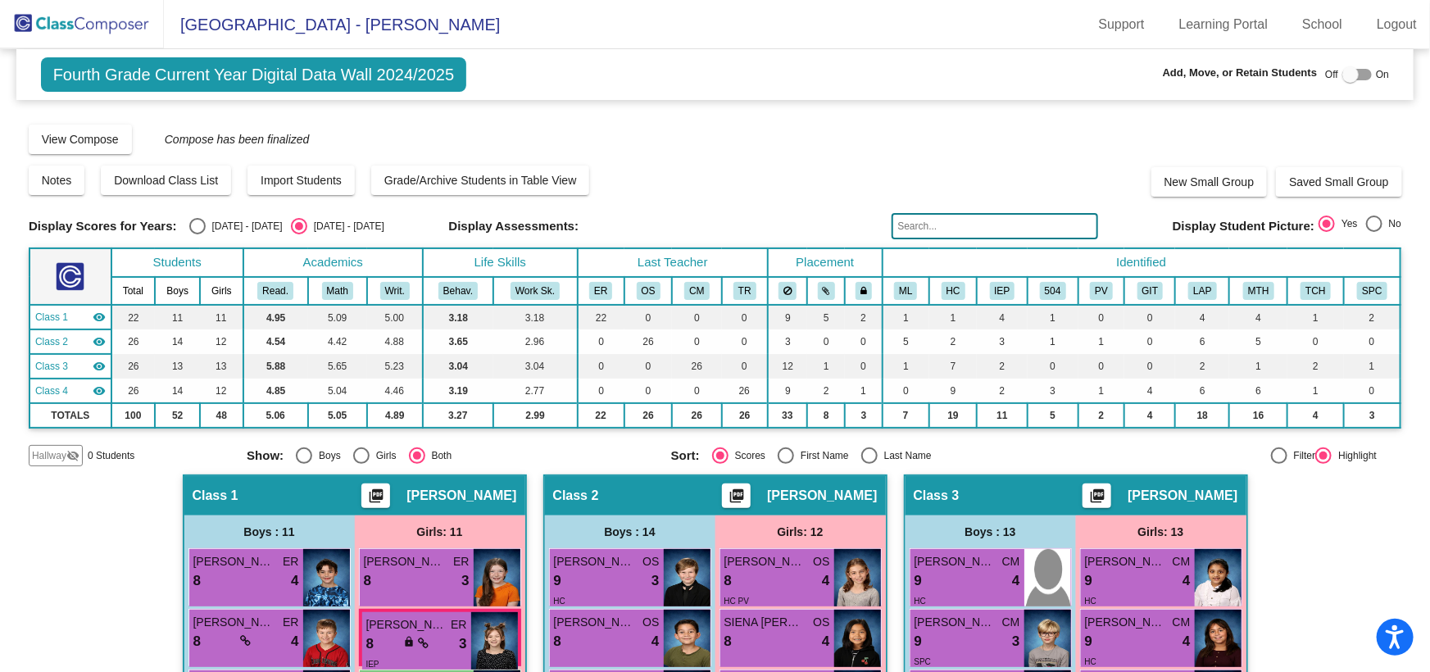
click at [1349, 74] on div at bounding box center [1351, 74] width 16 height 16
checkbox input "true"
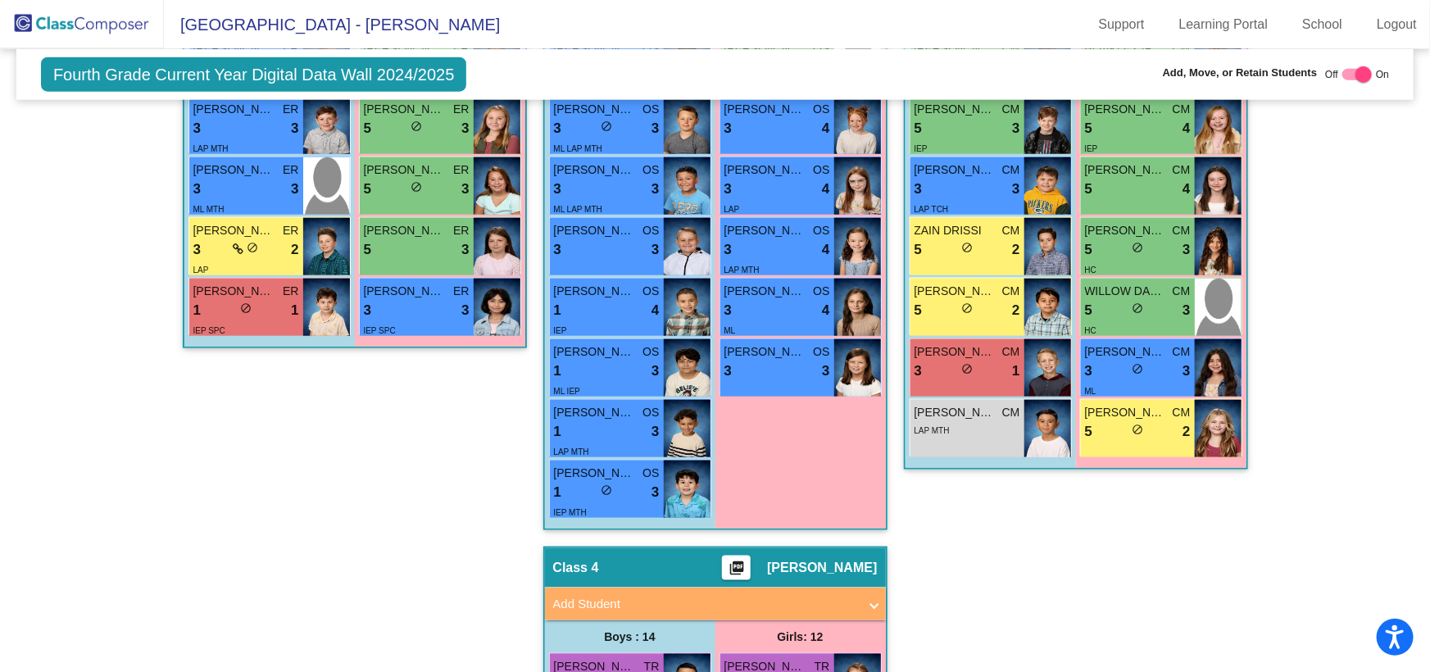
scroll to position [820, 0]
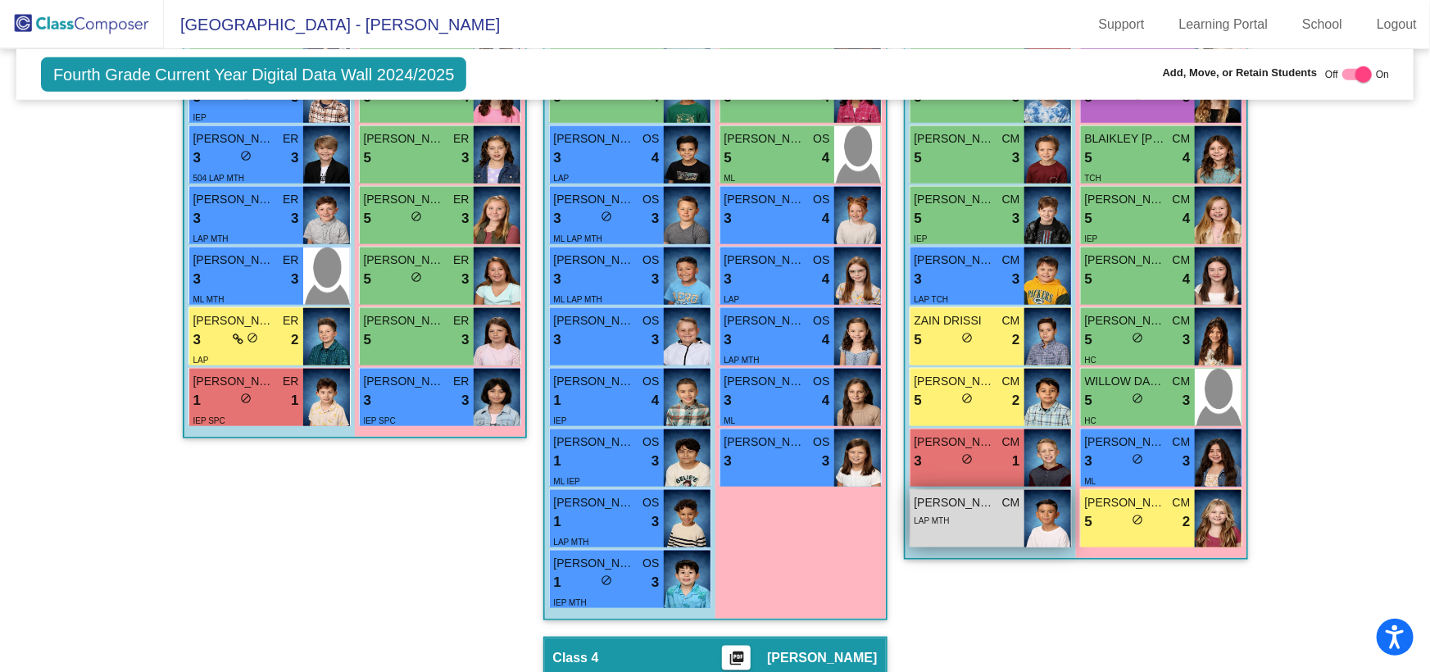
click at [978, 524] on div "LAP MTH" at bounding box center [968, 519] width 106 height 17
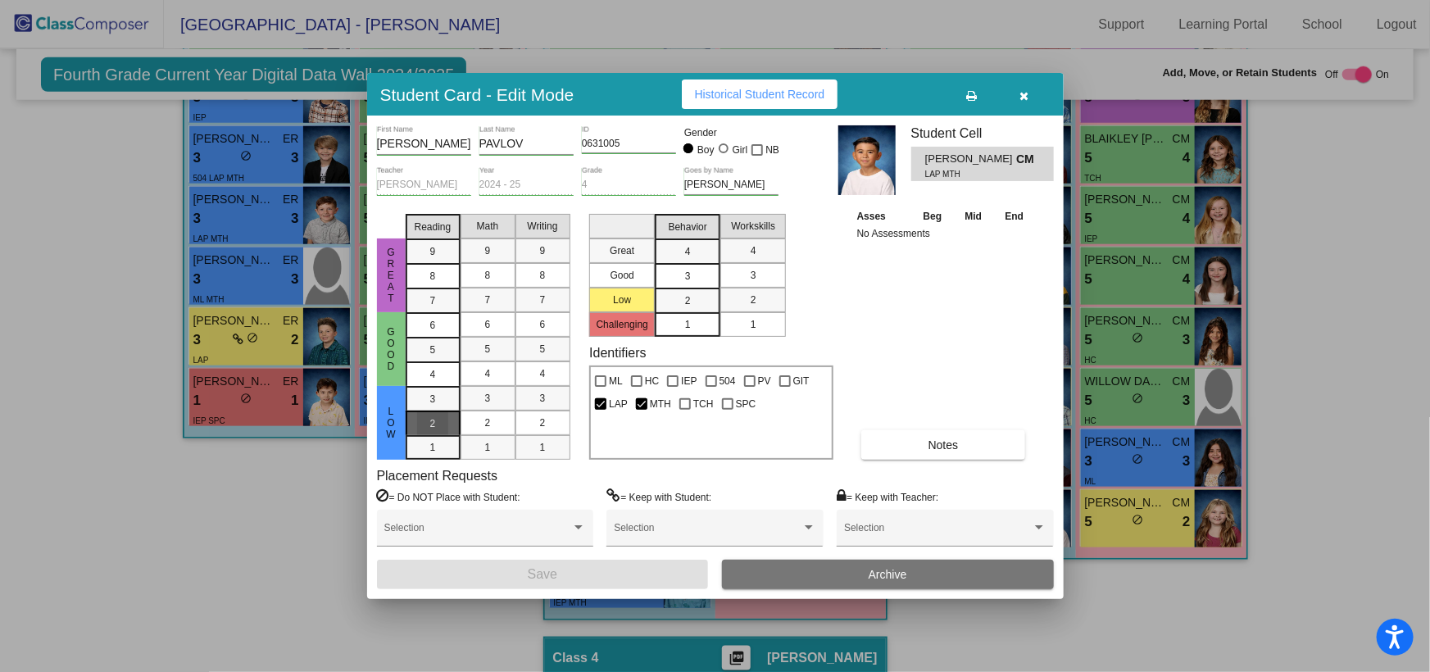
click at [433, 407] on span "2" at bounding box center [433, 399] width 6 height 15
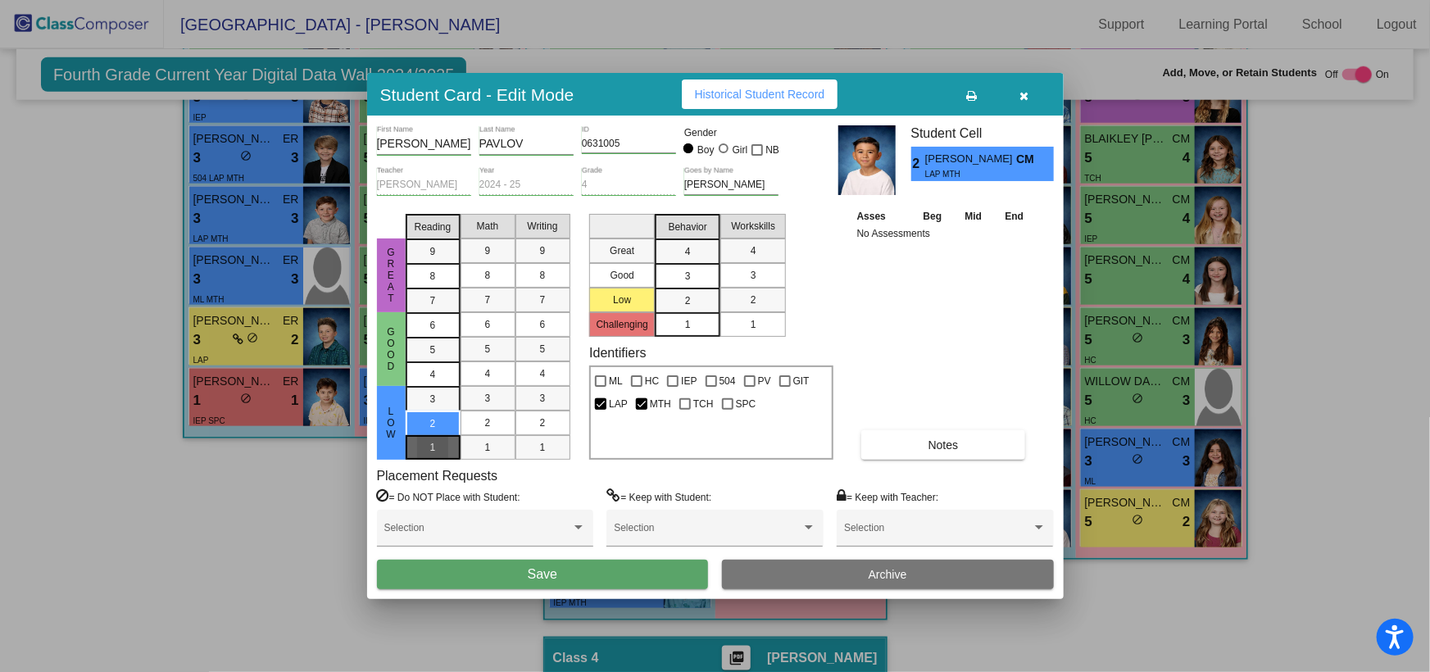
click at [451, 451] on mat-list-option "1" at bounding box center [433, 447] width 55 height 25
drag, startPoint x: 481, startPoint y: 446, endPoint x: 524, endPoint y: 445, distance: 42.6
click at [485, 446] on div "1" at bounding box center [488, 447] width 32 height 25
click at [524, 445] on mat-list-option "1" at bounding box center [543, 447] width 55 height 25
click at [693, 264] on div "3" at bounding box center [688, 251] width 32 height 25
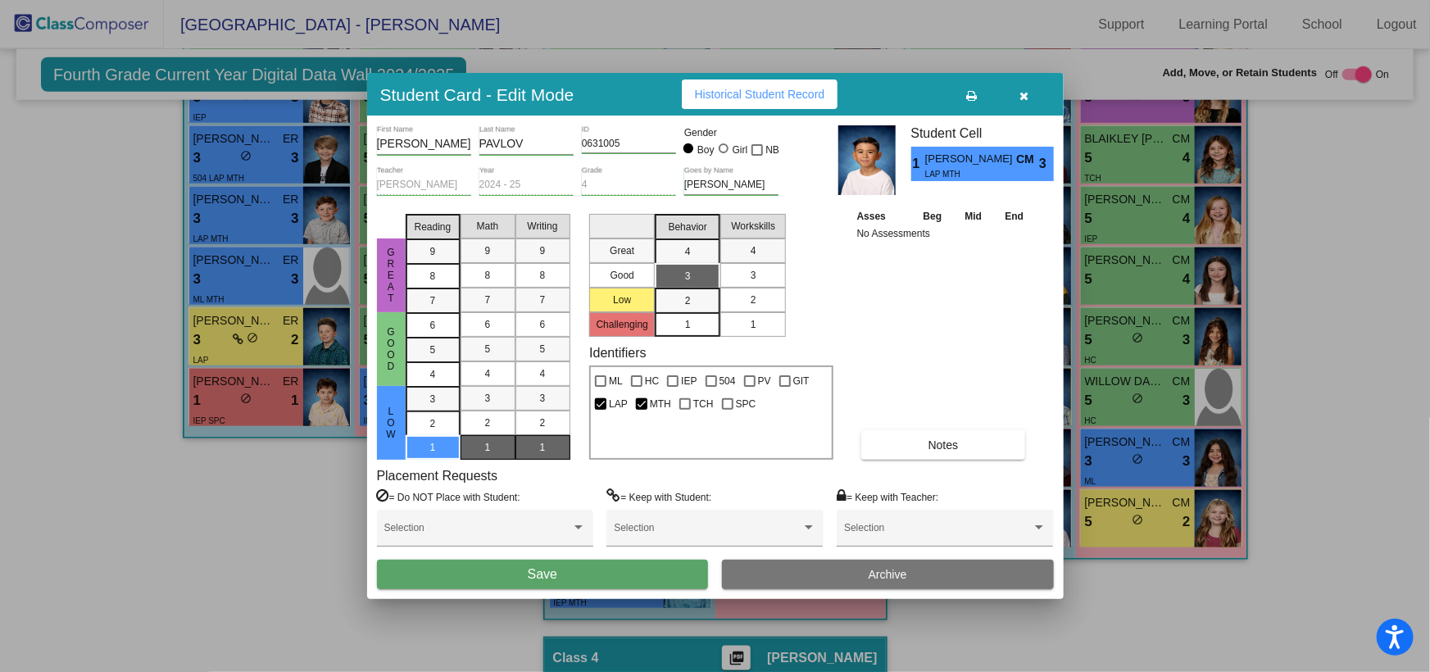
click at [757, 296] on div "2" at bounding box center [754, 300] width 32 height 25
click at [792, 380] on label "GIT" at bounding box center [795, 381] width 30 height 20
click at [785, 387] on input "GIT" at bounding box center [784, 387] width 1 height 1
checkbox input "true"
click at [602, 576] on button "Save" at bounding box center [543, 575] width 332 height 30
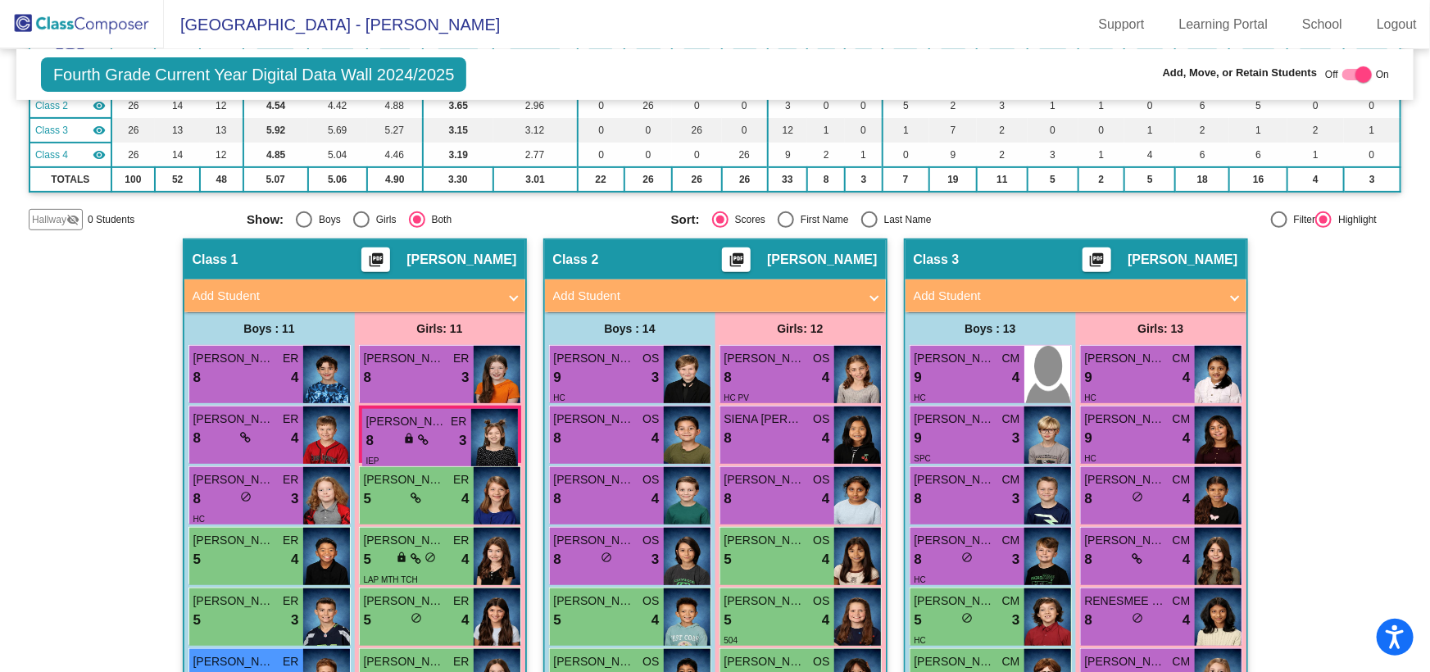
scroll to position [74, 0]
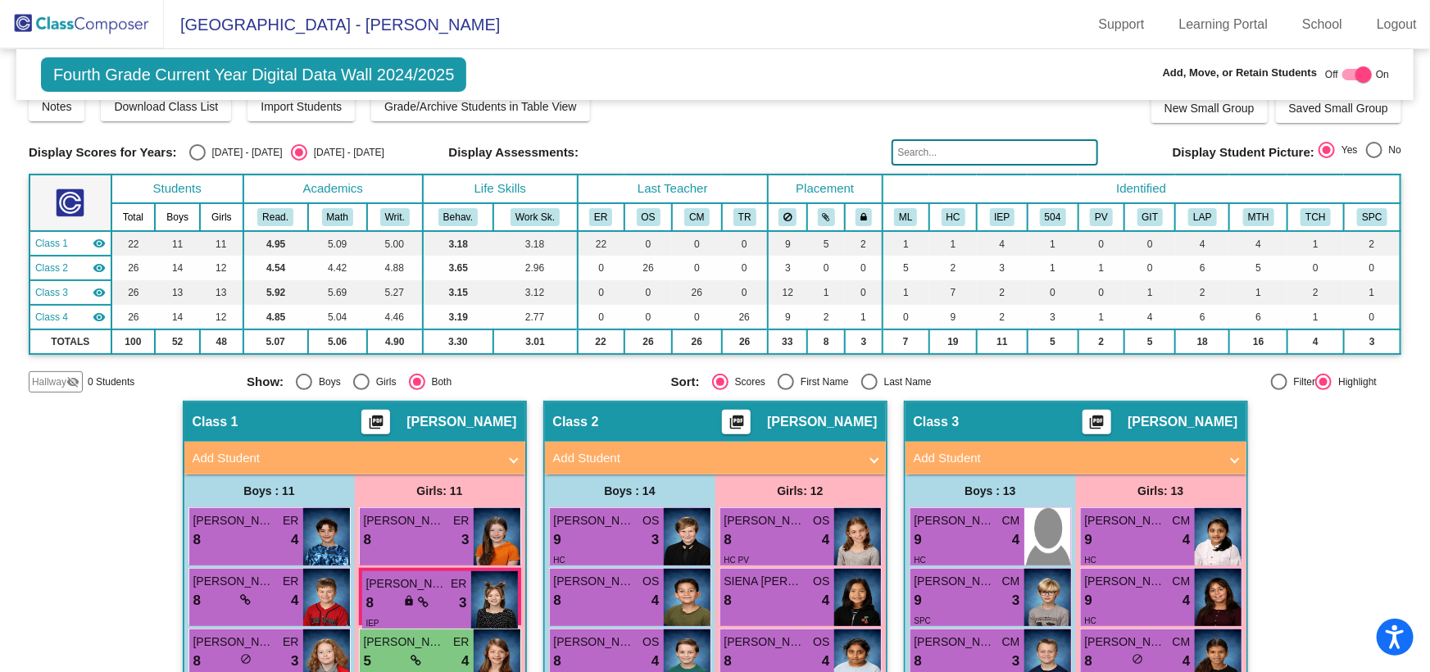
click at [58, 375] on span "Hallway" at bounding box center [49, 382] width 34 height 15
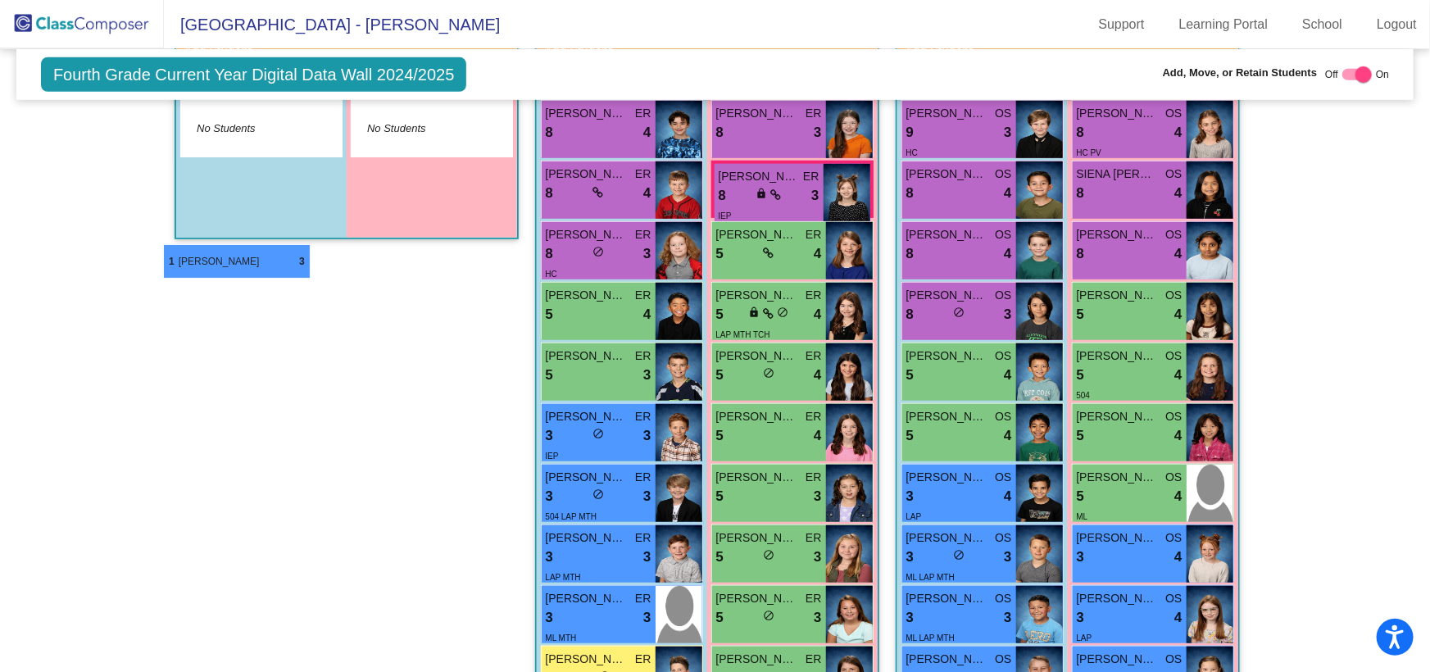
scroll to position [348, 0]
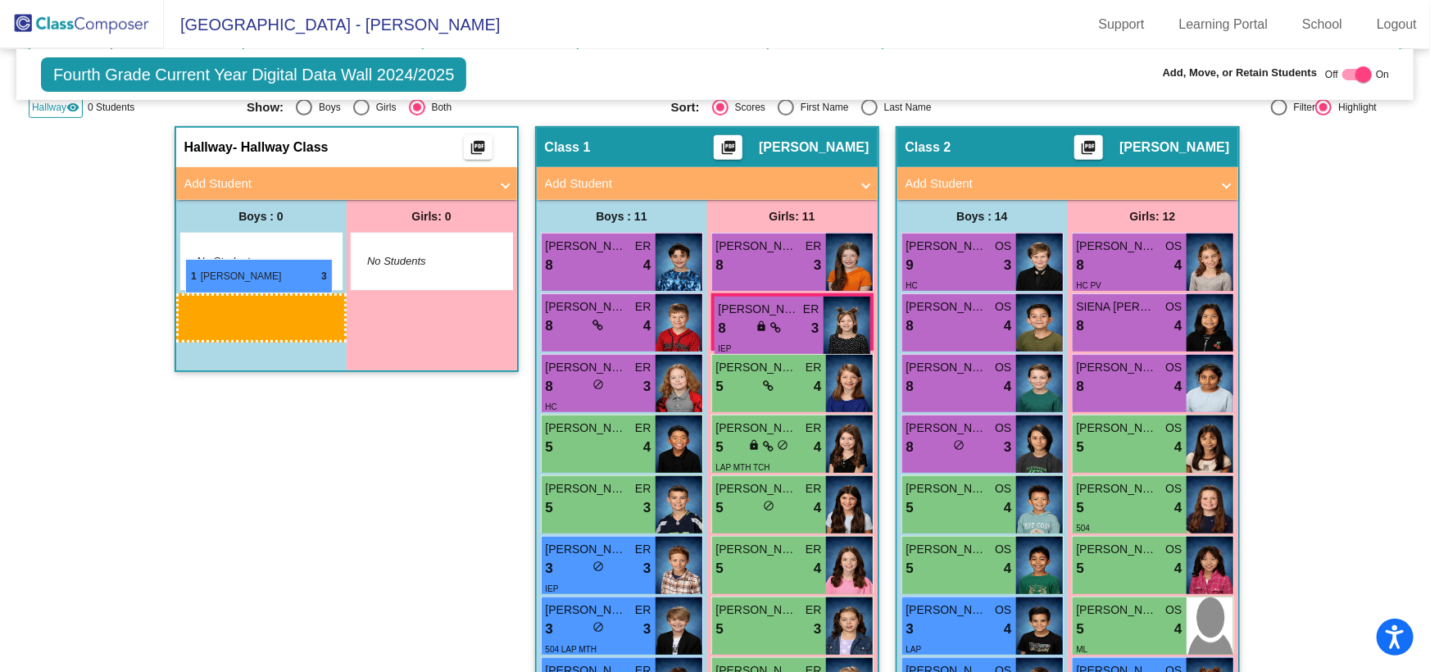
drag, startPoint x: 406, startPoint y: 357, endPoint x: 185, endPoint y: 259, distance: 241.1
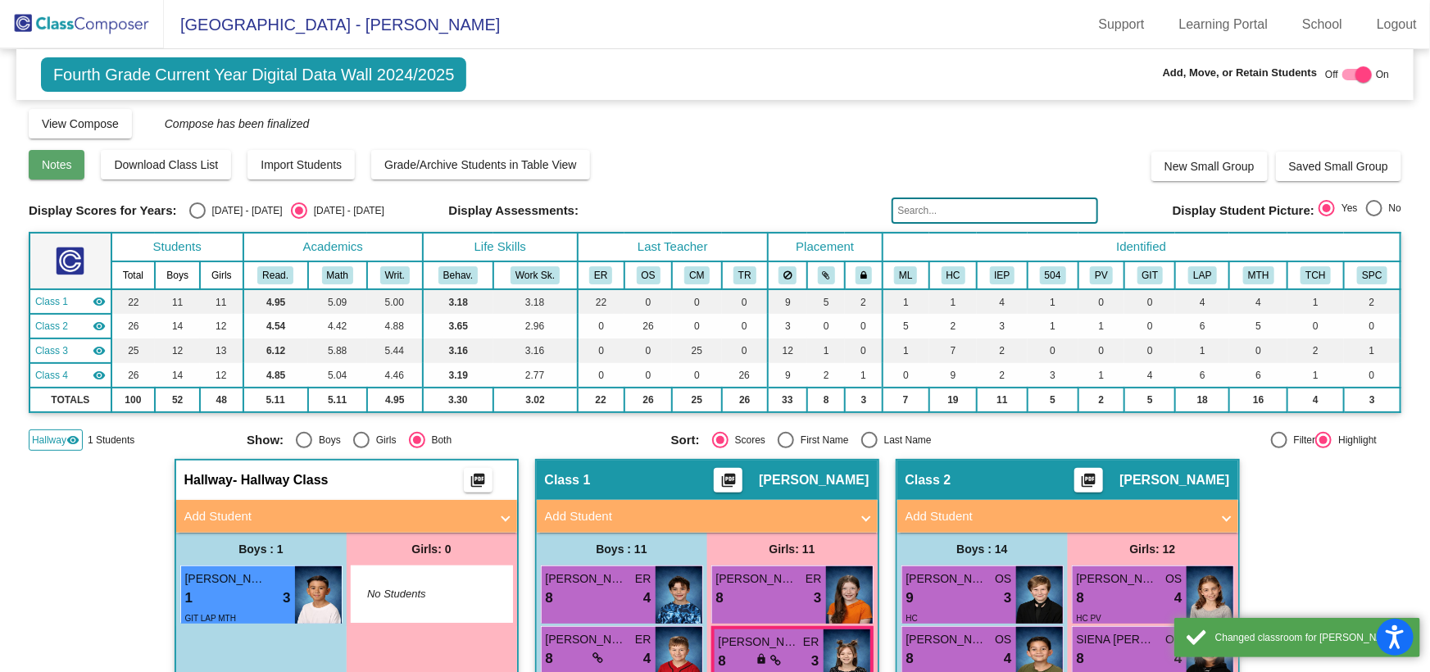
scroll to position [0, 0]
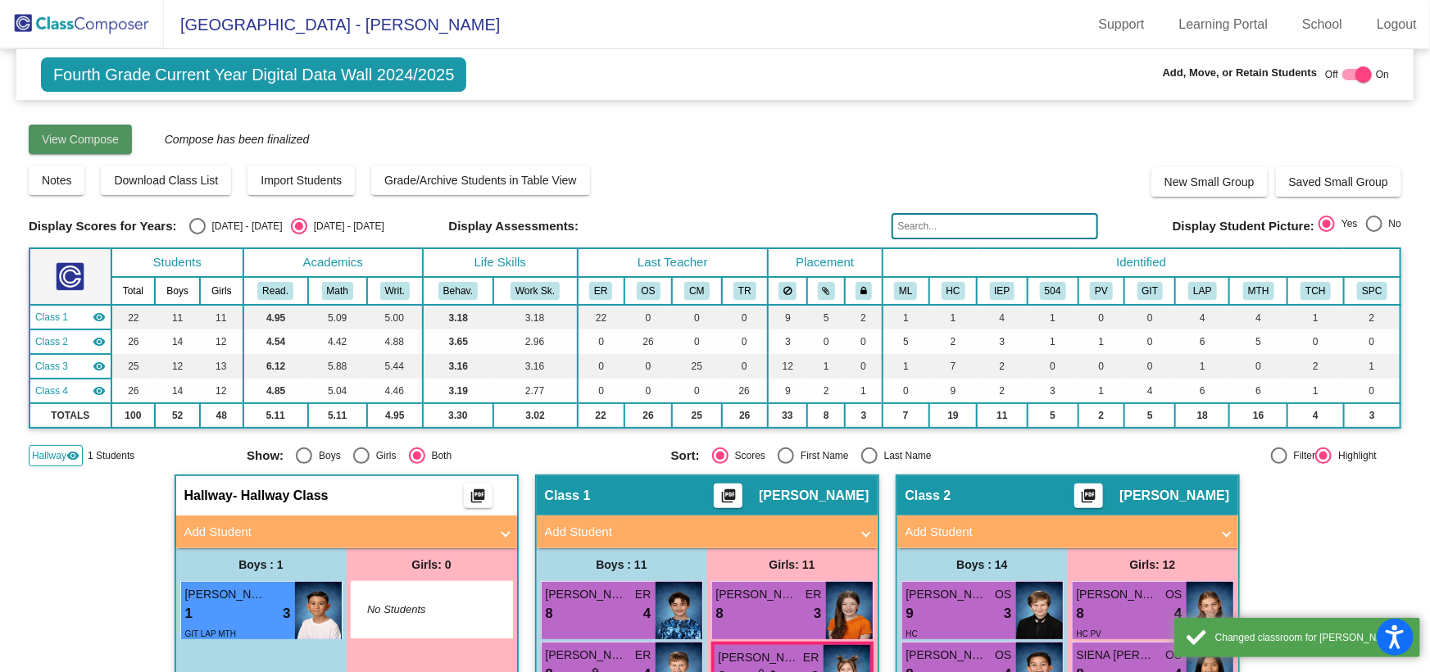
click at [61, 139] on span "View Compose" at bounding box center [80, 139] width 77 height 13
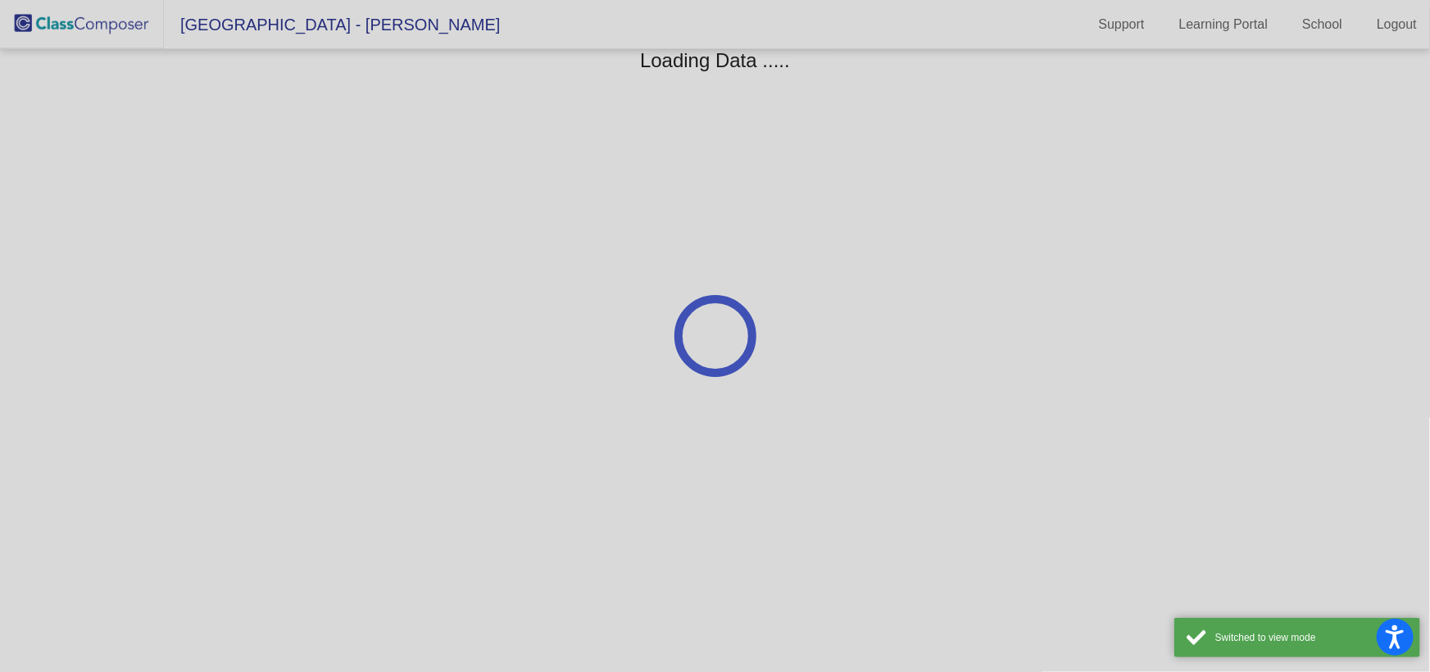
click at [68, 18] on div at bounding box center [715, 336] width 1430 height 672
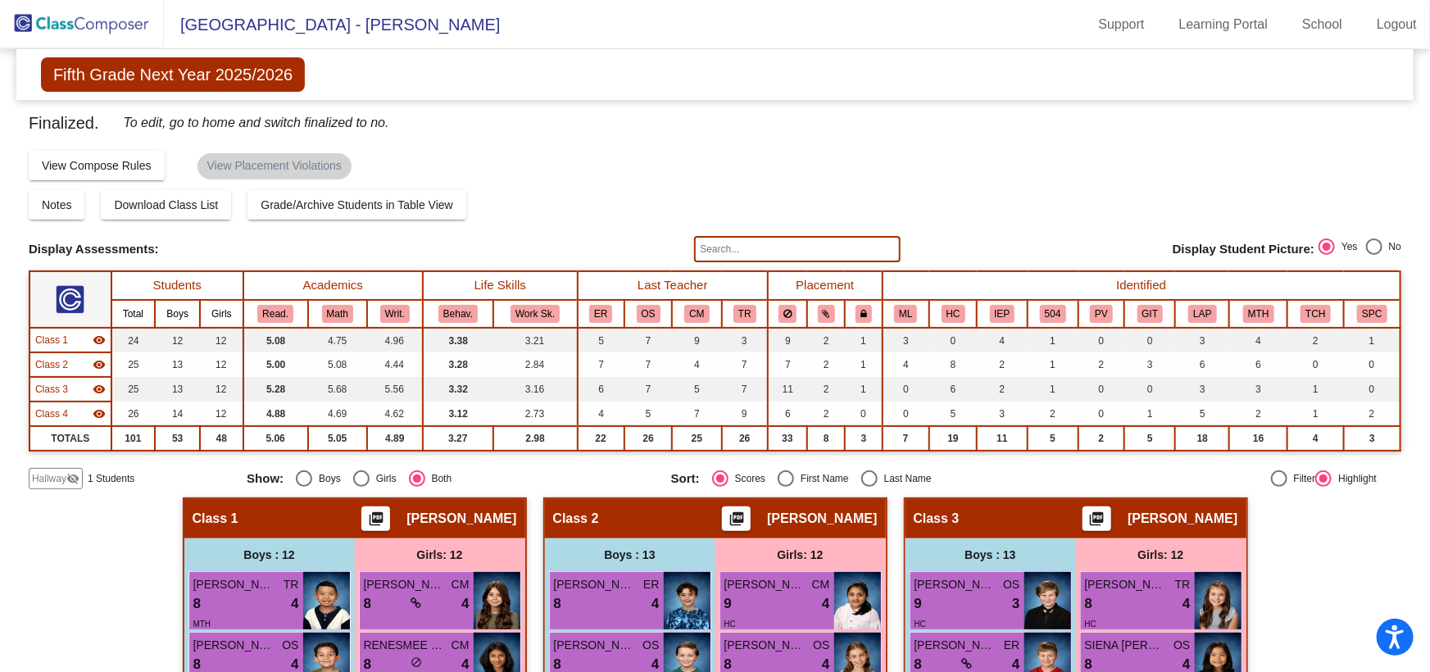
click at [67, 22] on img at bounding box center [82, 24] width 164 height 48
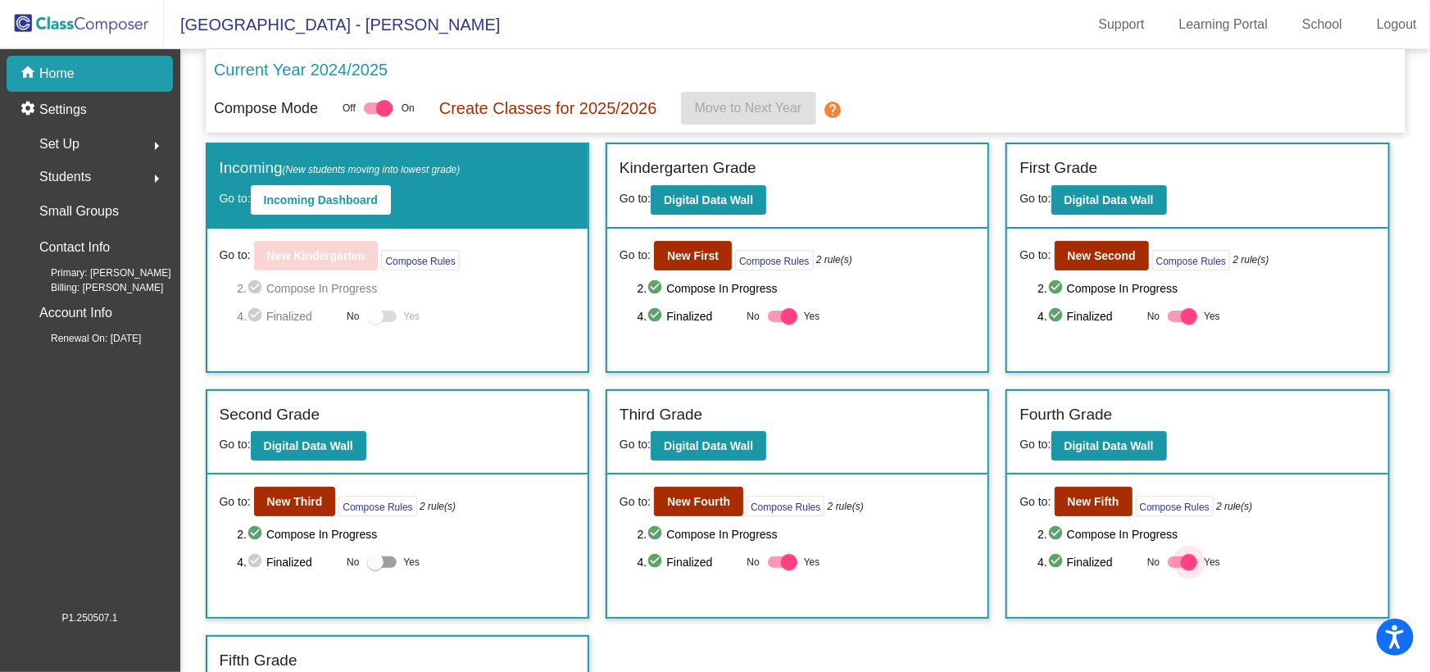
click at [1184, 567] on div at bounding box center [1189, 562] width 16 height 16
click at [1176, 568] on input "Yes" at bounding box center [1175, 568] width 1 height 1
checkbox input "false"
click at [1088, 502] on b "New Fifth" at bounding box center [1094, 501] width 52 height 13
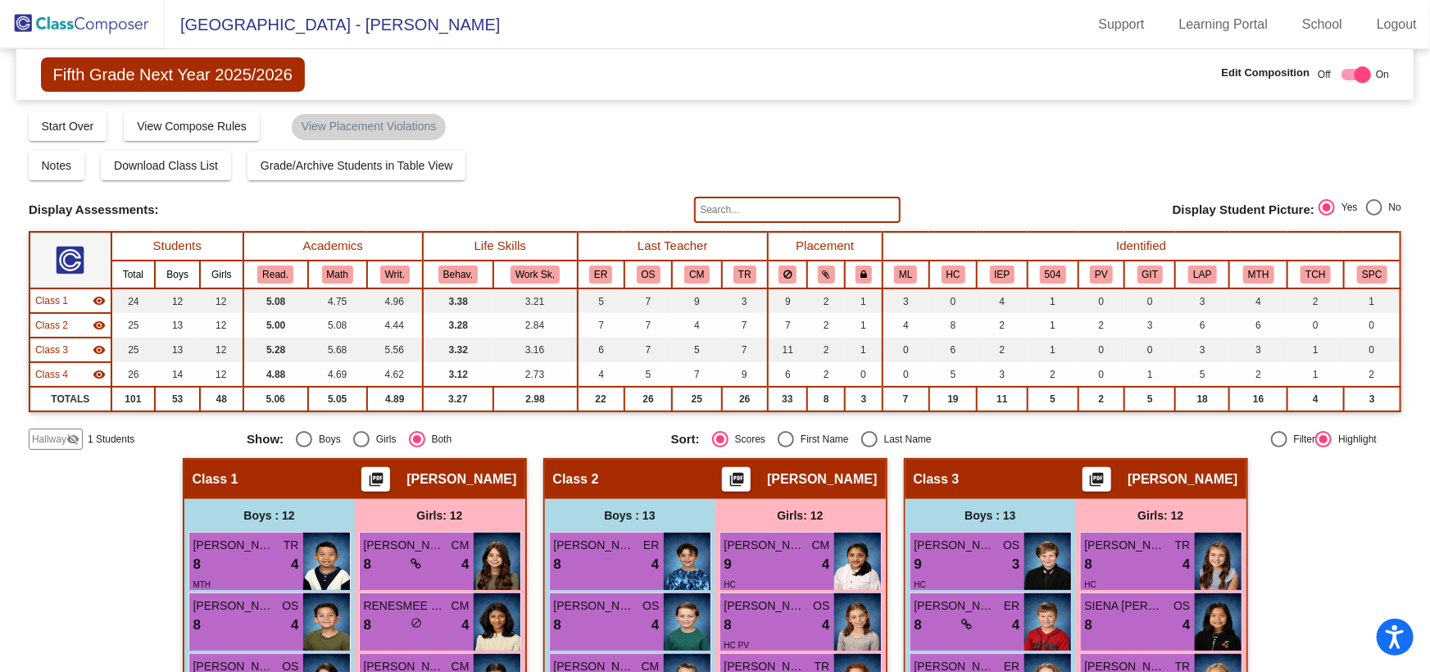
click at [48, 435] on span "Hallway" at bounding box center [49, 439] width 34 height 15
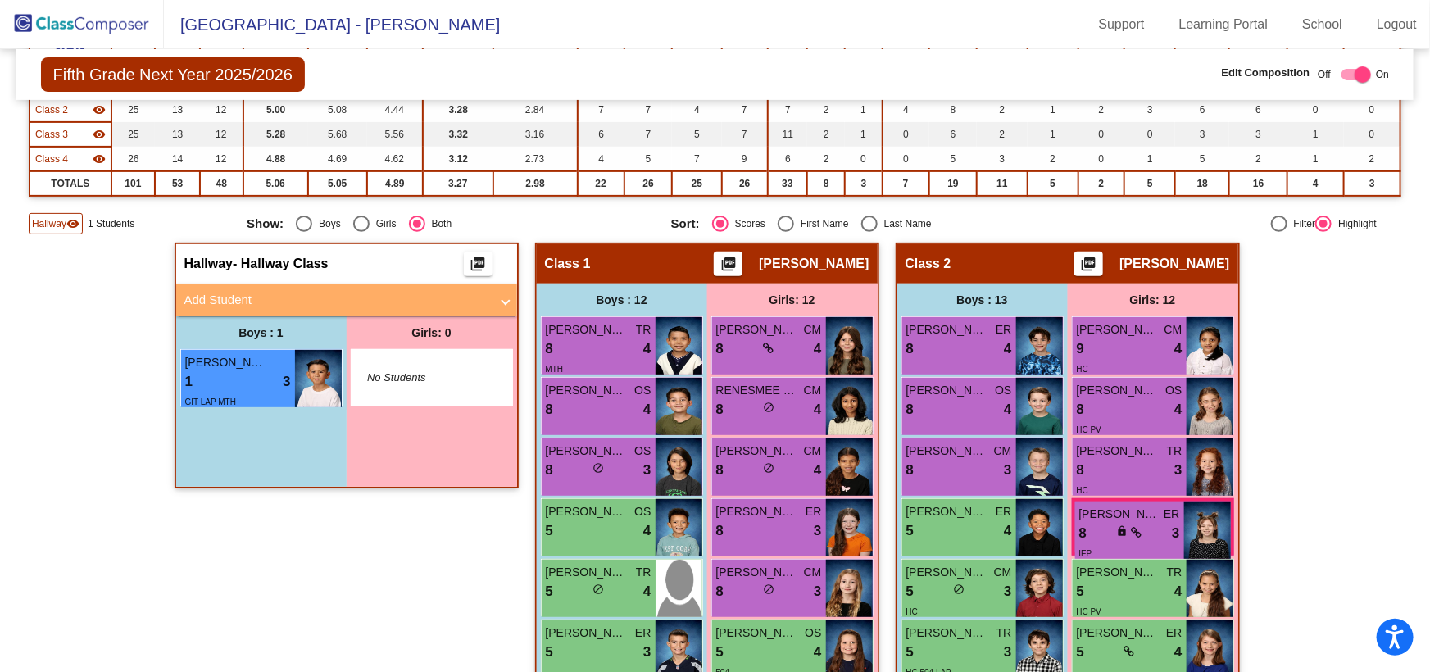
scroll to position [223, 0]
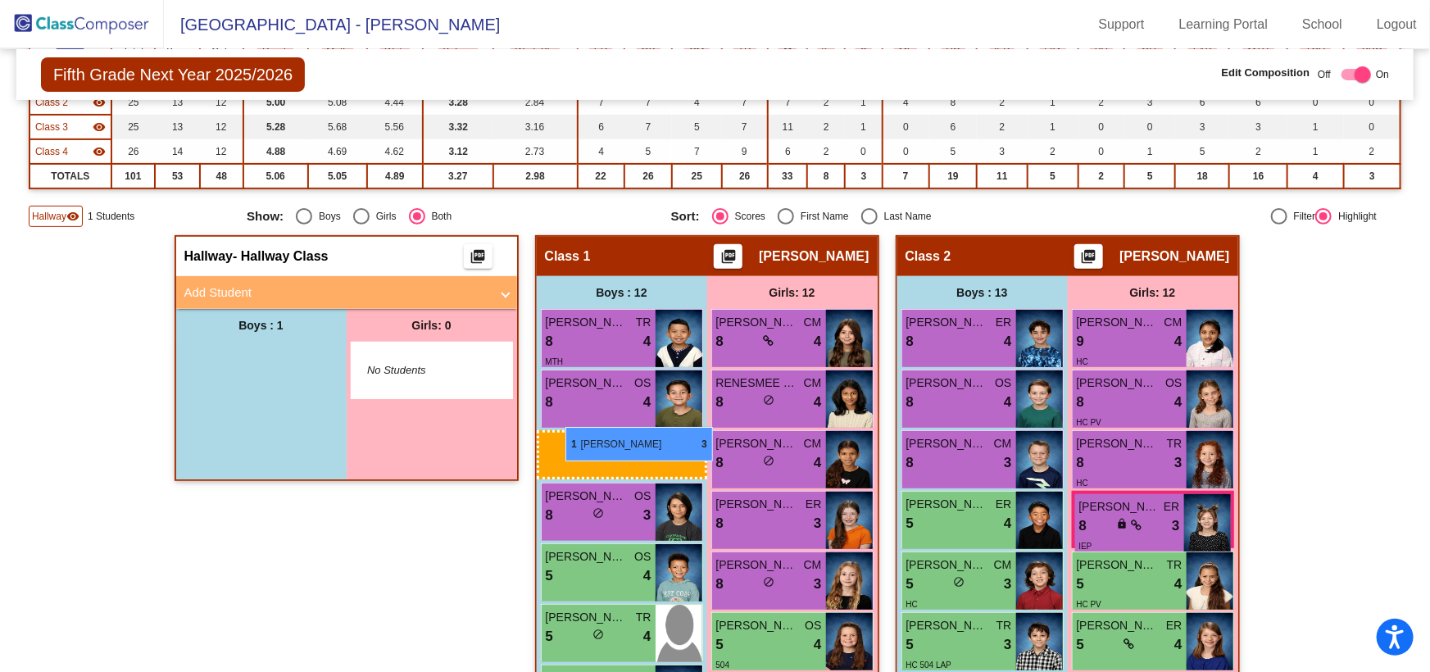
drag, startPoint x: 230, startPoint y: 379, endPoint x: 566, endPoint y: 427, distance: 339.5
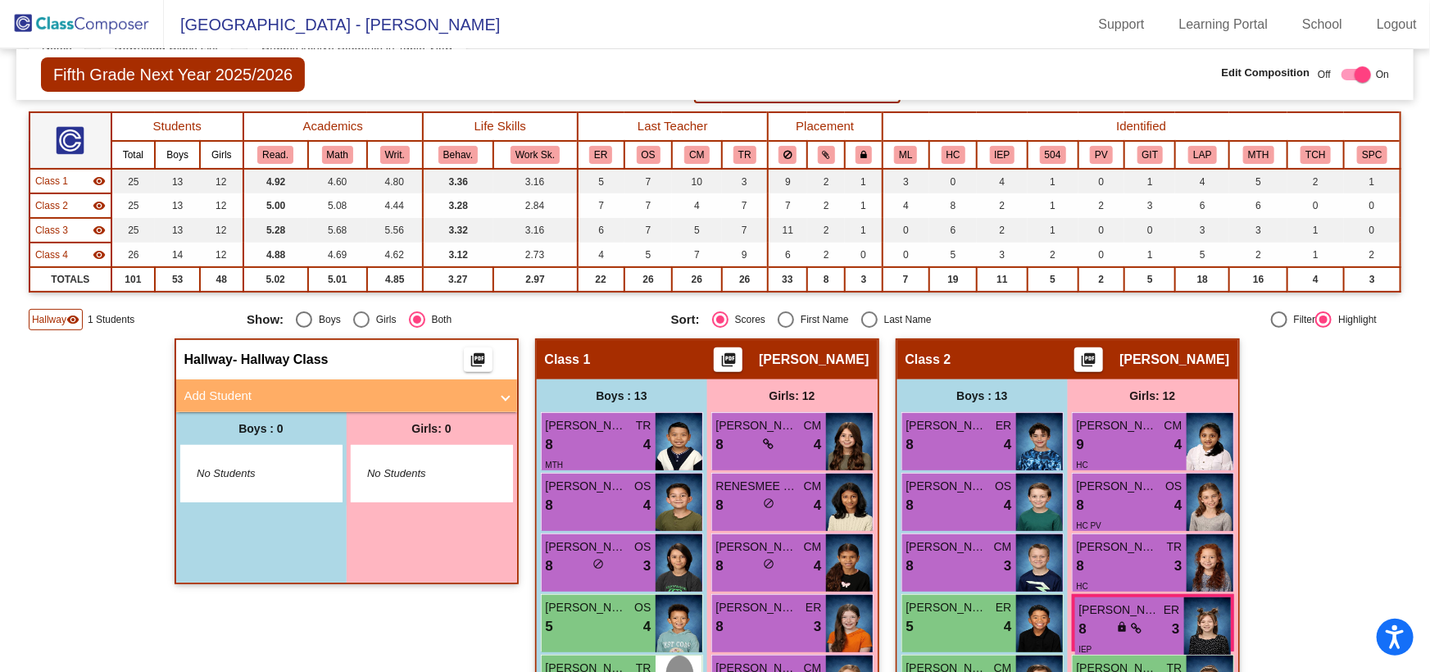
scroll to position [0, 0]
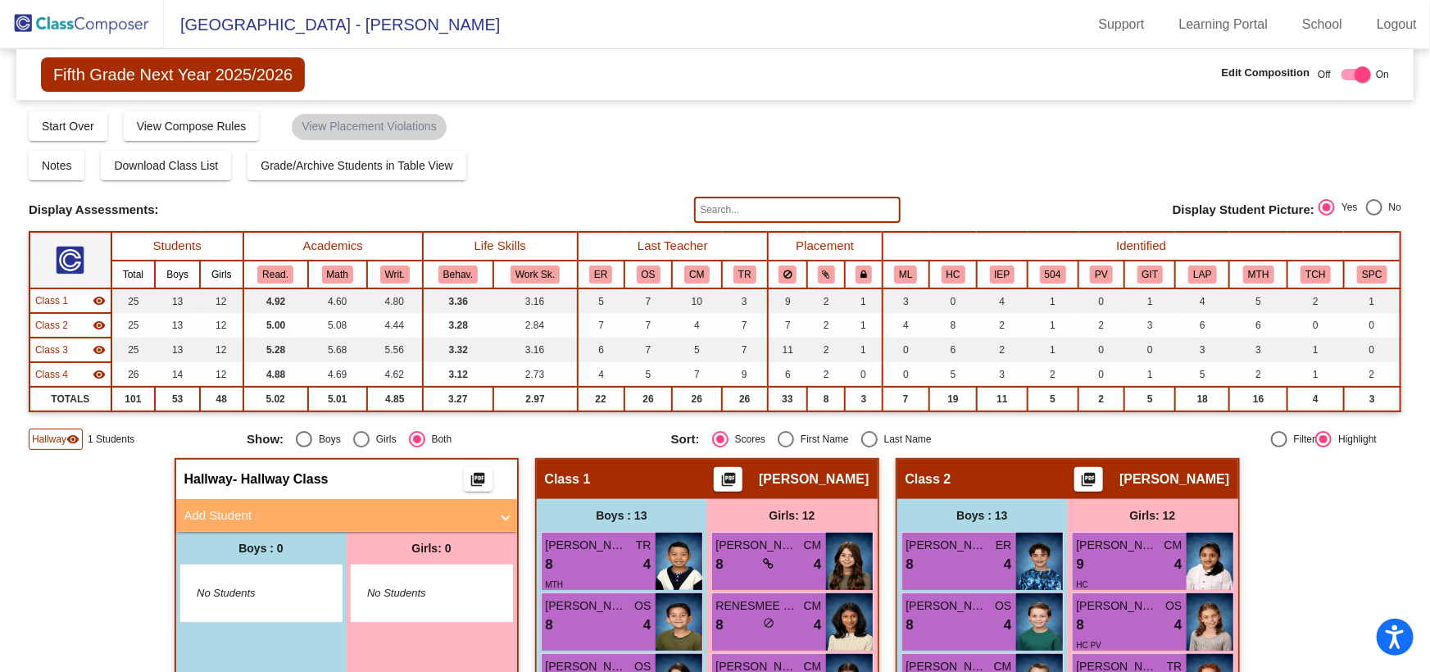
click at [70, 17] on img at bounding box center [82, 24] width 164 height 48
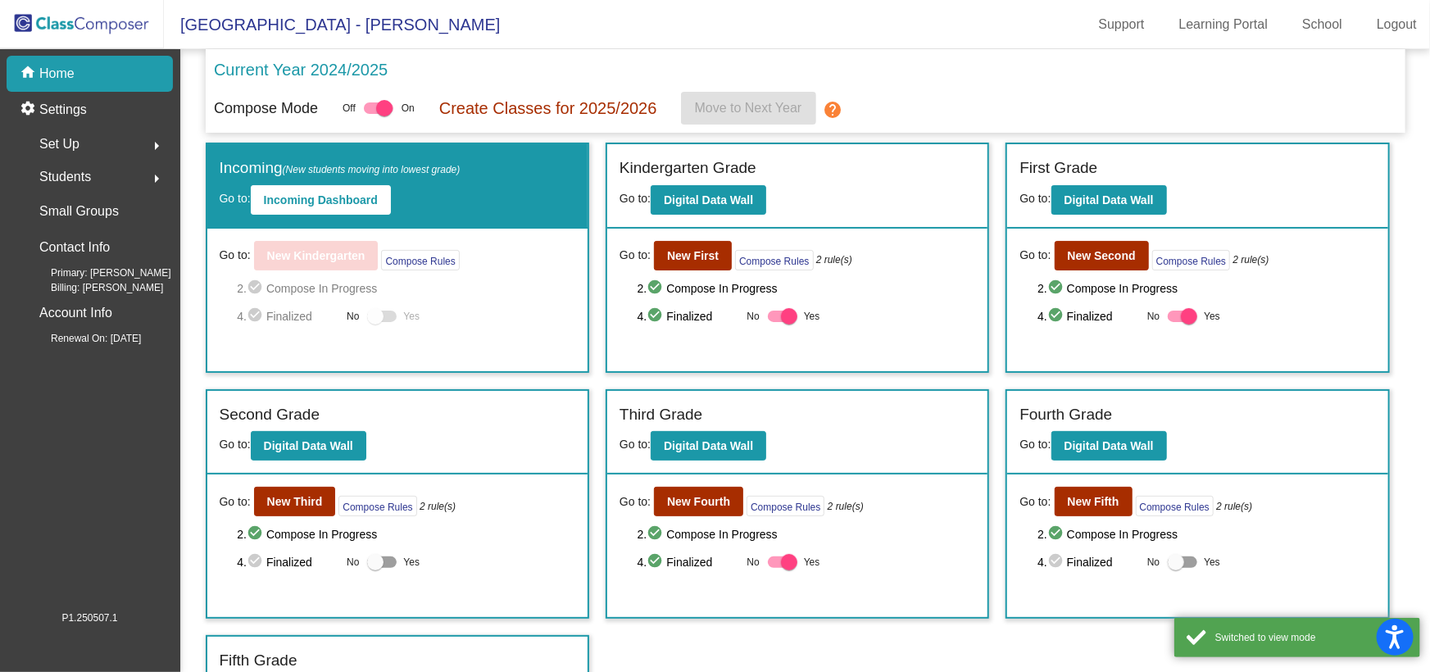
click at [1172, 563] on div at bounding box center [1176, 562] width 16 height 16
click at [1175, 568] on input "Yes" at bounding box center [1175, 568] width 1 height 1
checkbox input "true"
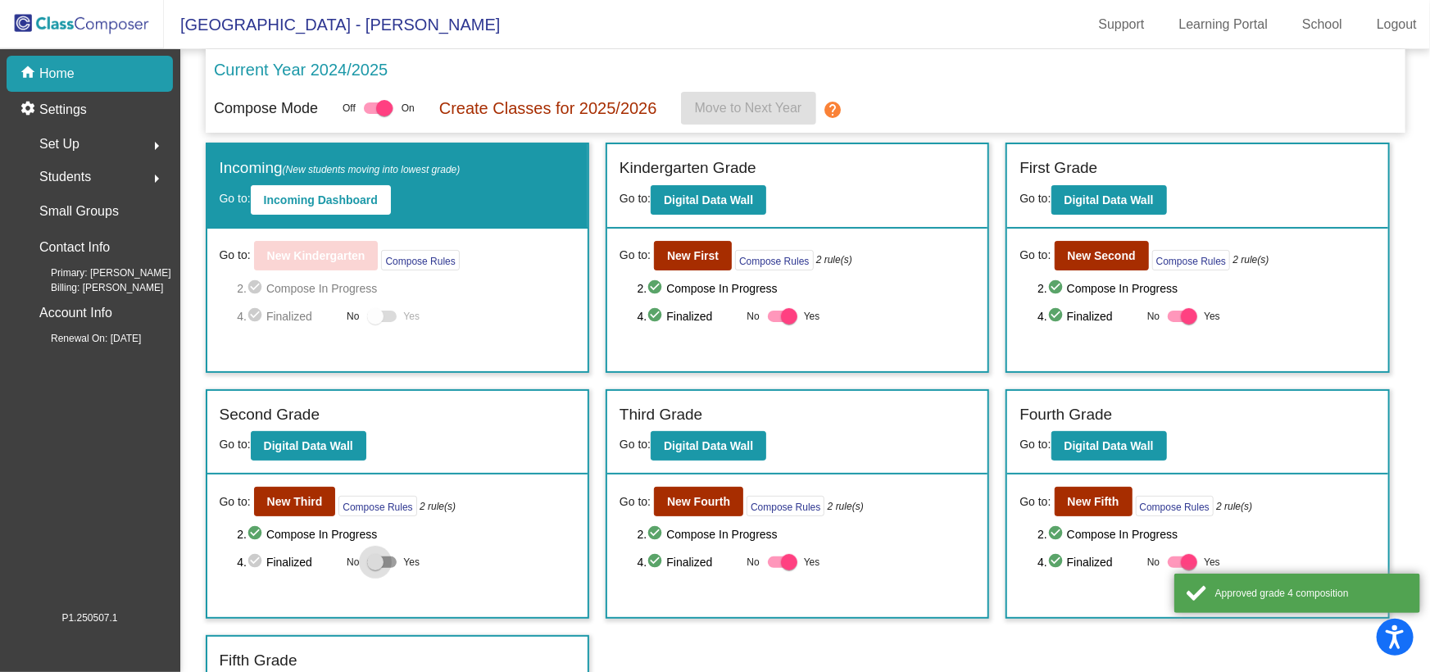
click at [382, 557] on div at bounding box center [375, 562] width 16 height 16
click at [375, 568] on input "Yes" at bounding box center [375, 568] width 1 height 1
checkbox input "true"
